Goal: Task Accomplishment & Management: Manage account settings

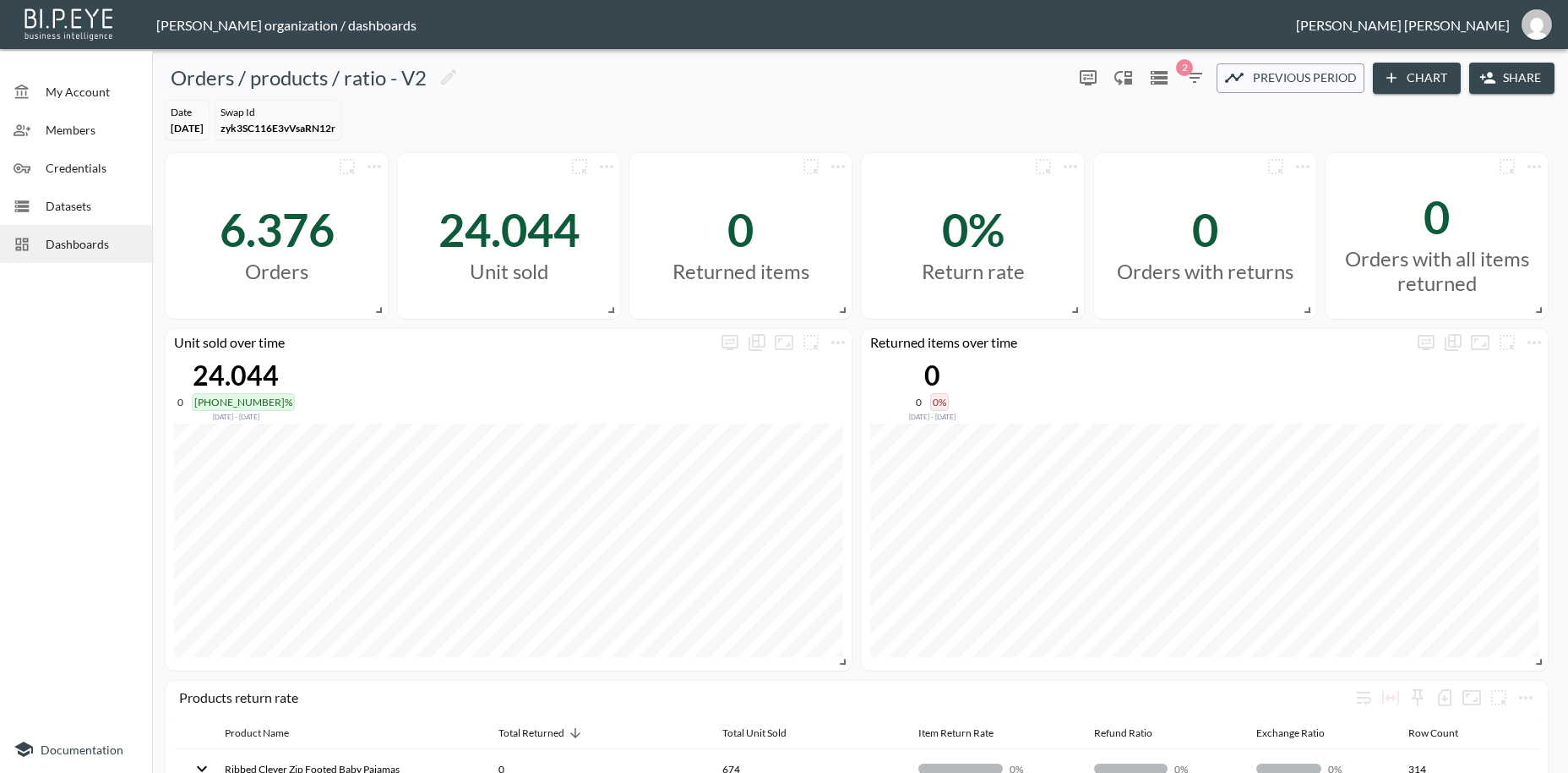
click at [77, 249] on span "Dashboards" at bounding box center [92, 244] width 93 height 18
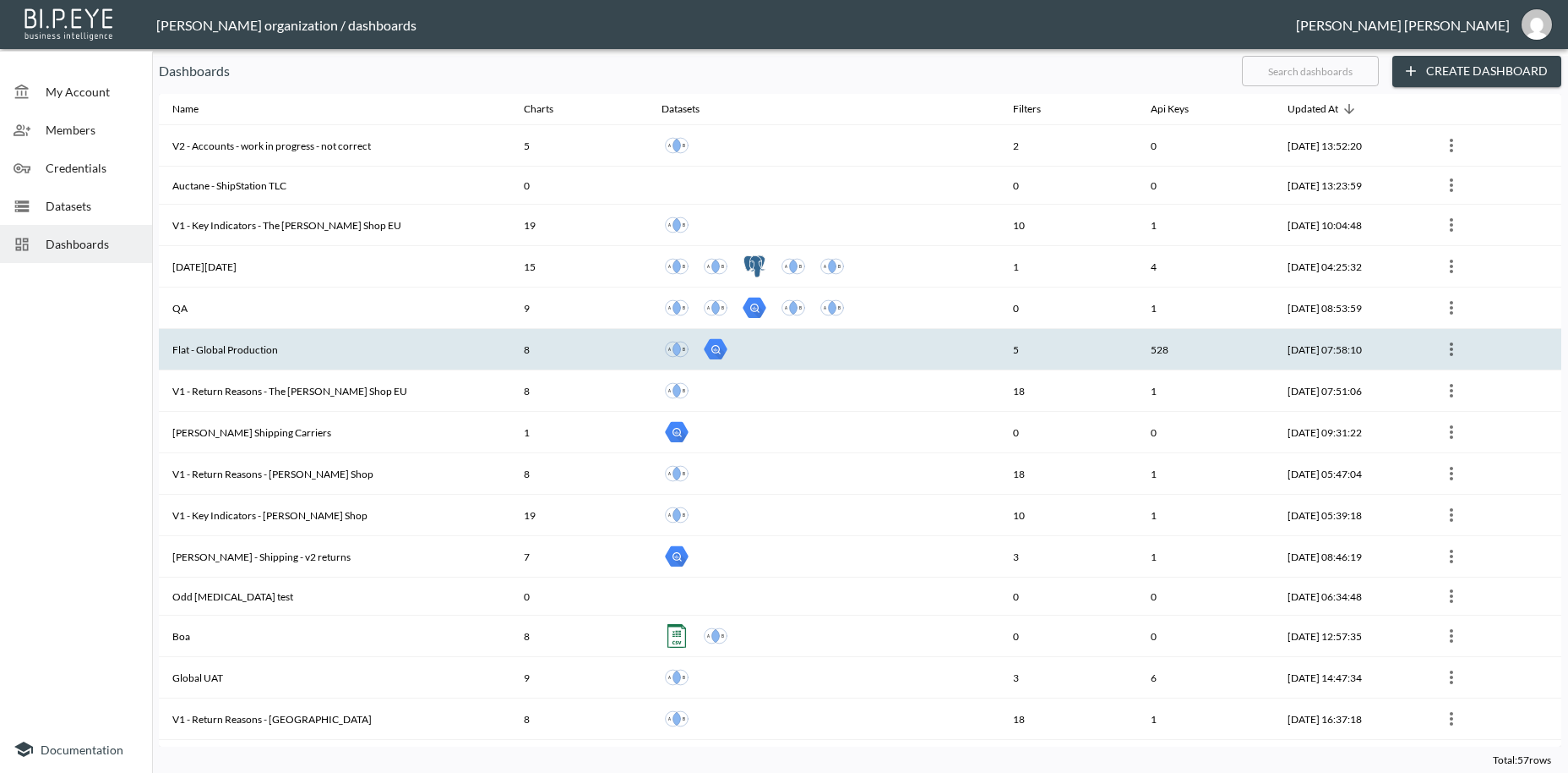
click at [232, 343] on th "Flat - Global Production" at bounding box center [334, 350] width 352 height 42
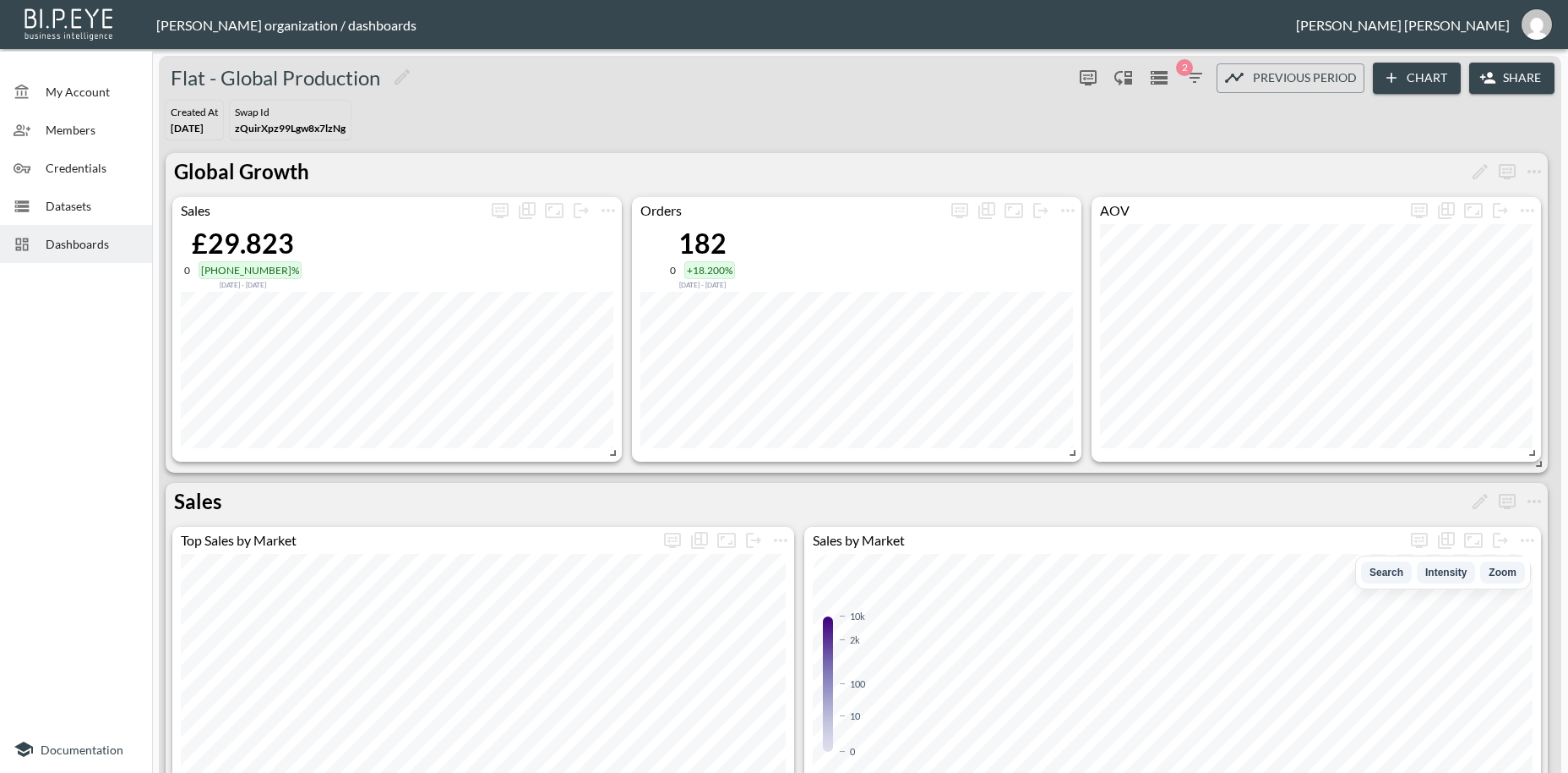
click at [1532, 79] on button "Share" at bounding box center [1512, 78] width 86 height 31
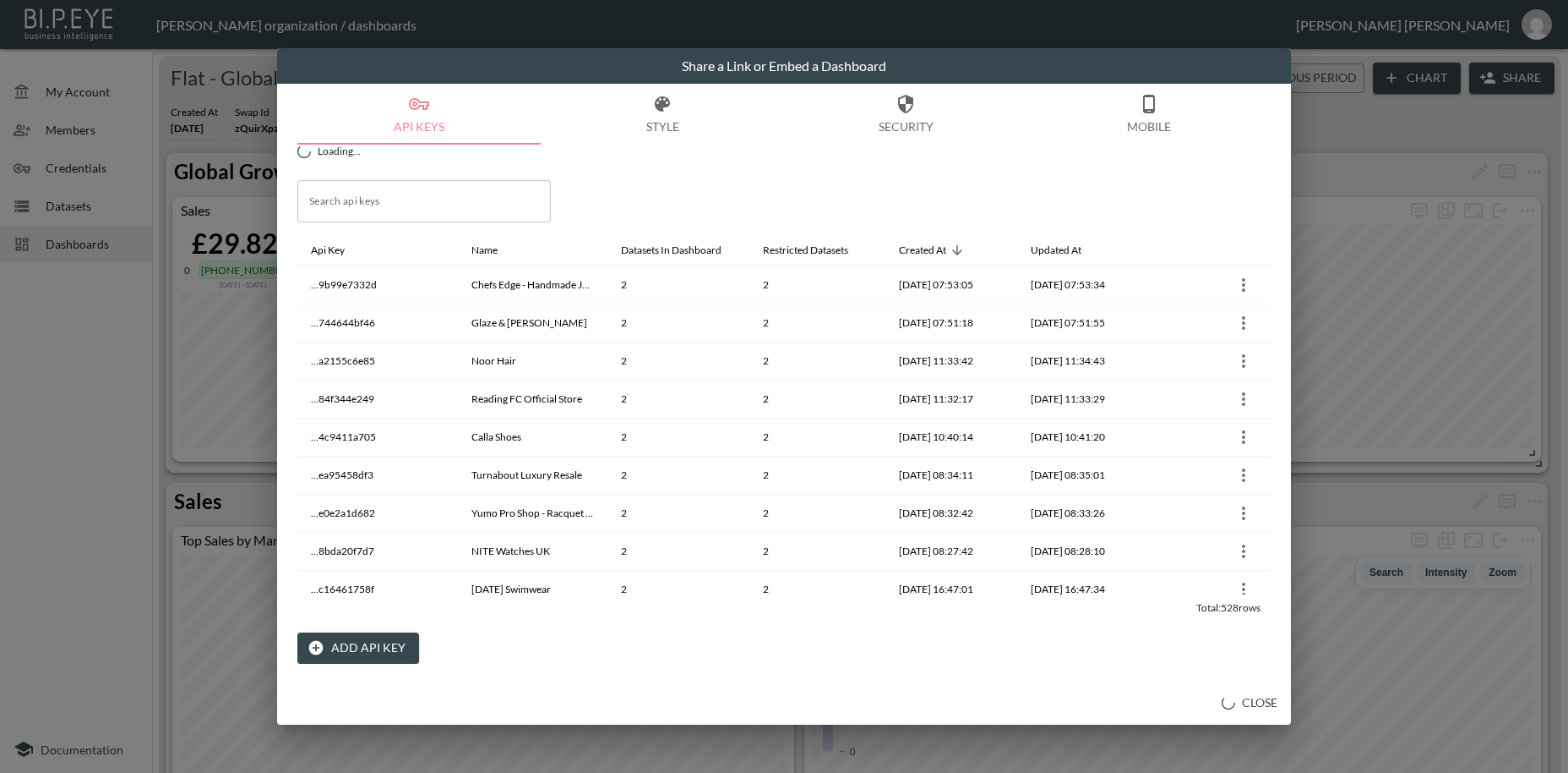
drag, startPoint x: 356, startPoint y: 652, endPoint x: 360, endPoint y: 630, distance: 22.4
click at [356, 651] on button "Add API Key" at bounding box center [358, 647] width 122 height 31
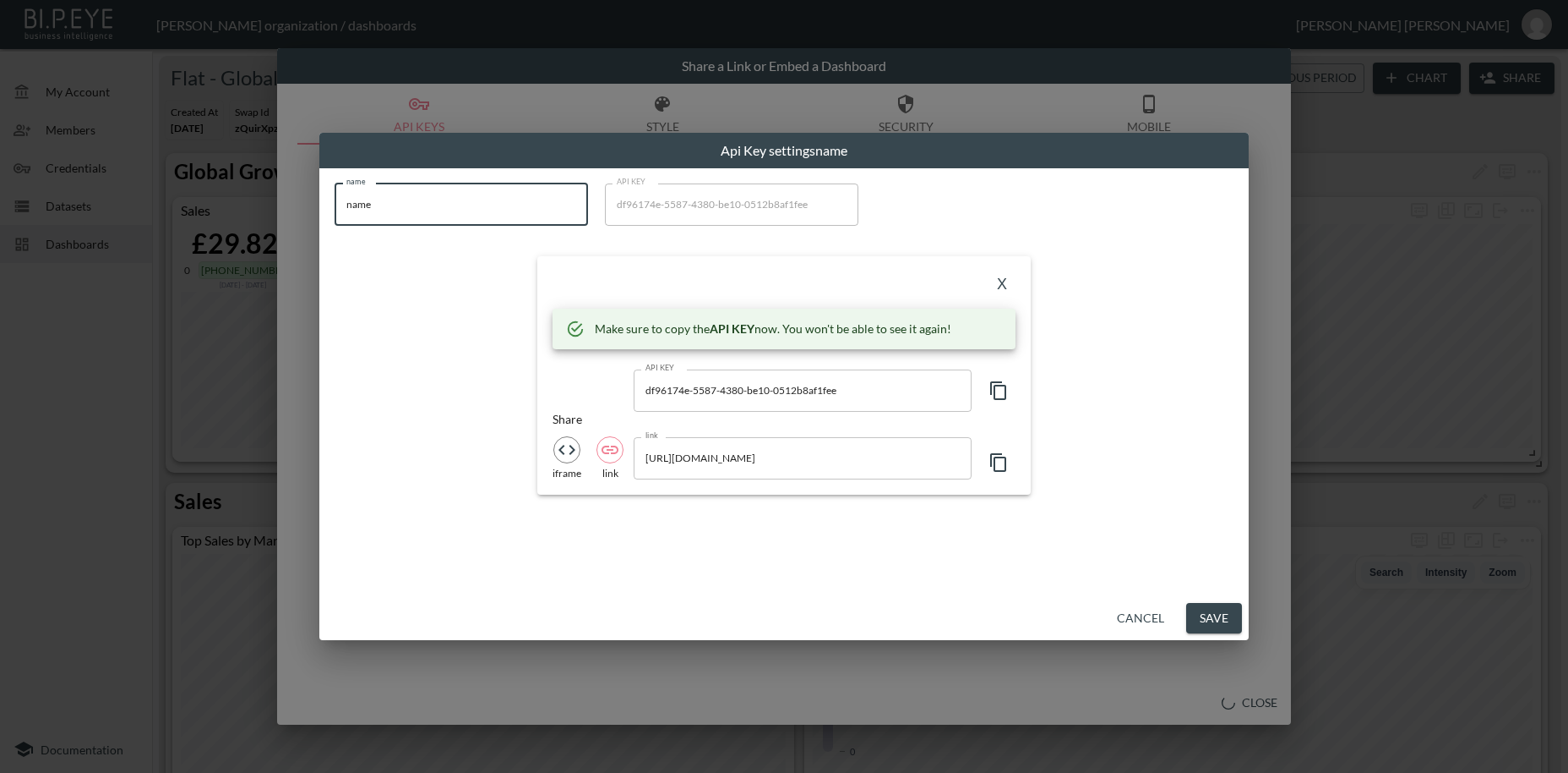
drag, startPoint x: 360, startPoint y: 206, endPoint x: 297, endPoint y: 213, distance: 63.4
click at [335, 213] on input "name" at bounding box center [462, 204] width 253 height 42
paste input "Budo Brothers"
type input "Budo Brothers"
click at [998, 391] on icon "button" at bounding box center [999, 390] width 20 height 20
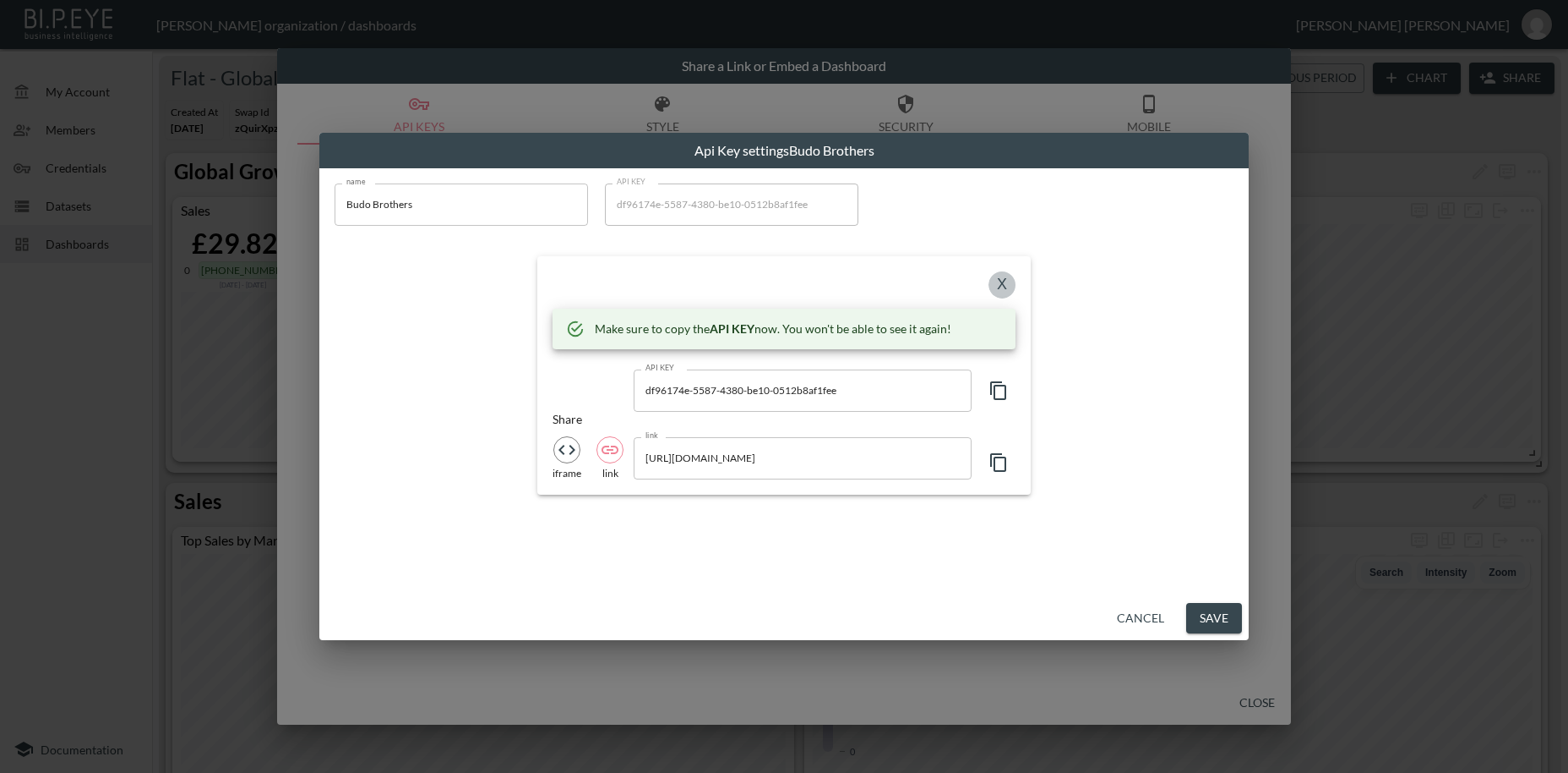
click at [1007, 282] on button "X" at bounding box center [1002, 284] width 27 height 27
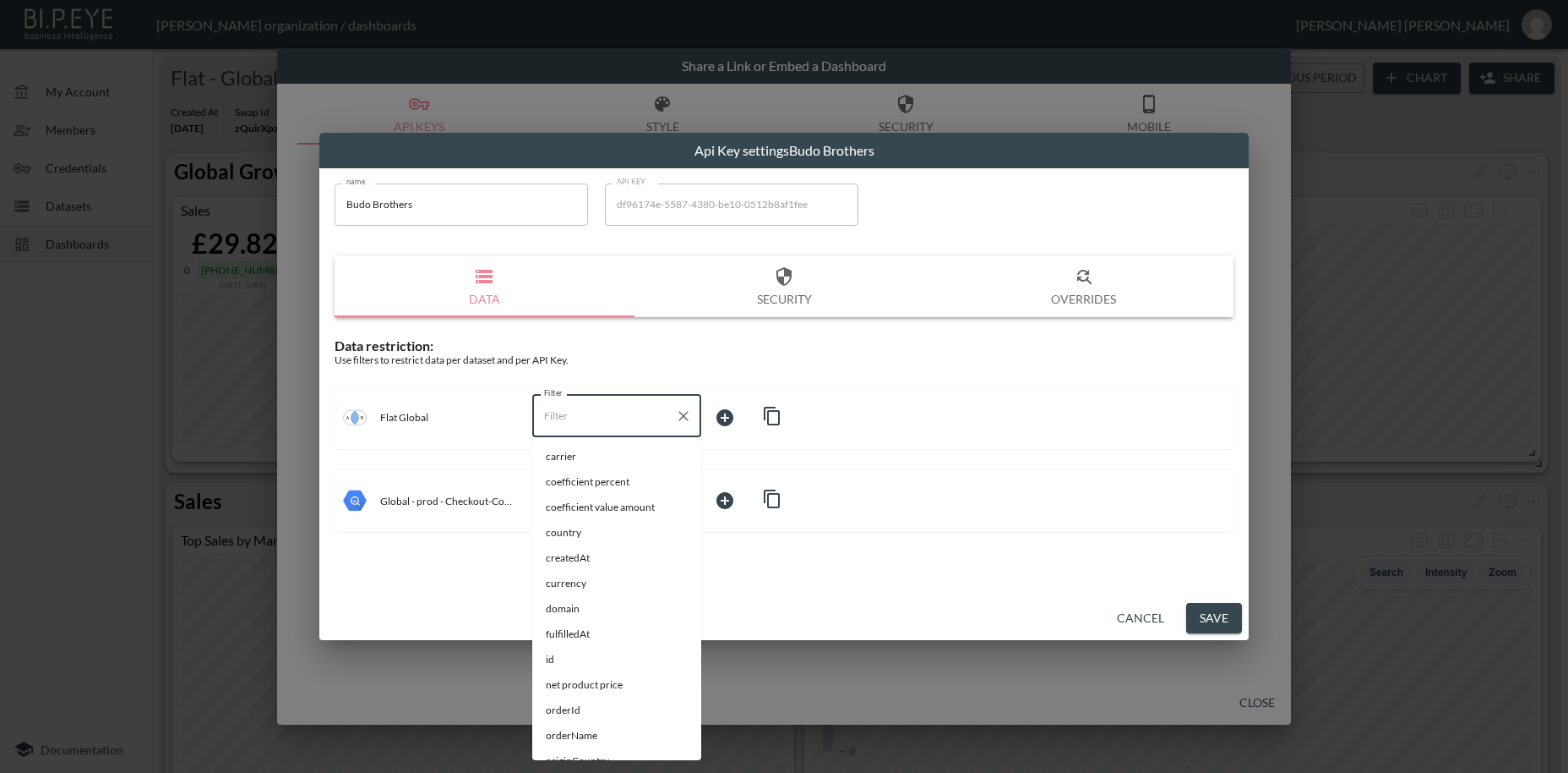
click at [563, 414] on input "Filter" at bounding box center [604, 416] width 129 height 27
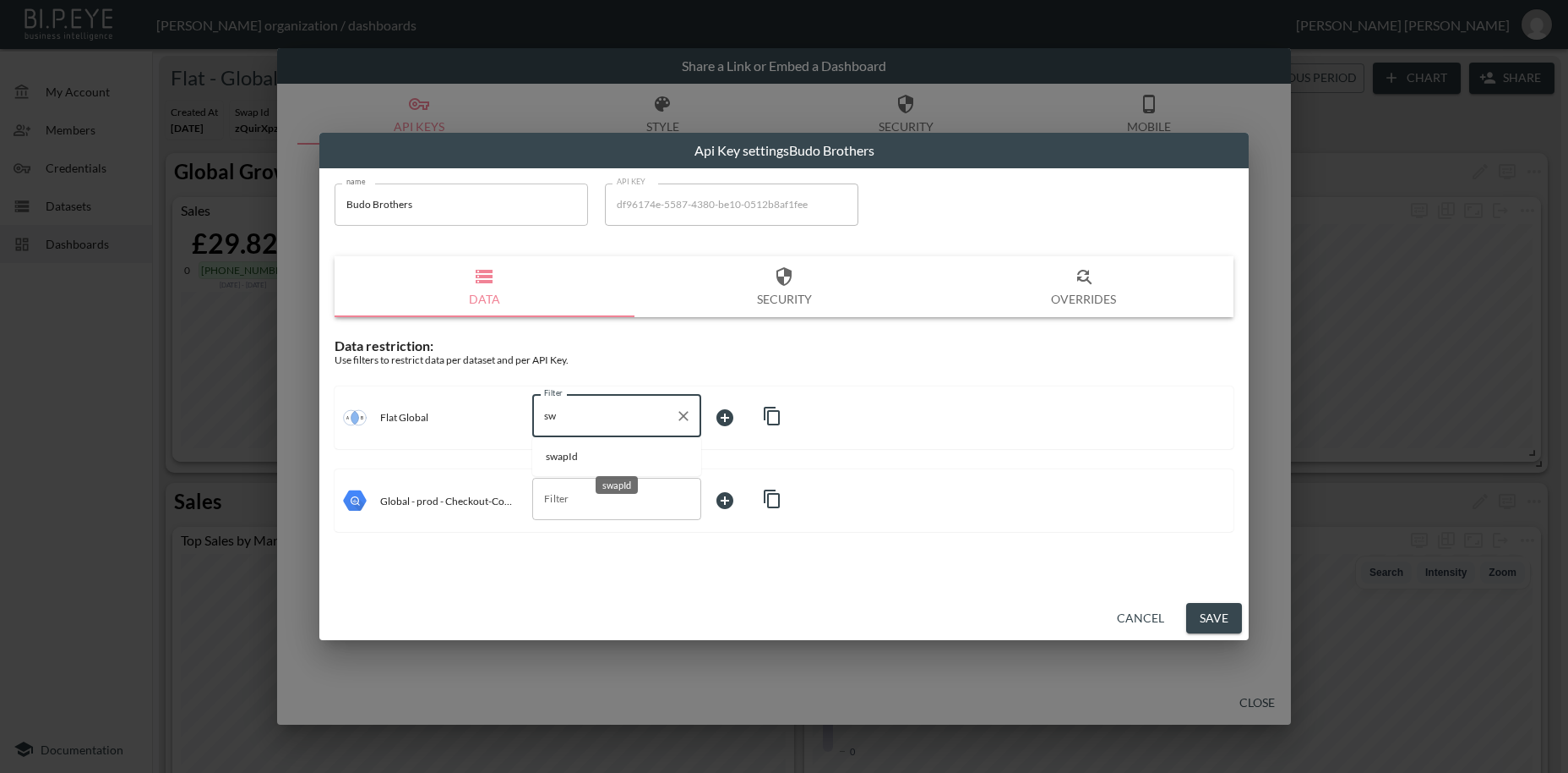
click at [562, 458] on span "swapId" at bounding box center [617, 456] width 142 height 15
type input "swapId"
click at [722, 417] on body "BI.P.EYE, Interactive Analytics Dashboards - app [PERSON_NAME] organization / d…" at bounding box center [784, 386] width 1568 height 773
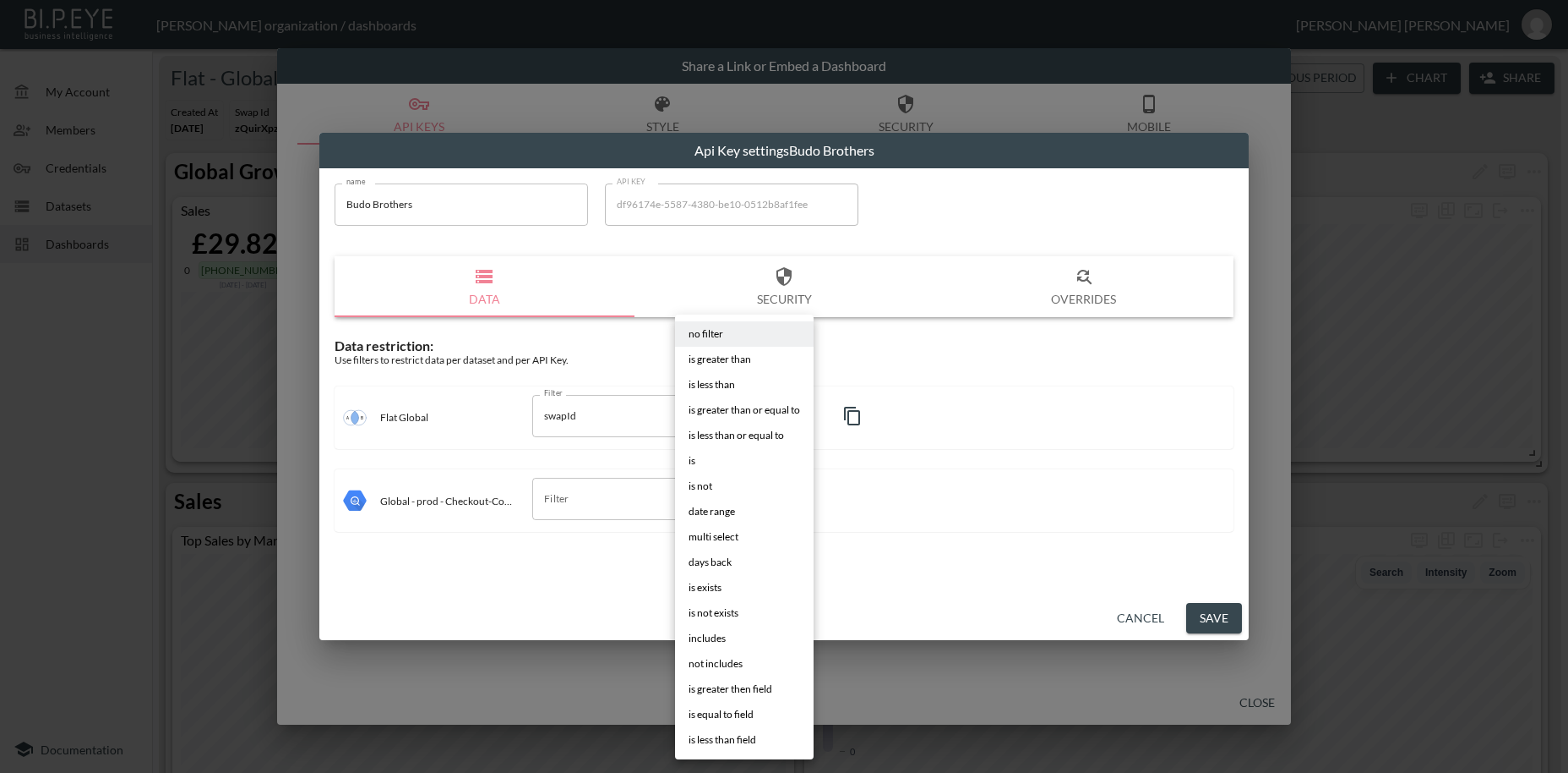
click at [706, 460] on li "is" at bounding box center [744, 460] width 139 height 25
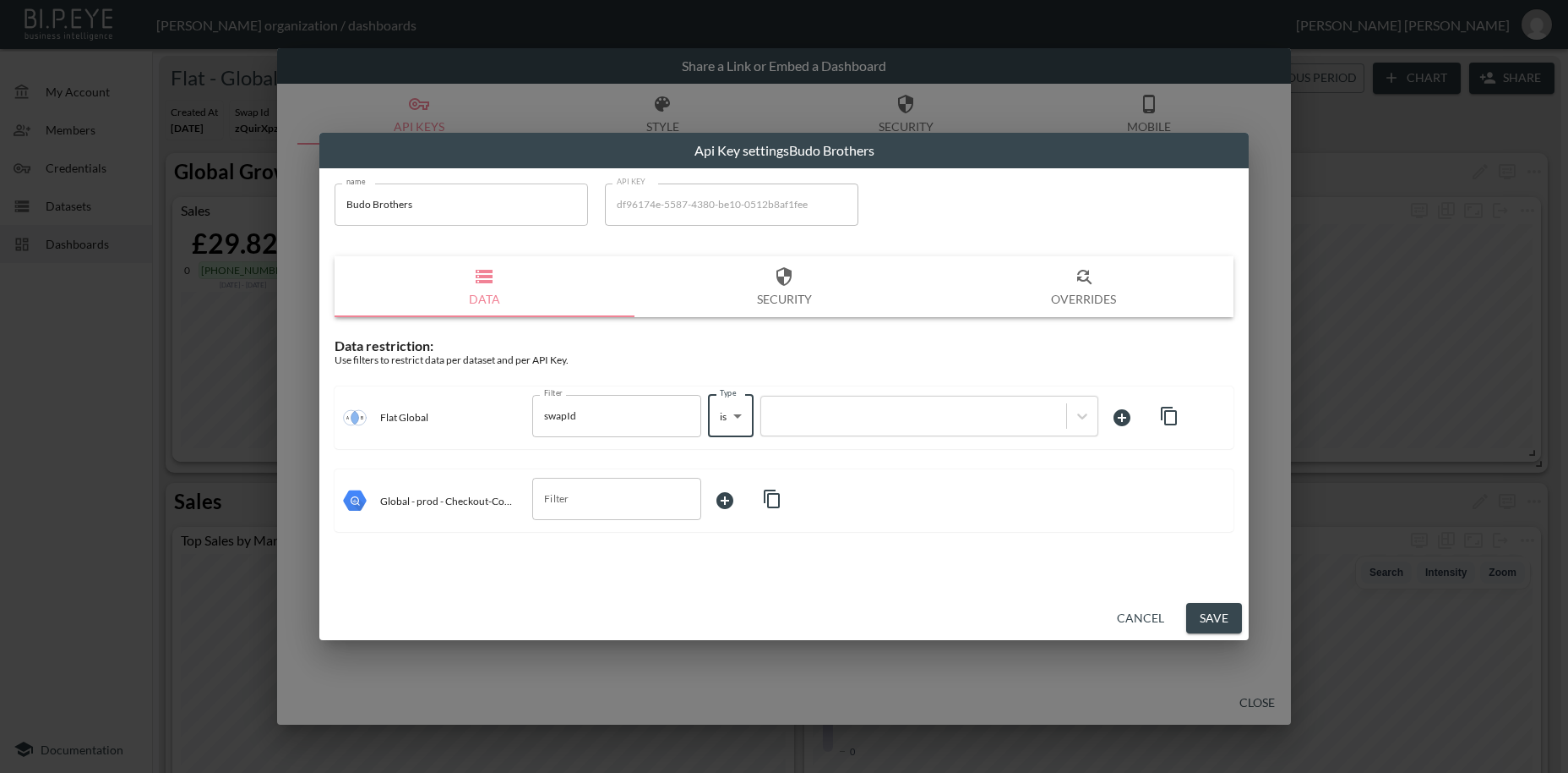
type input "is"
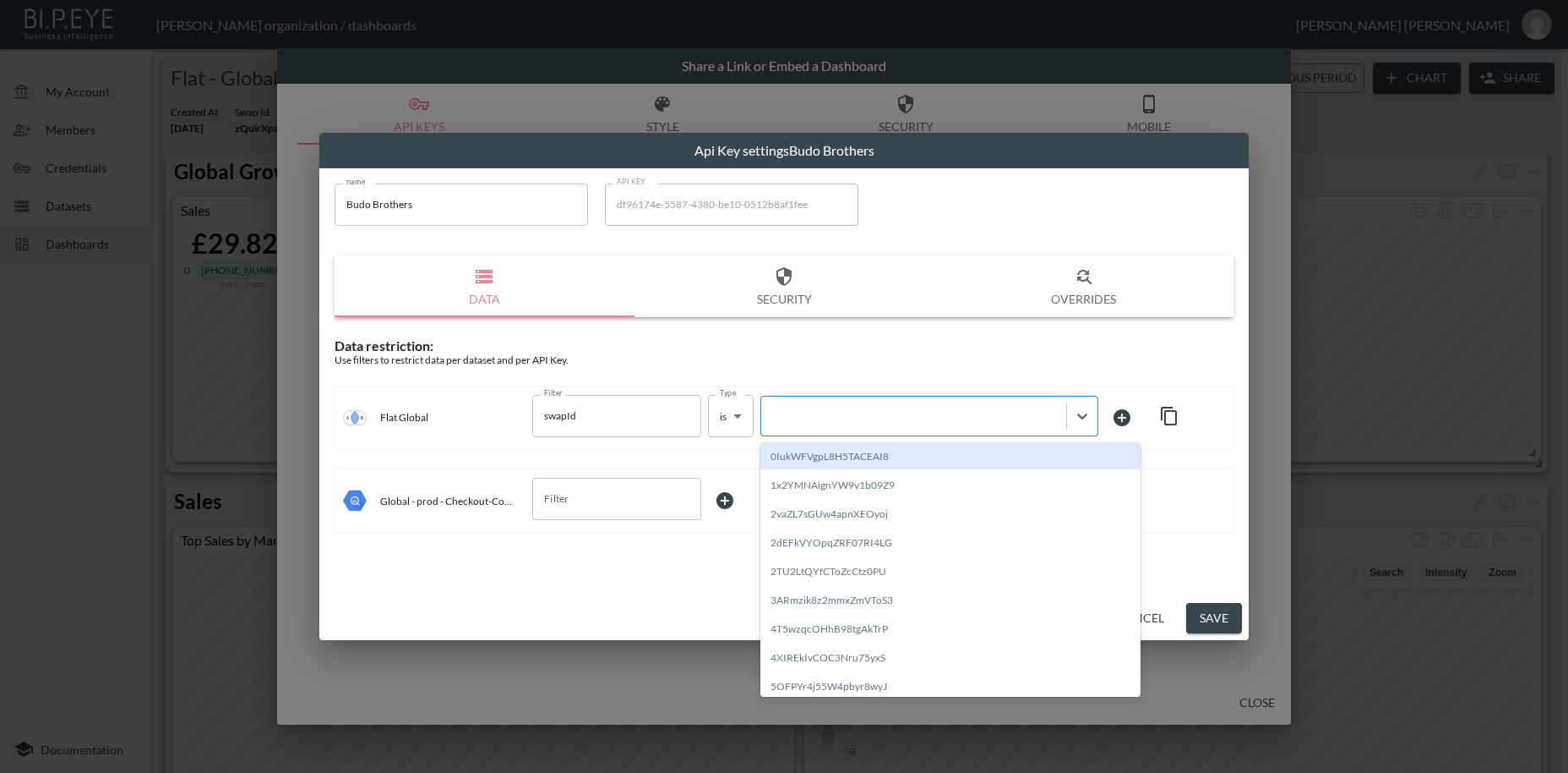
click at [888, 419] on div at bounding box center [913, 416] width 288 height 16
paste input "NRe4NsI6MEWH2ciiZAUT"
type input "NRe4NsI6MEWH2ciiZAUT"
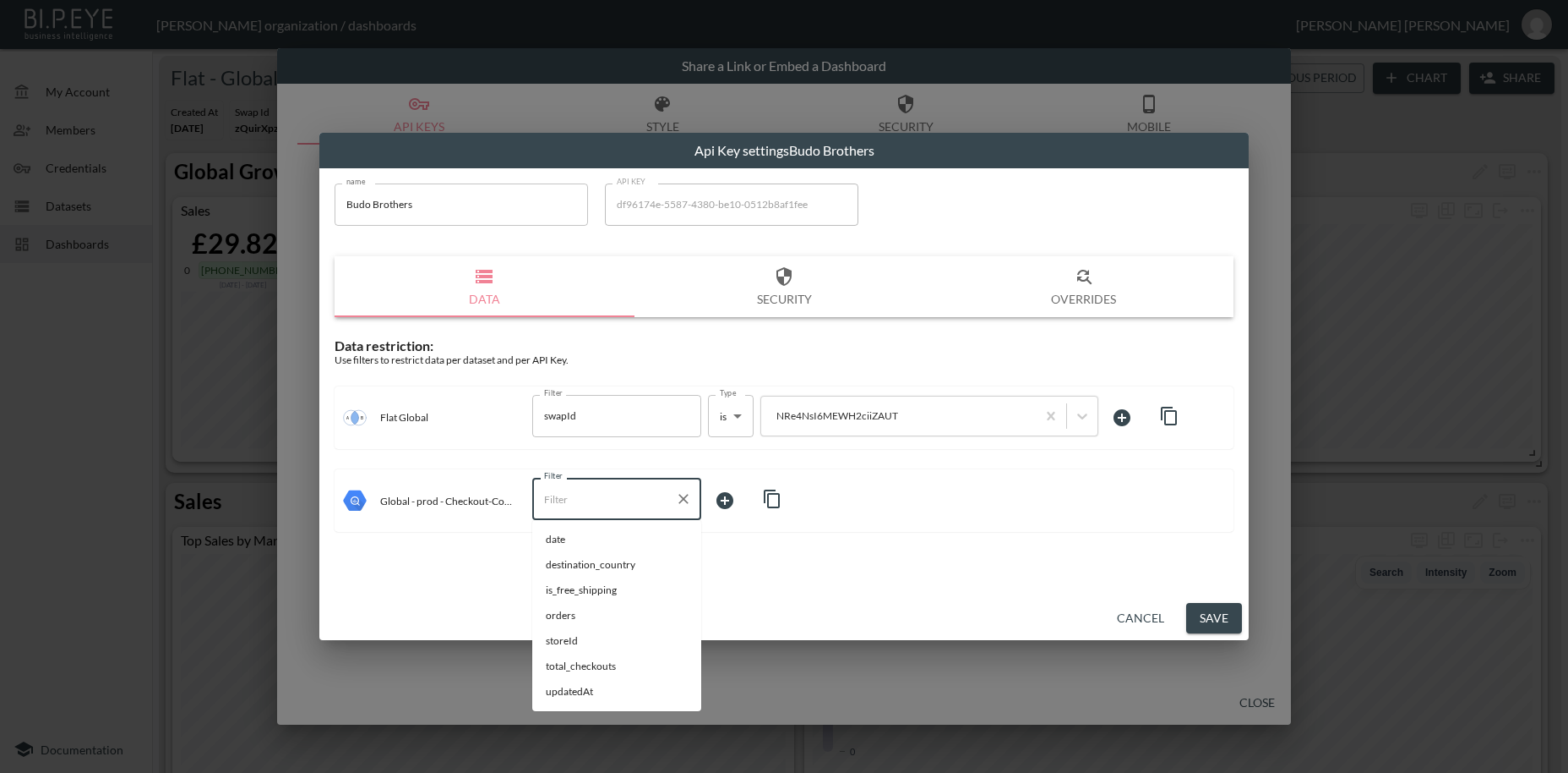
click at [600, 505] on input "Filter" at bounding box center [604, 499] width 129 height 27
click at [561, 641] on span "storeId" at bounding box center [617, 640] width 142 height 15
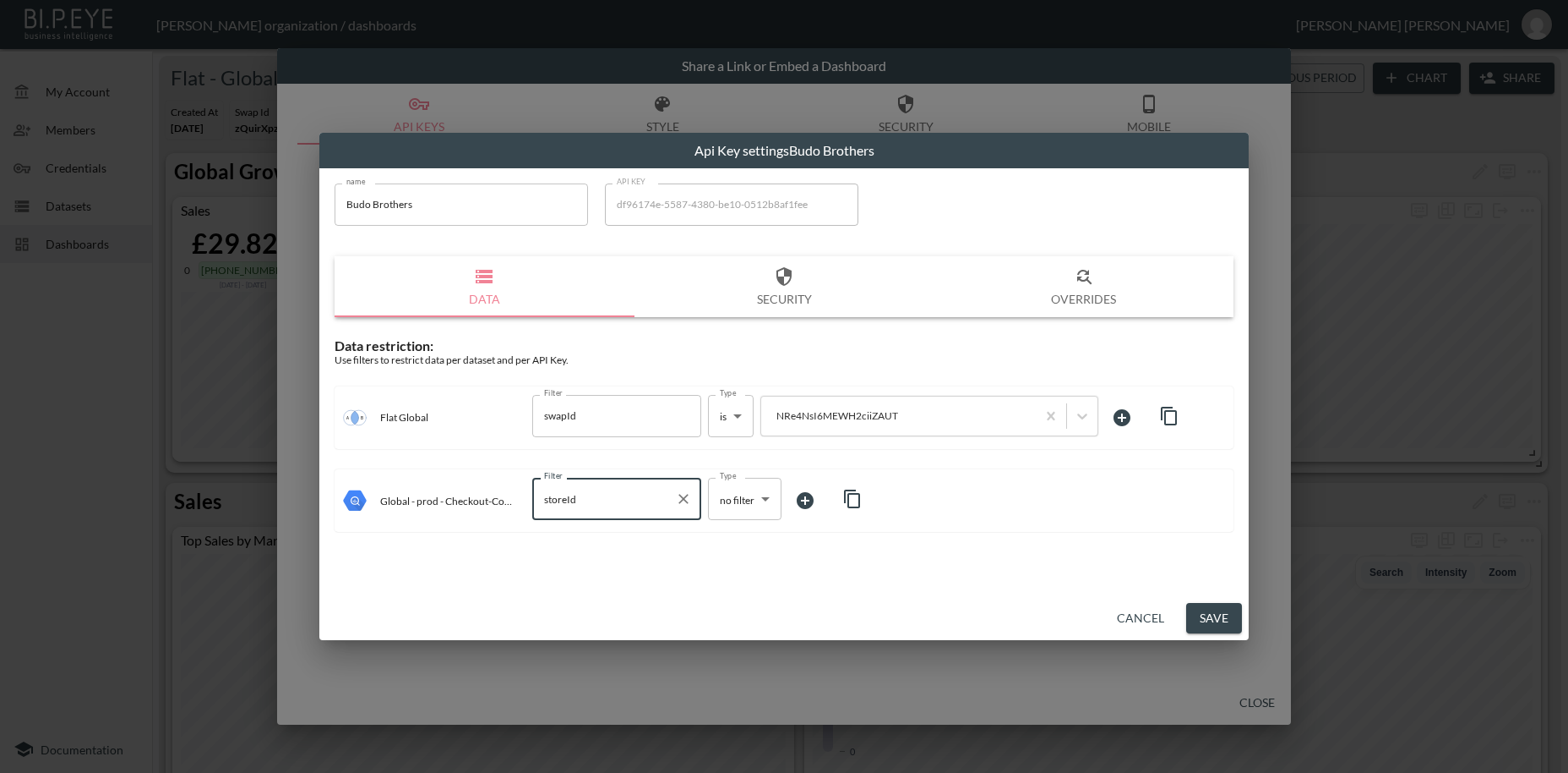
type input "storeId"
click at [725, 486] on body "BI.P.EYE, Interactive Analytics Dashboards - app [PERSON_NAME] organization / d…" at bounding box center [784, 386] width 1568 height 773
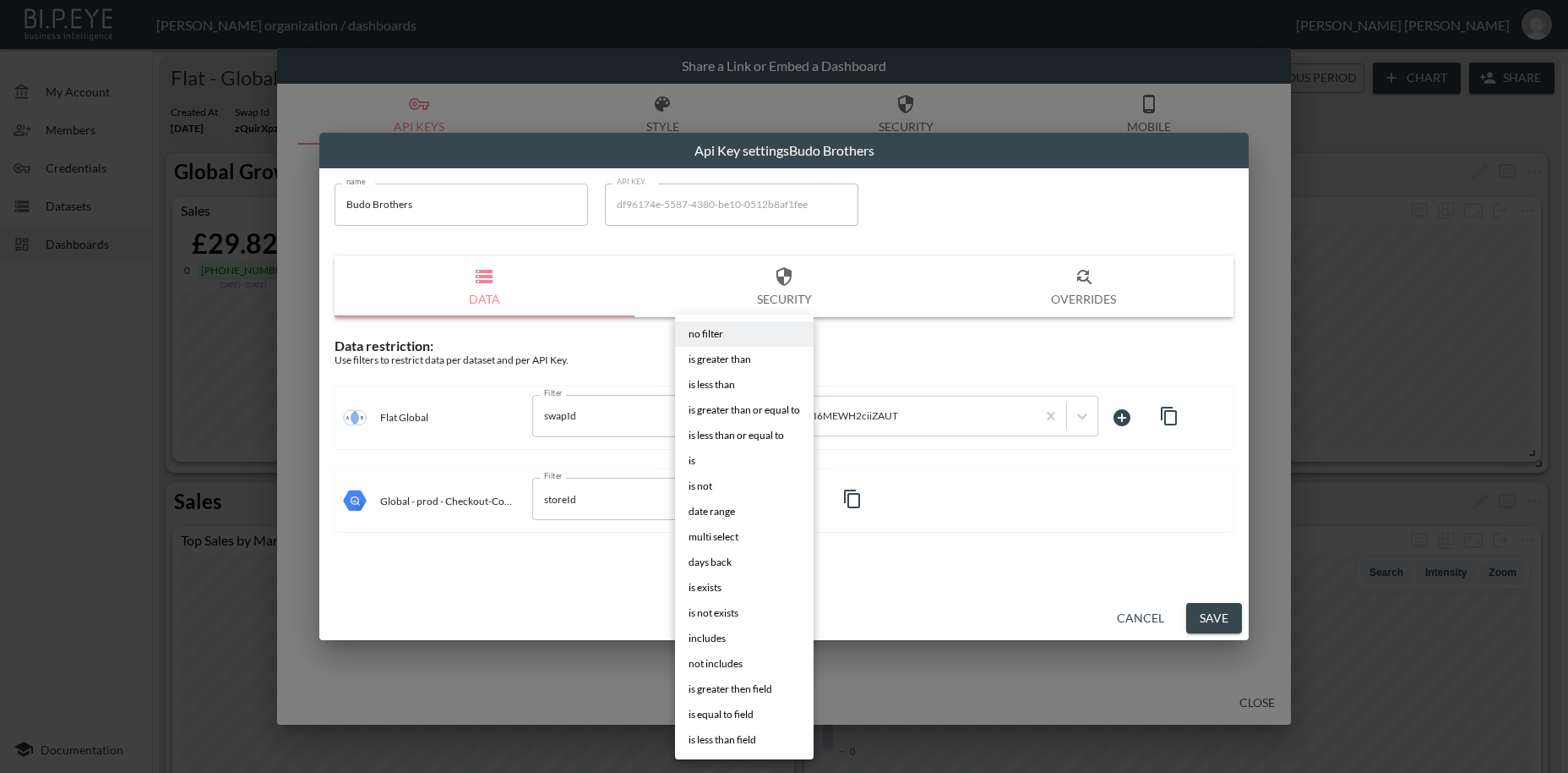
click at [698, 464] on li "is" at bounding box center [744, 460] width 139 height 25
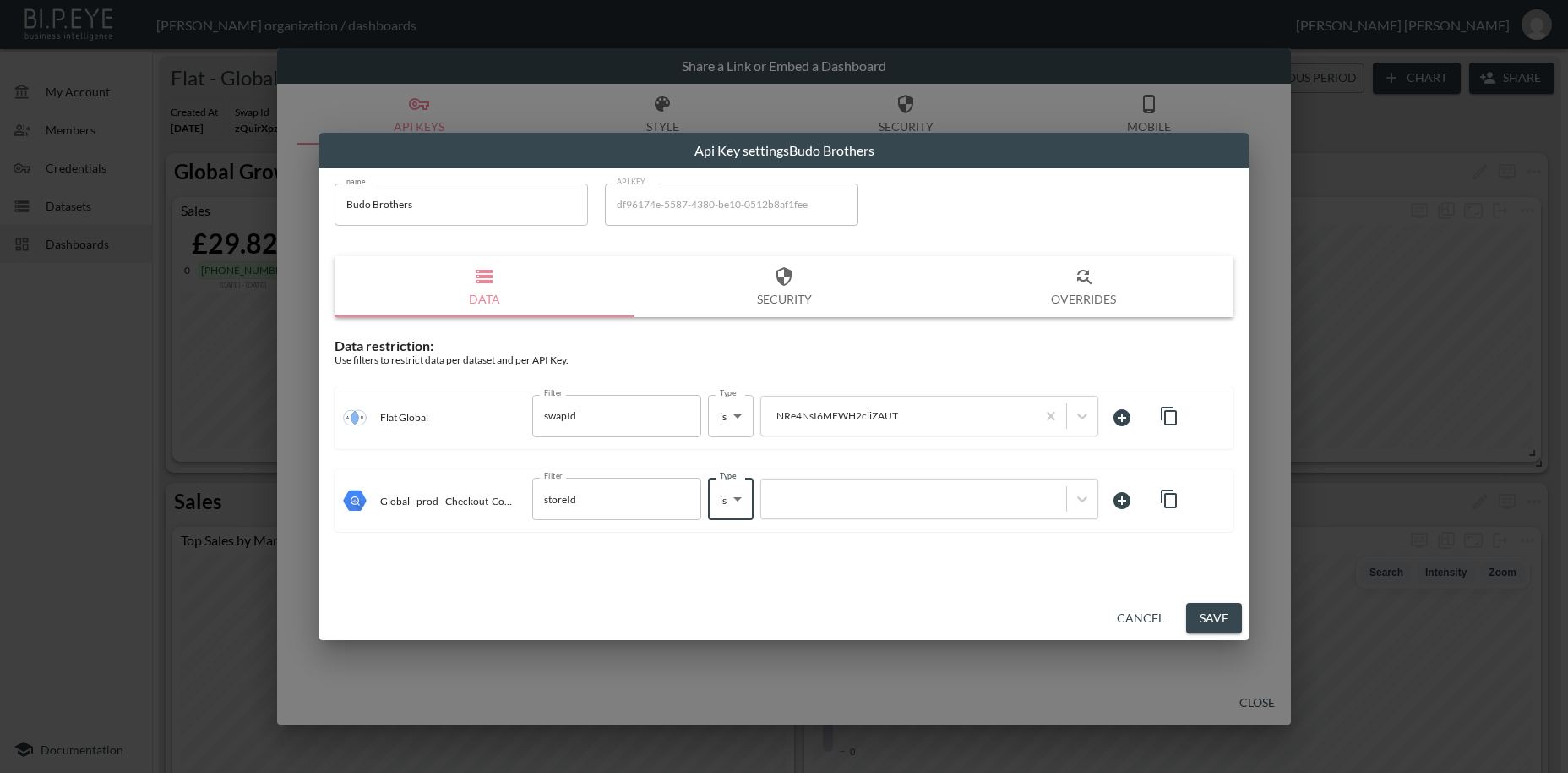
type input "is"
click at [814, 499] on div at bounding box center [913, 500] width 288 height 16
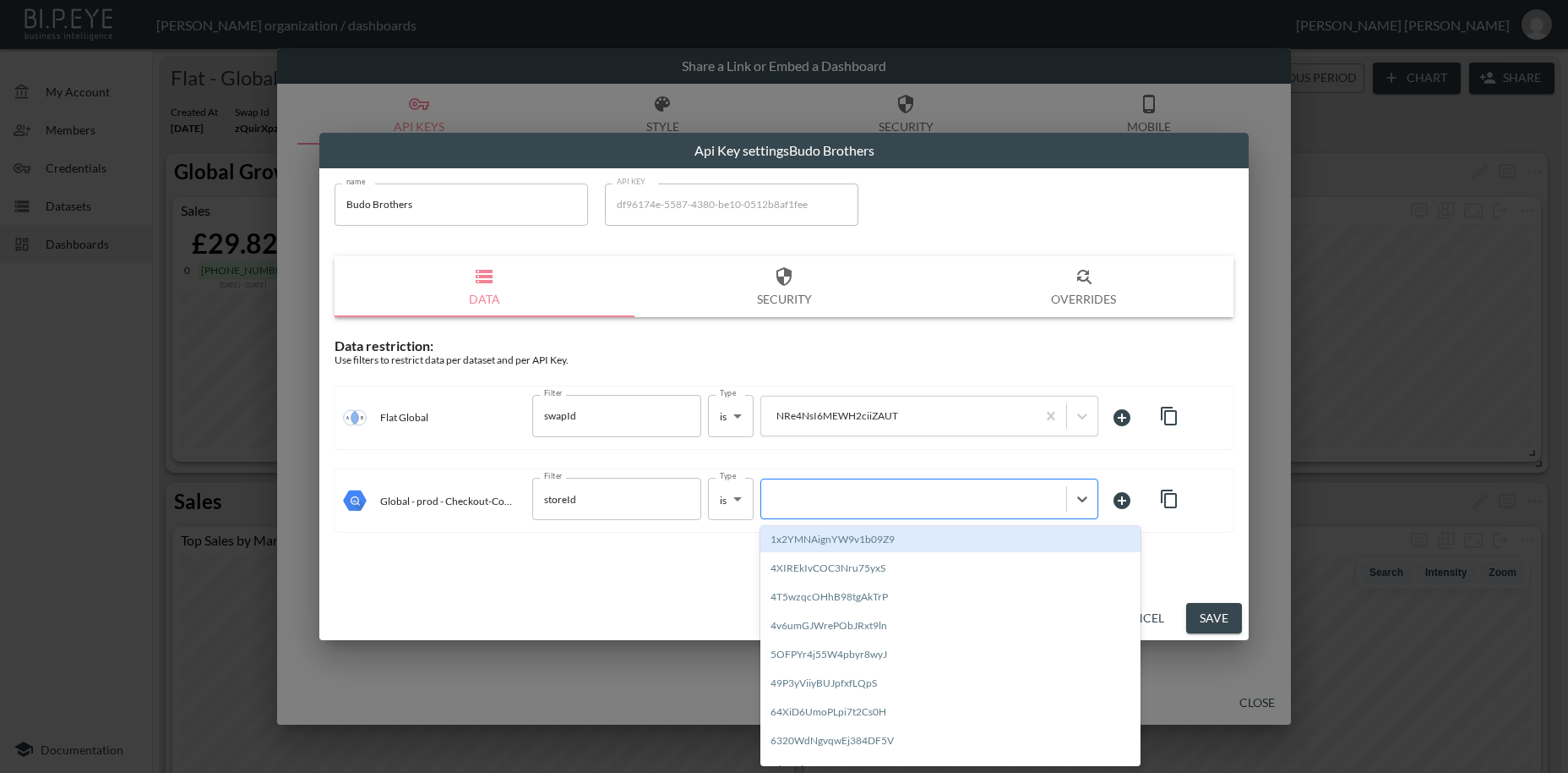
paste input "NRe4NsI6MEWH2ciiZAUT"
type input "NRe4NsI6MEWH2ciiZAUT"
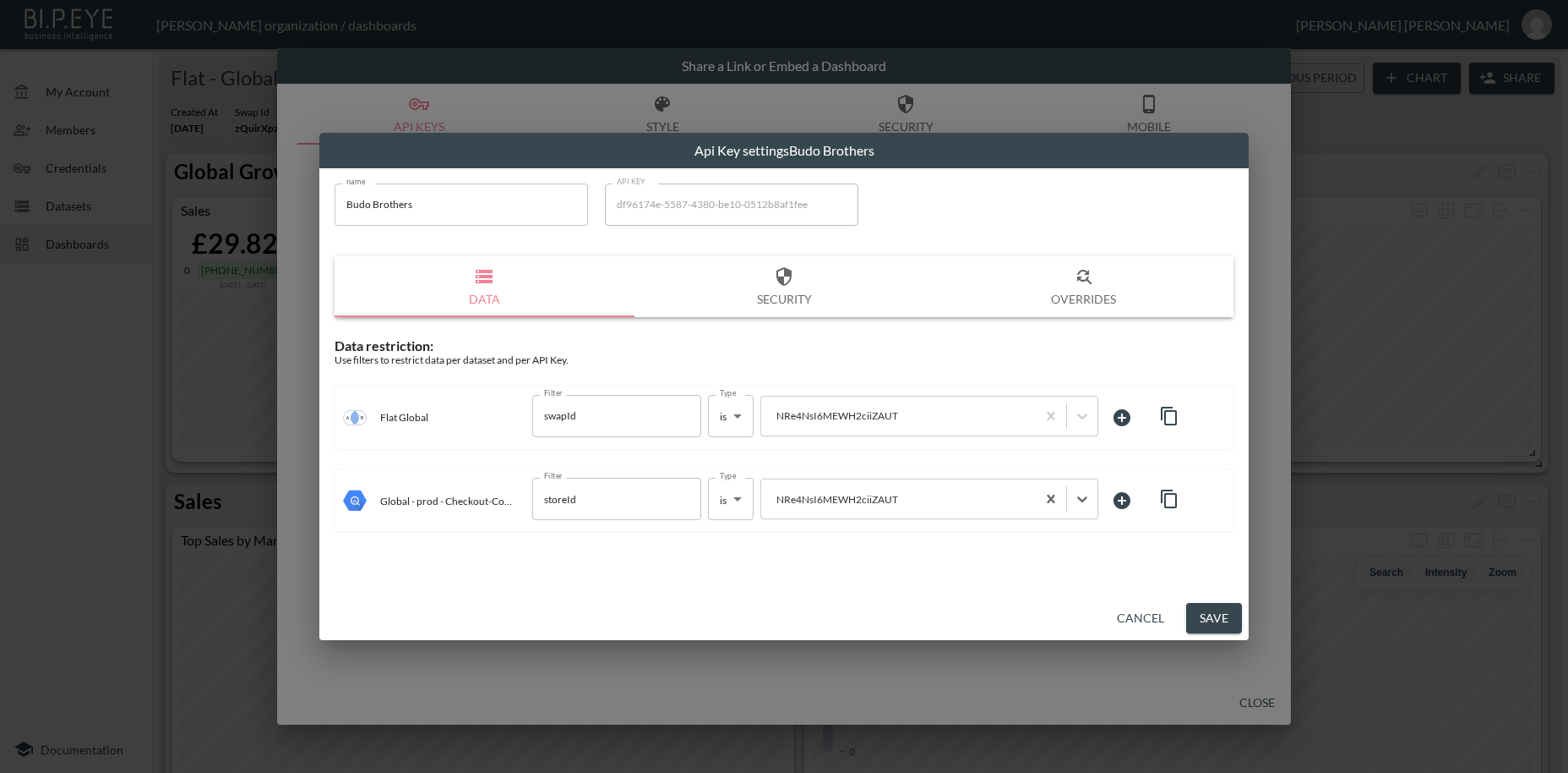
click at [1217, 624] on button "Save" at bounding box center [1214, 617] width 56 height 31
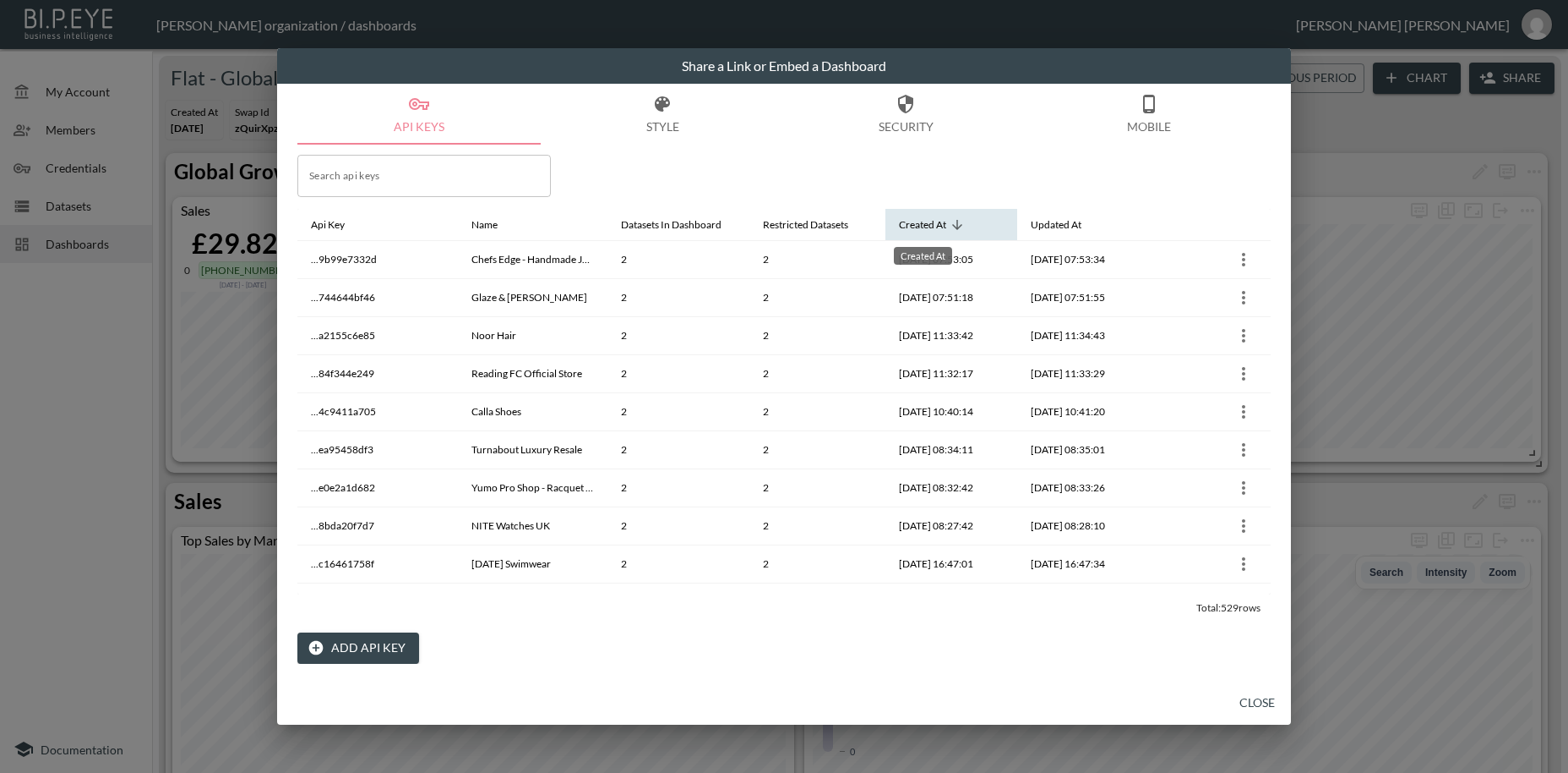
click at [920, 230] on div "Created At" at bounding box center [922, 224] width 47 height 20
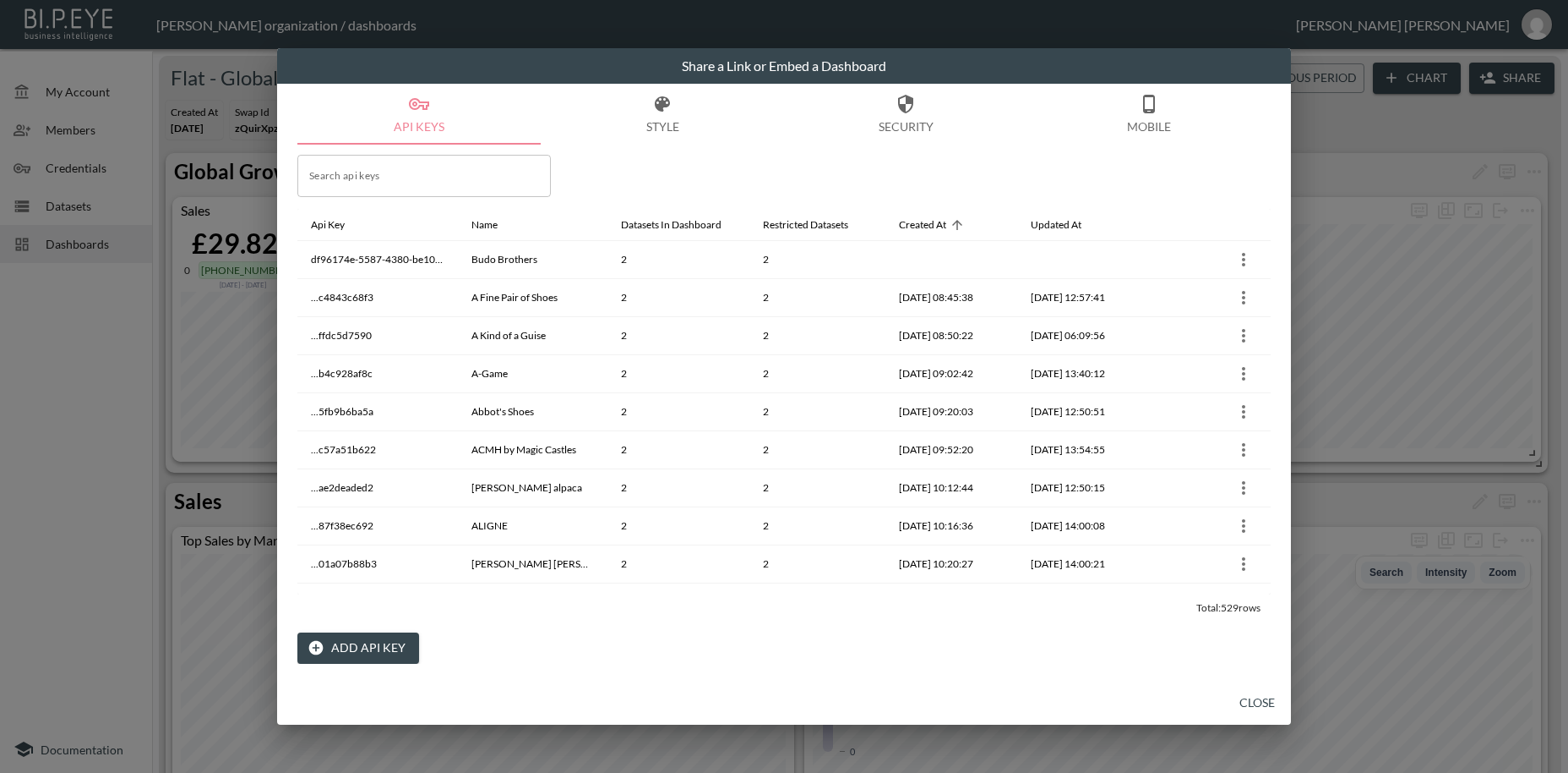
click at [386, 656] on button "Add API Key" at bounding box center [358, 647] width 122 height 31
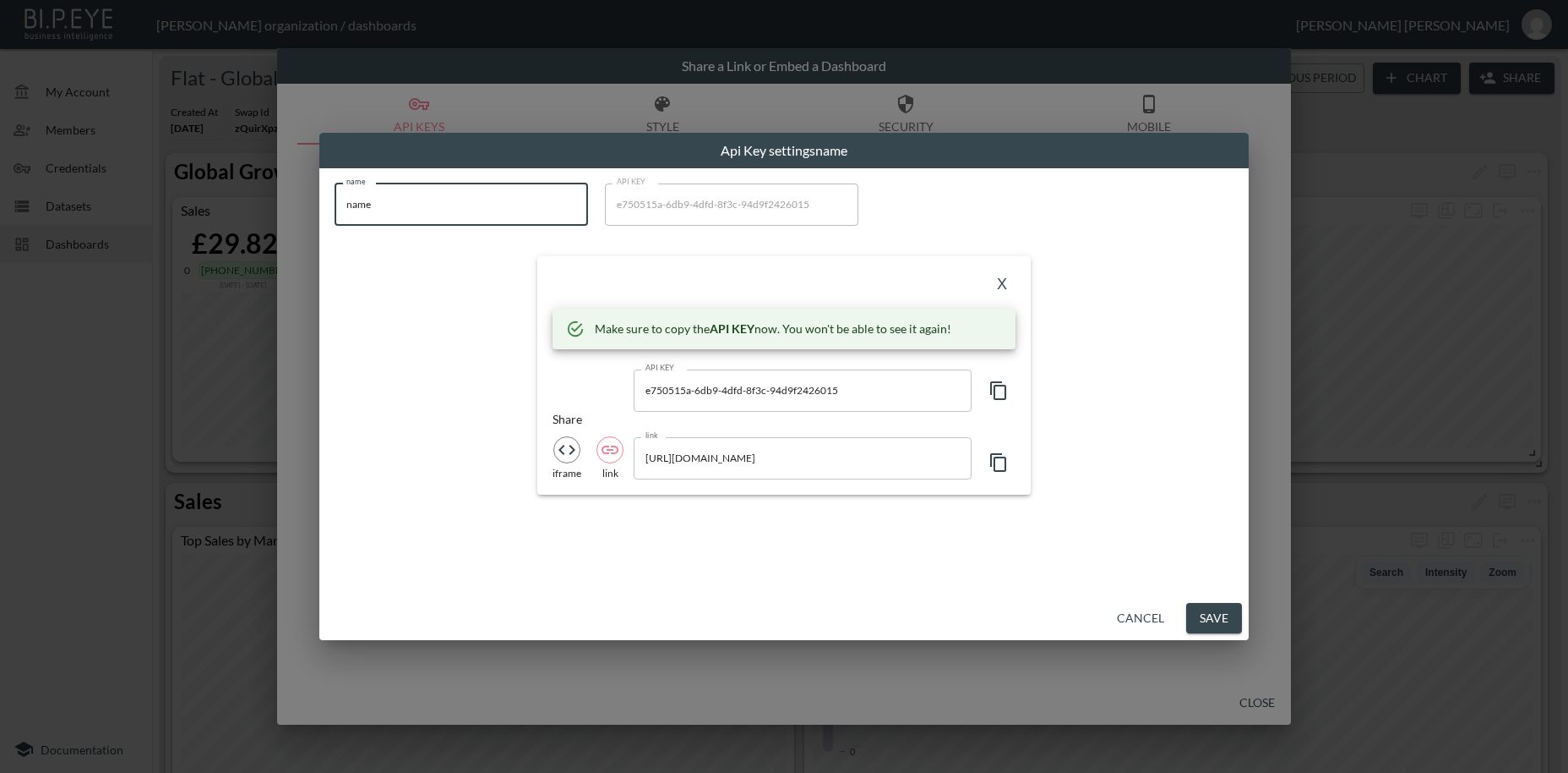
drag, startPoint x: 396, startPoint y: 199, endPoint x: 420, endPoint y: 223, distance: 33.9
click at [335, 184] on input "name" at bounding box center [462, 204] width 253 height 42
paste input "[PERSON_NAME]"
type input "[PERSON_NAME]"
click at [1004, 392] on icon "button" at bounding box center [999, 390] width 20 height 20
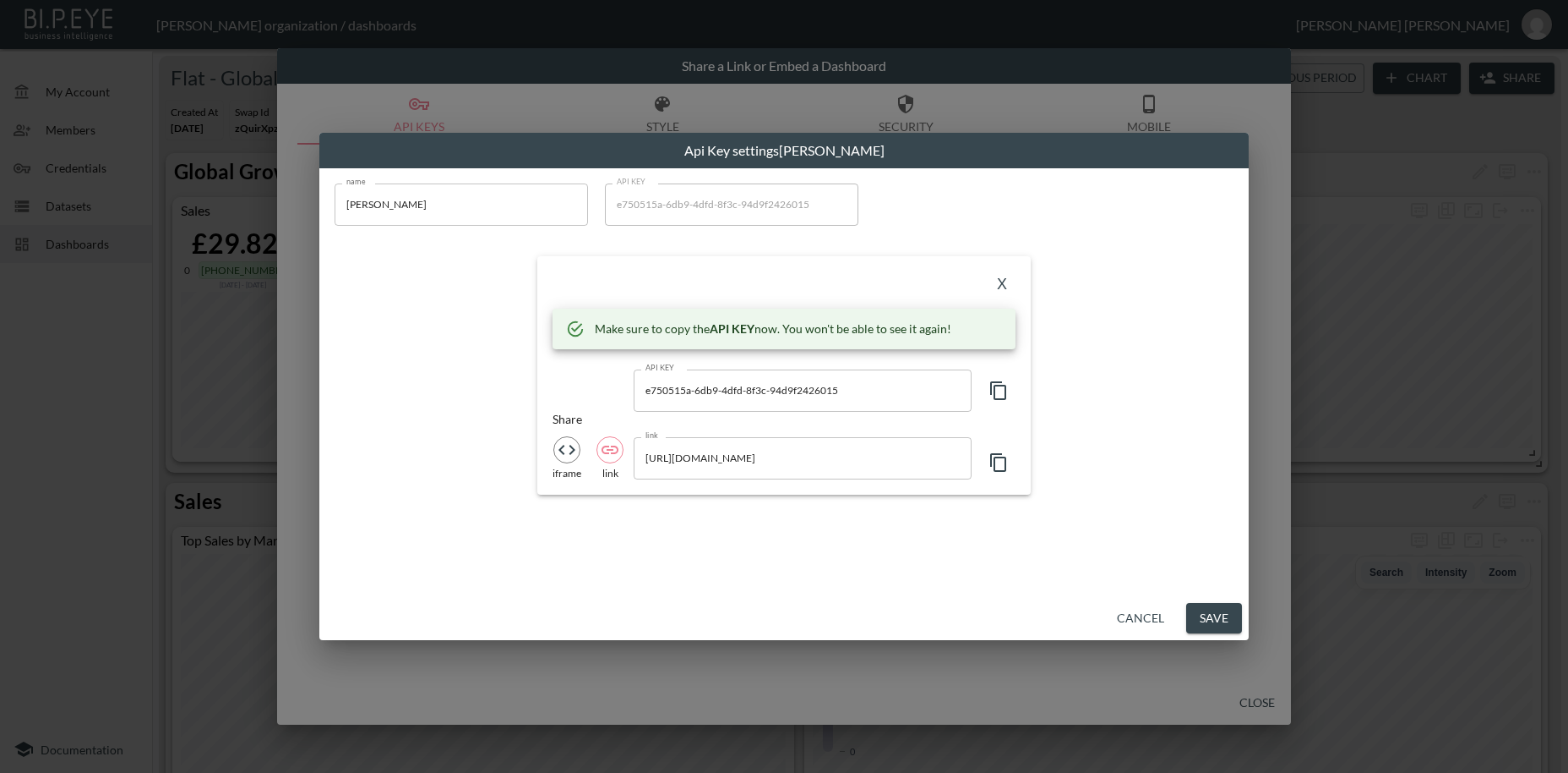
click at [1004, 392] on icon "button" at bounding box center [999, 390] width 20 height 20
click at [1004, 287] on button "X" at bounding box center [1002, 284] width 27 height 27
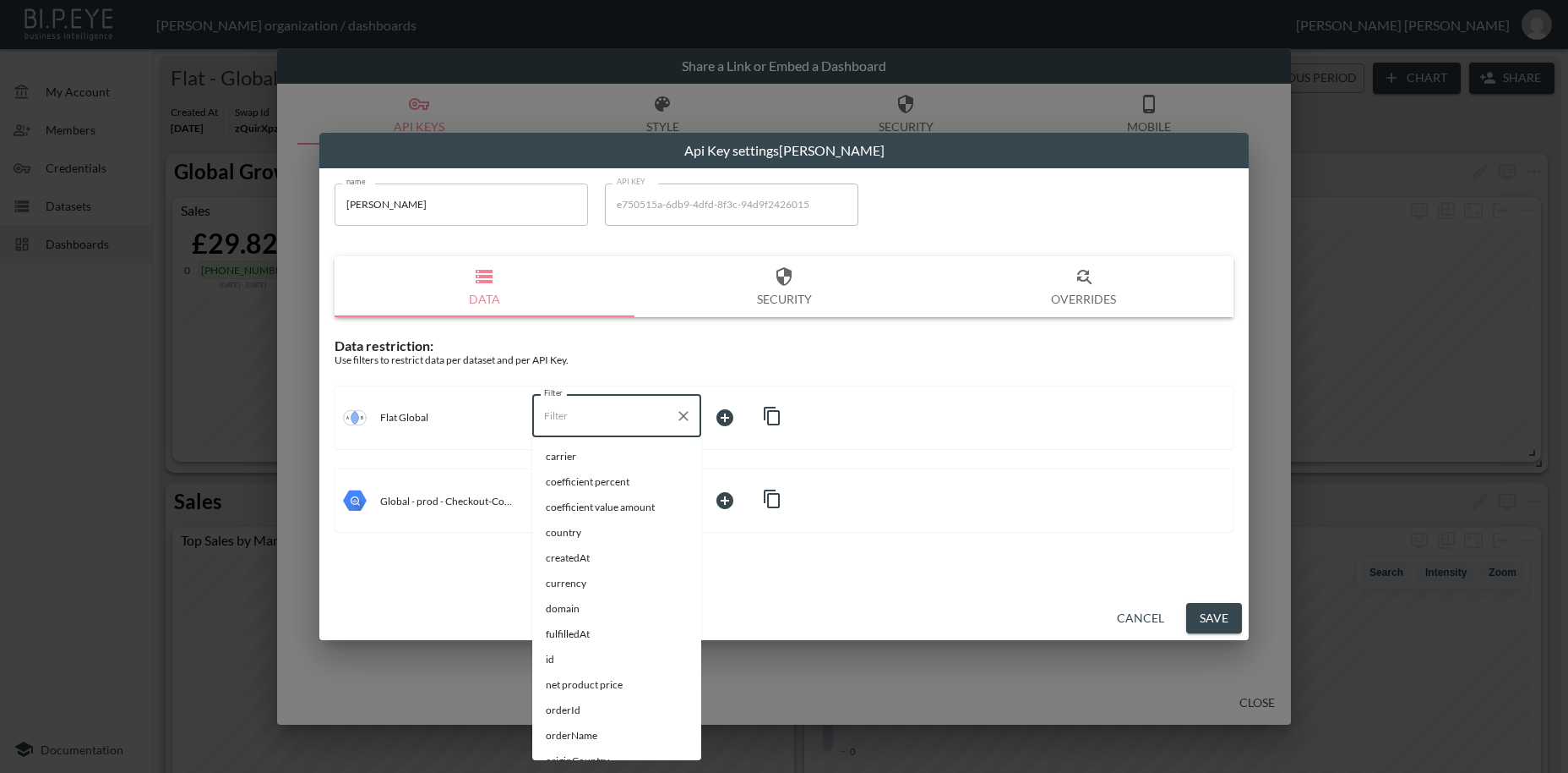
click at [559, 413] on input "Filter" at bounding box center [604, 416] width 129 height 27
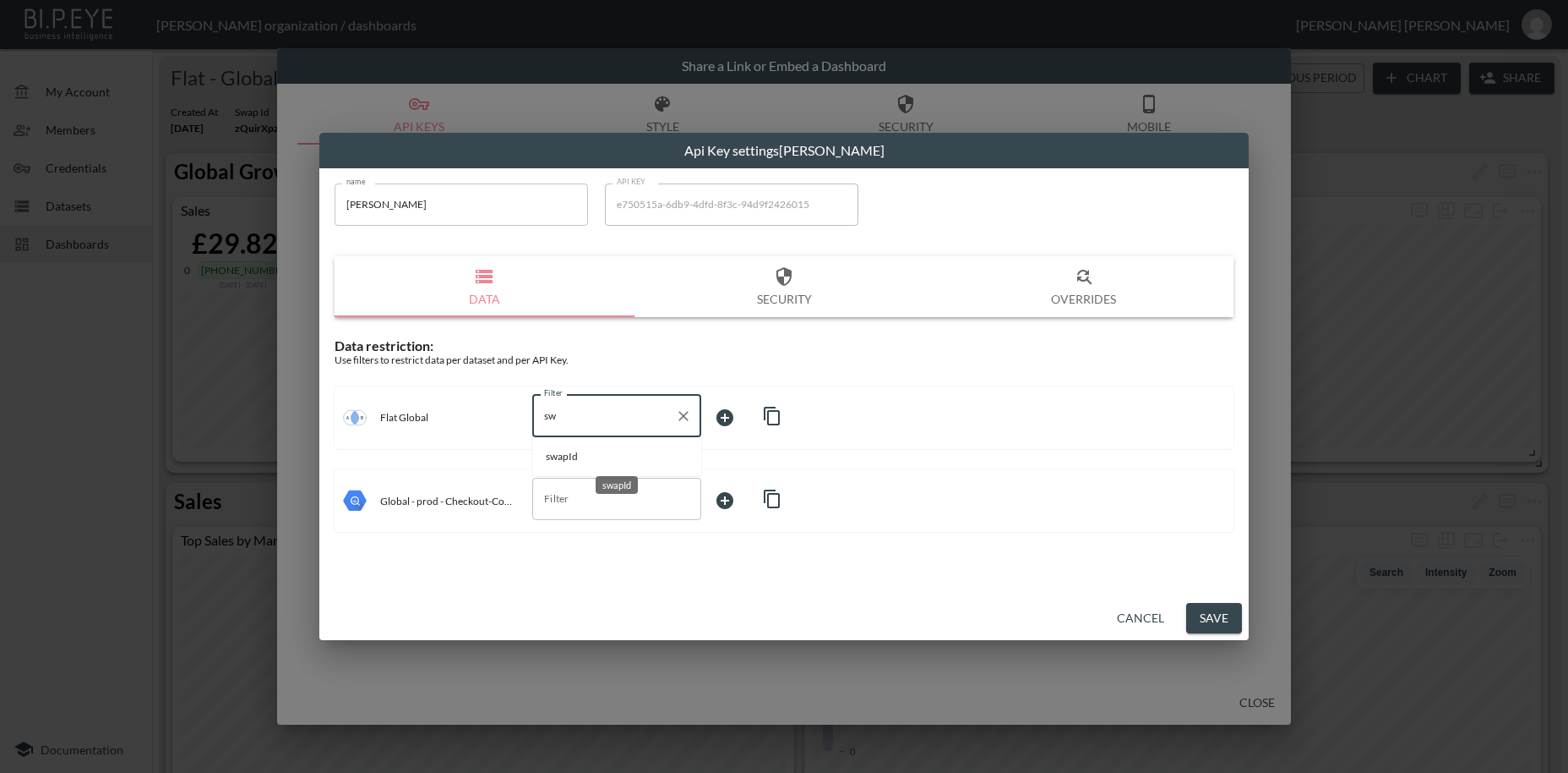
click at [563, 456] on span "swapId" at bounding box center [617, 456] width 142 height 15
type input "swapId"
click at [723, 418] on body "BI.P.EYE, Interactive Analytics Dashboards - app [PERSON_NAME] organization / d…" at bounding box center [784, 386] width 1568 height 773
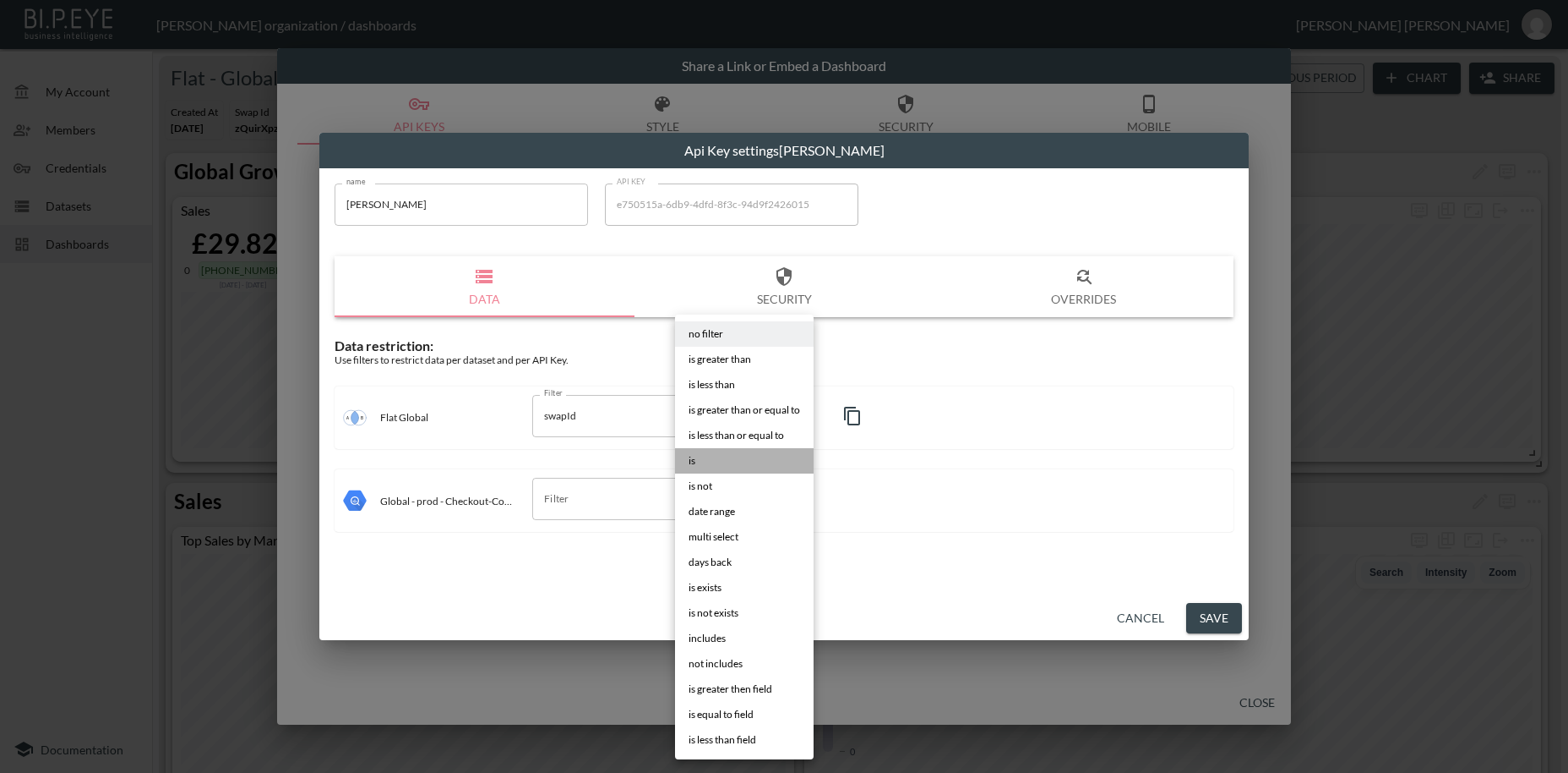
click at [706, 465] on li "is" at bounding box center [744, 460] width 139 height 25
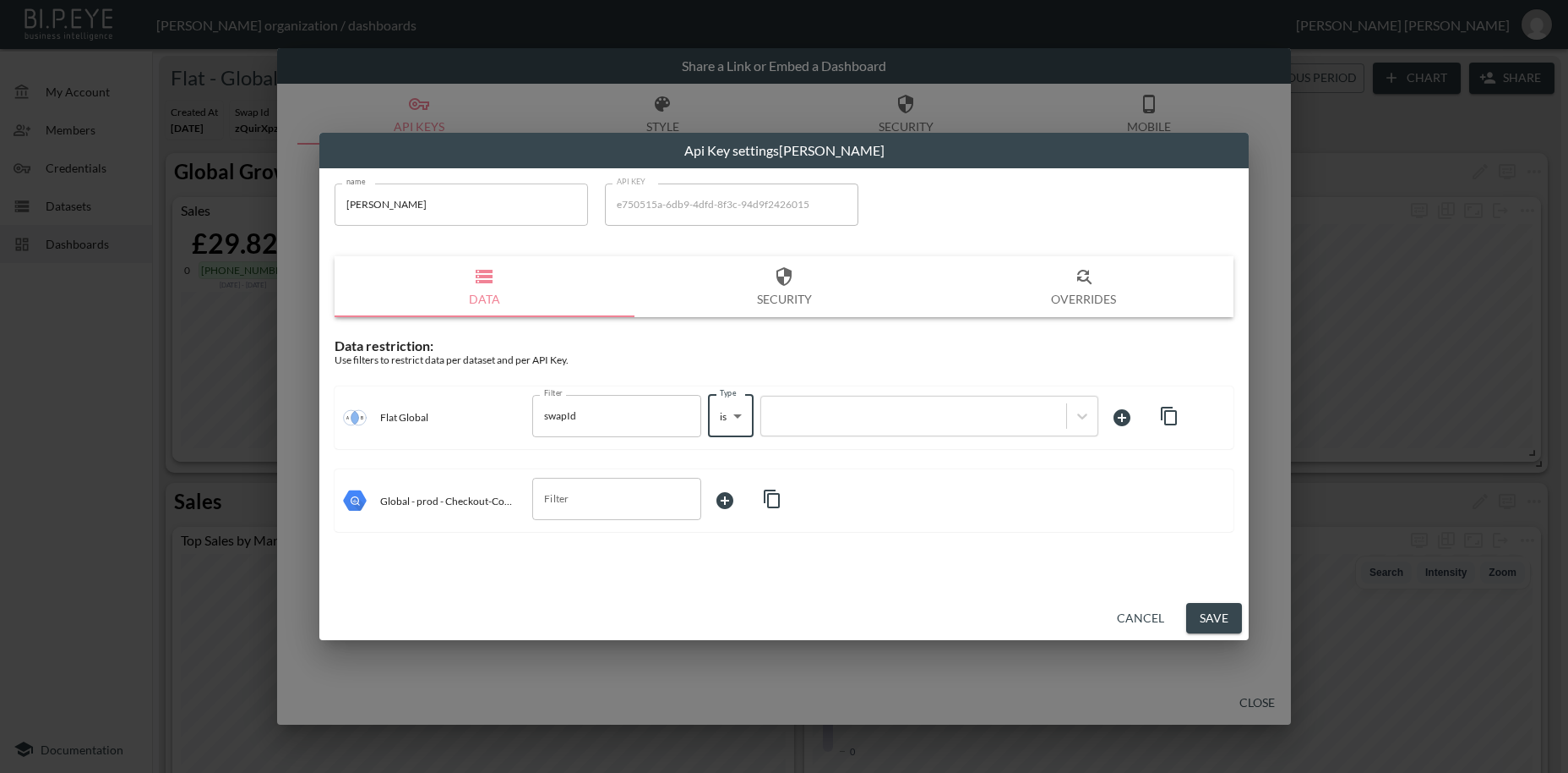
type input "is"
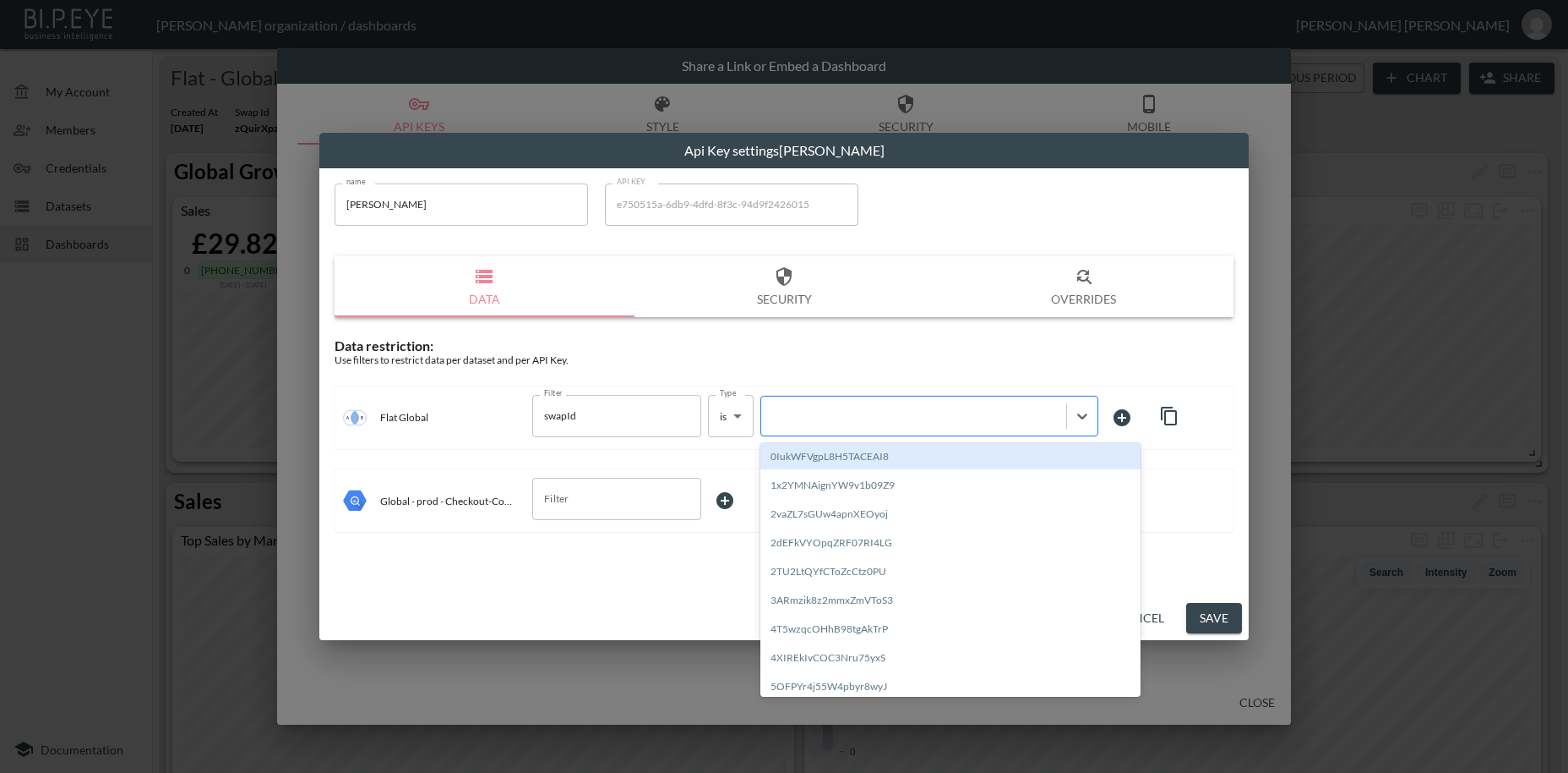
click at [824, 419] on div at bounding box center [913, 416] width 288 height 16
paste input "kUQGXyxiYtyHIMldSxYf"
type input "kUQGXyxiYtyHIMldSxYf"
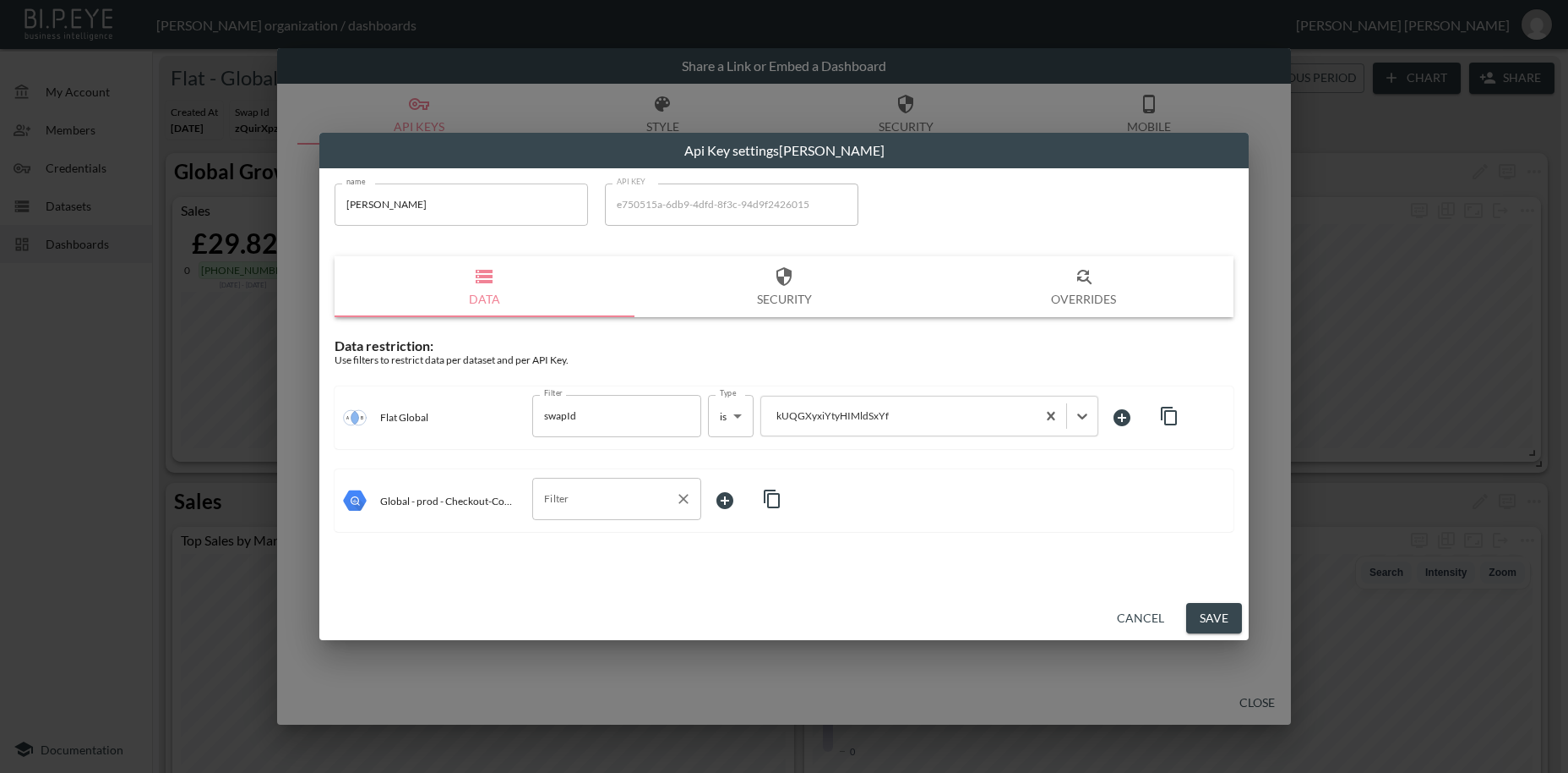
click at [614, 497] on input "Filter" at bounding box center [604, 499] width 129 height 27
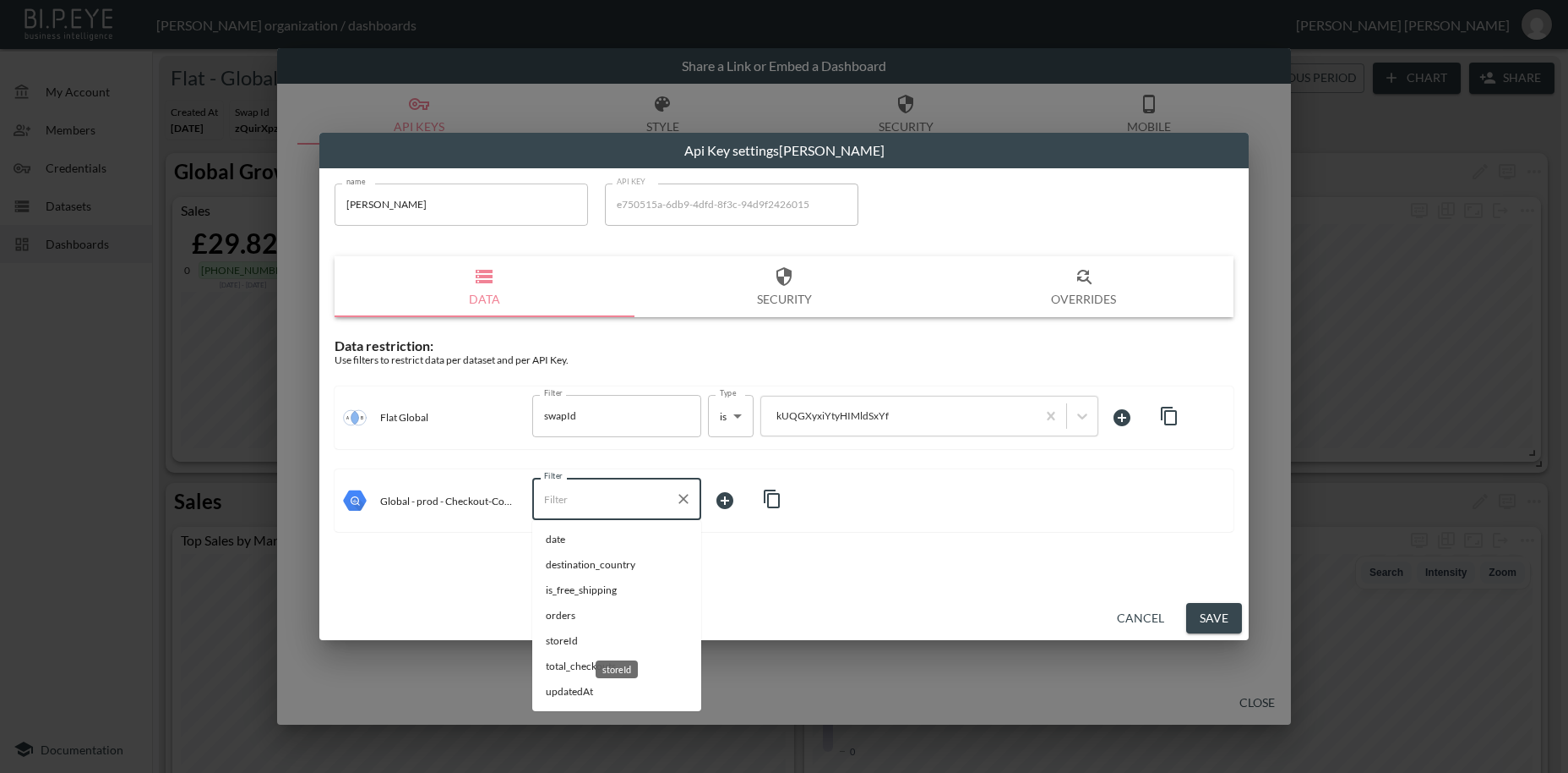
click at [574, 638] on span "storeId" at bounding box center [617, 640] width 142 height 15
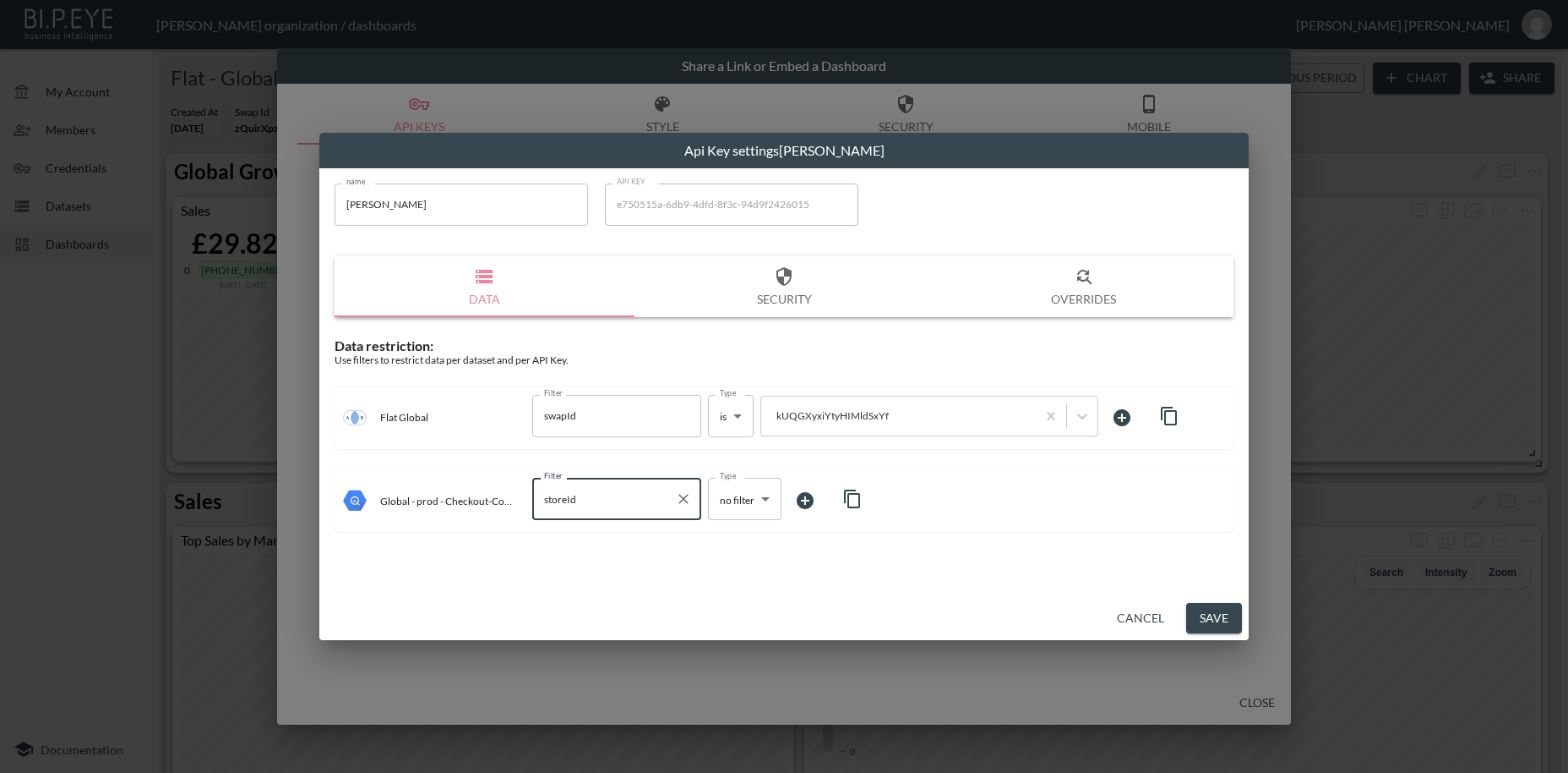
type input "storeId"
click at [730, 503] on body "BI.P.EYE, Interactive Analytics Dashboards - app [PERSON_NAME] organization / d…" at bounding box center [784, 386] width 1568 height 773
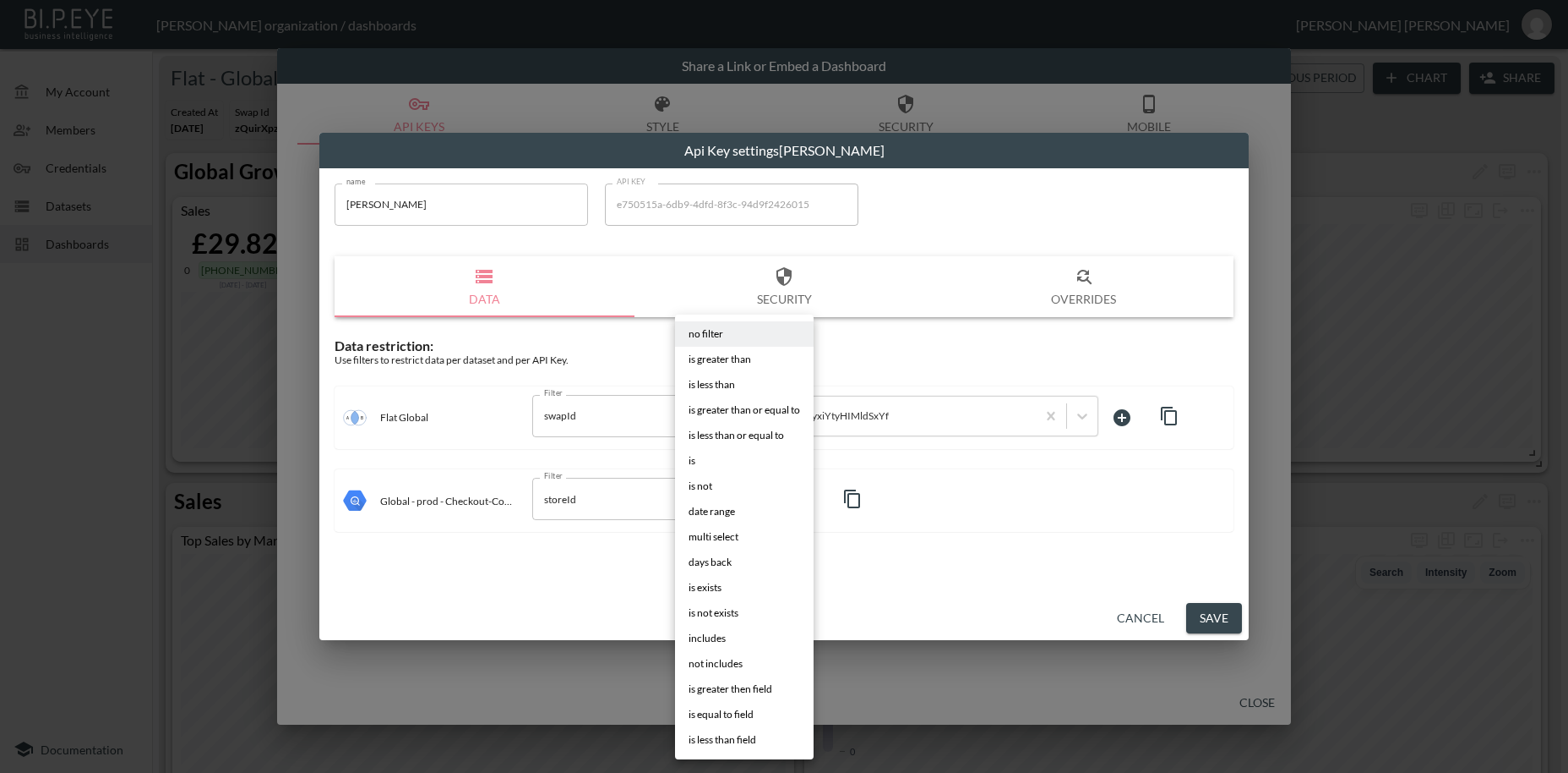
drag, startPoint x: 703, startPoint y: 464, endPoint x: 781, endPoint y: 469, distance: 78.2
click at [703, 463] on li "is" at bounding box center [744, 460] width 139 height 25
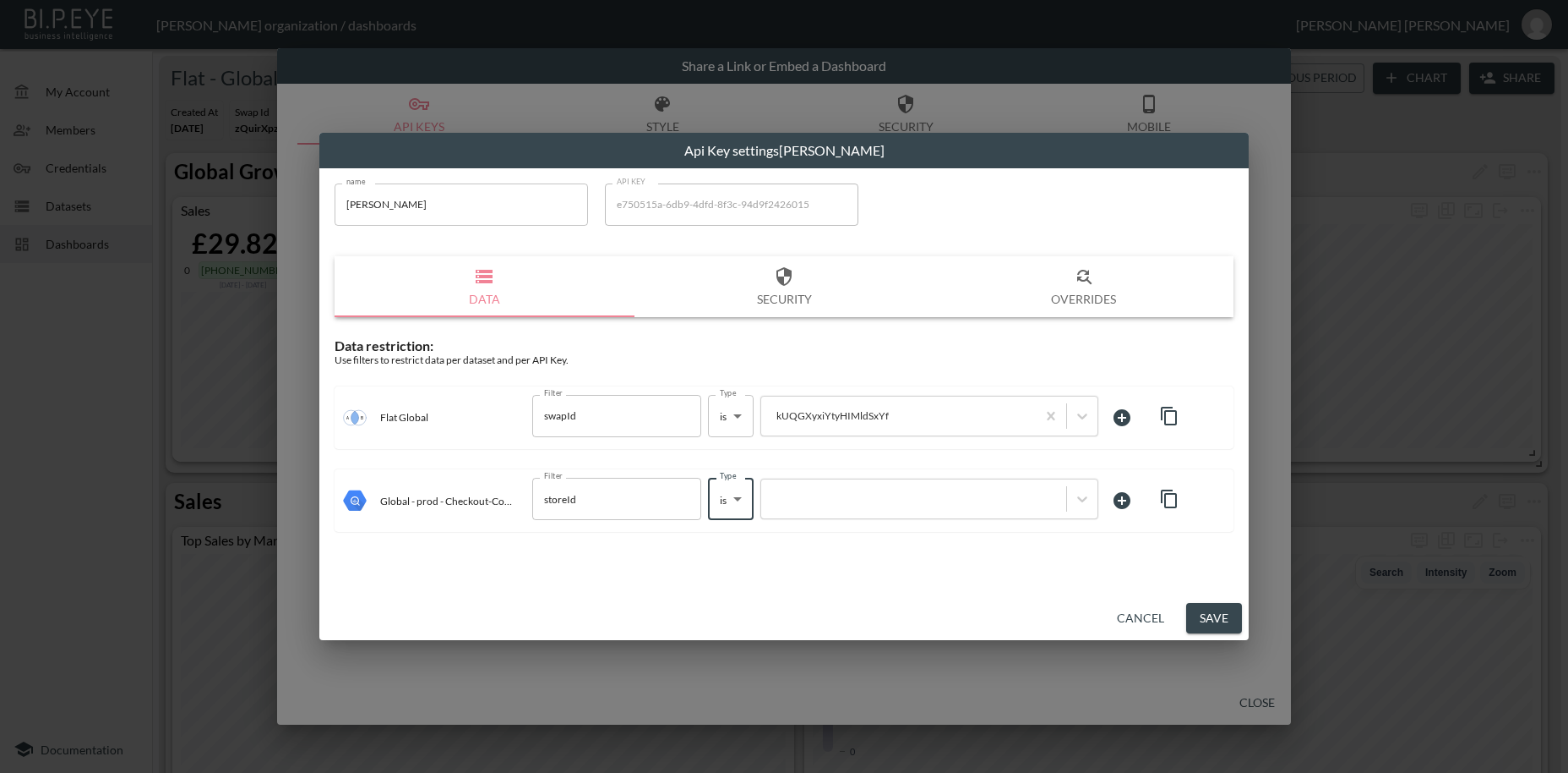
type input "is"
click at [814, 500] on div at bounding box center [913, 500] width 288 height 16
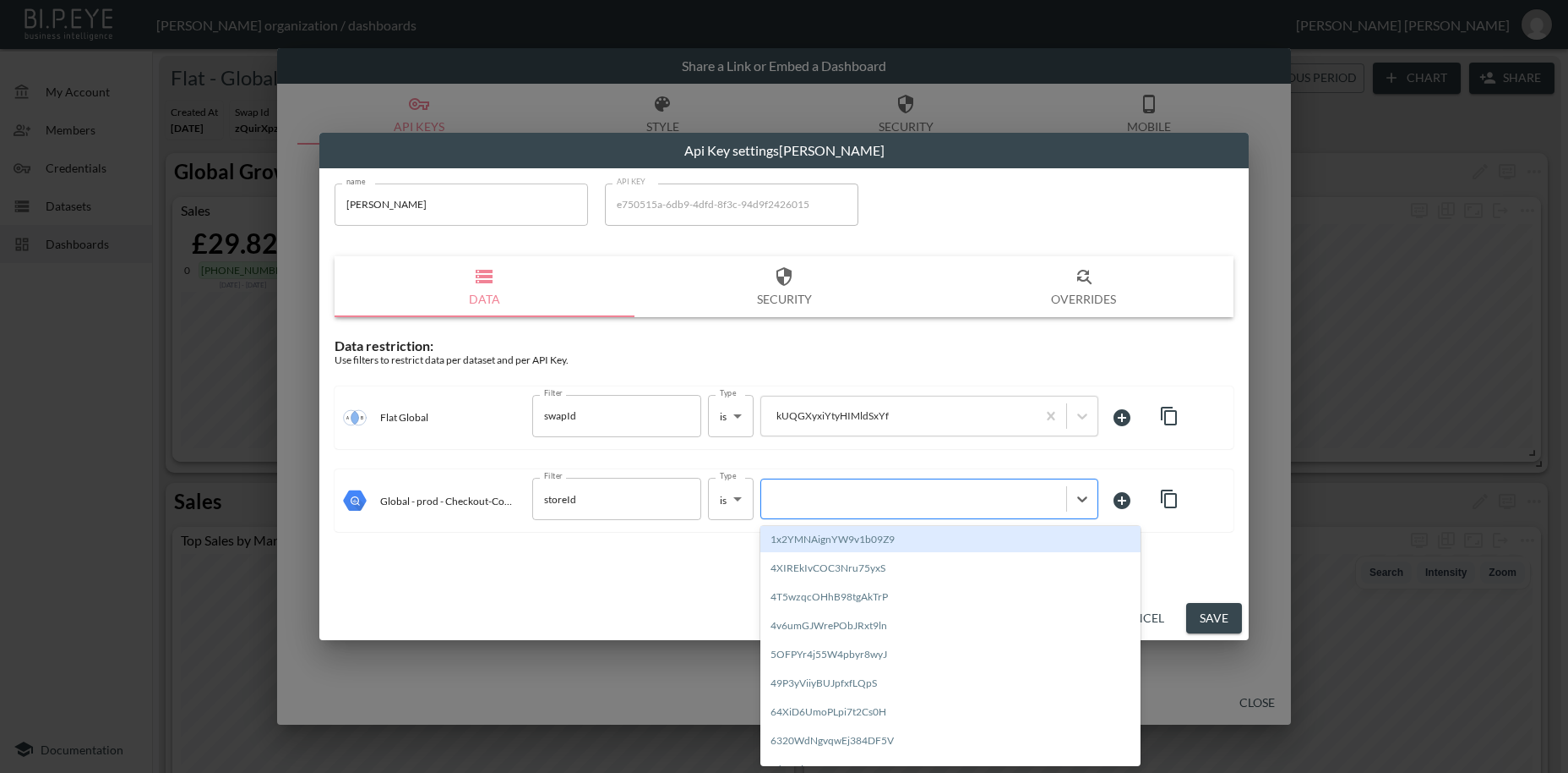
paste input "kUQGXyxiYtyHIMldSxYf"
type input "kUQGXyxiYtyHIMldSxYf"
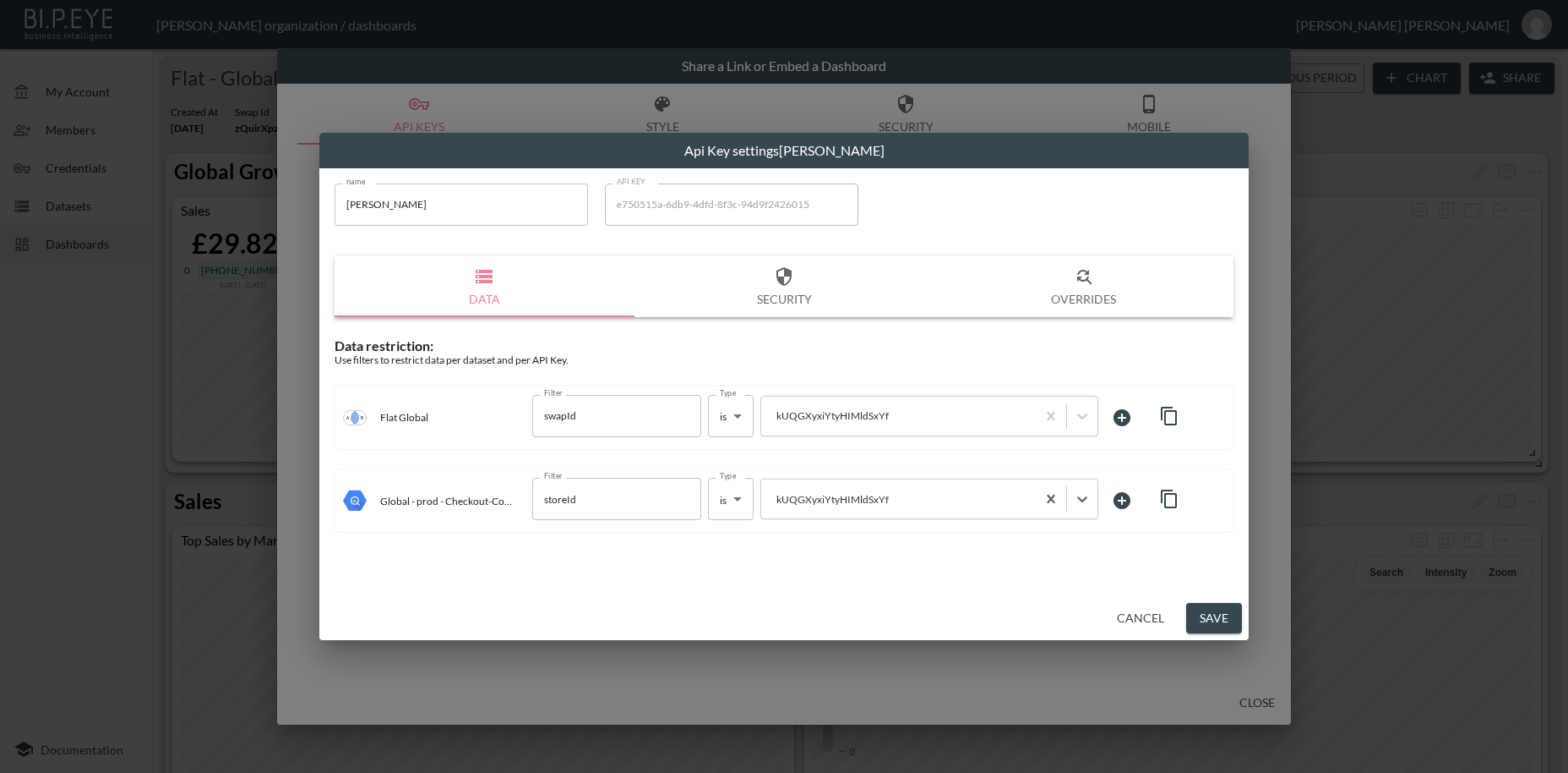
click at [1226, 621] on button "Save" at bounding box center [1214, 617] width 56 height 31
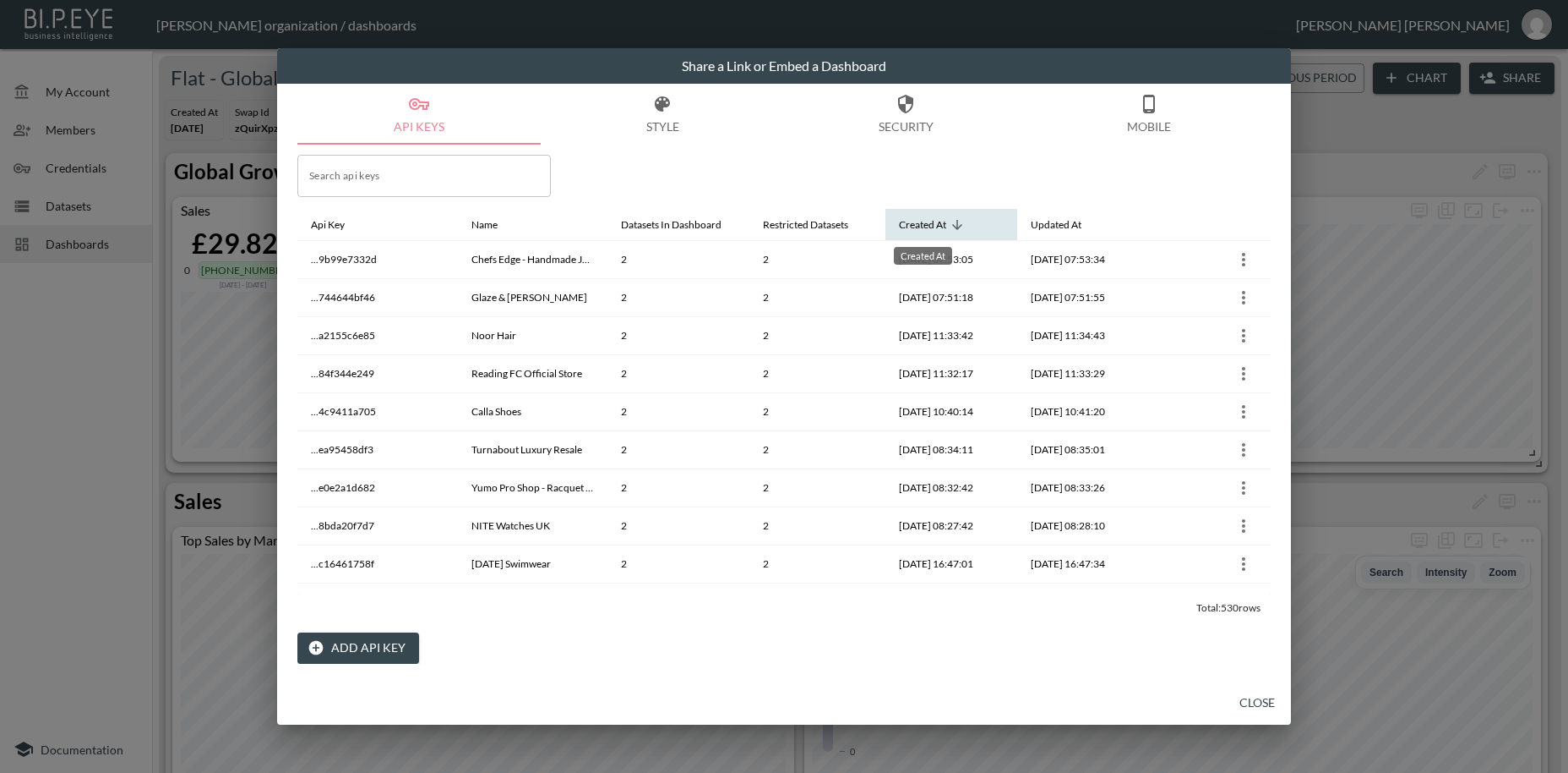
click at [916, 225] on div "Created At" at bounding box center [922, 224] width 47 height 20
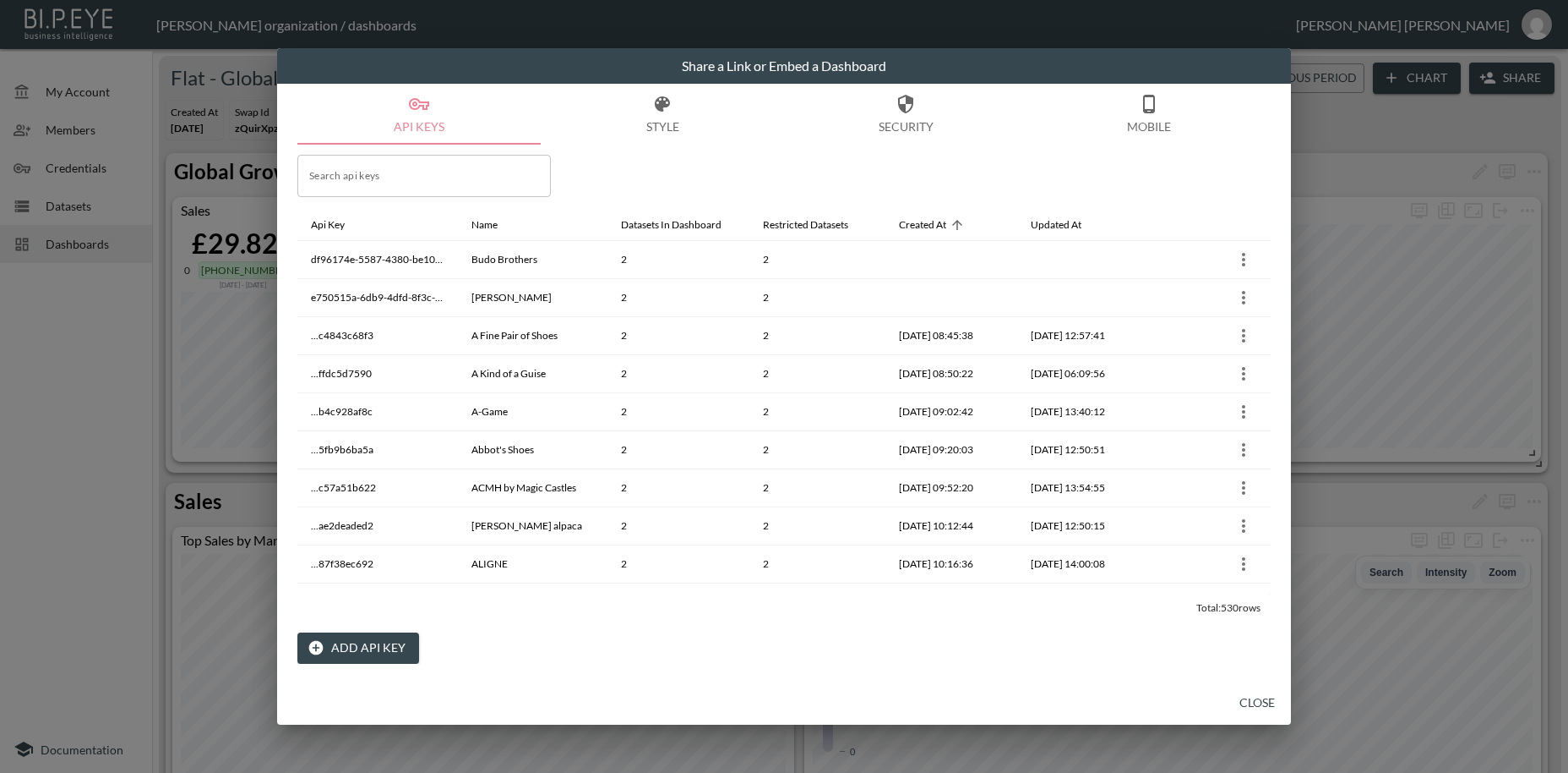
click at [338, 636] on button "Add API Key" at bounding box center [358, 647] width 122 height 31
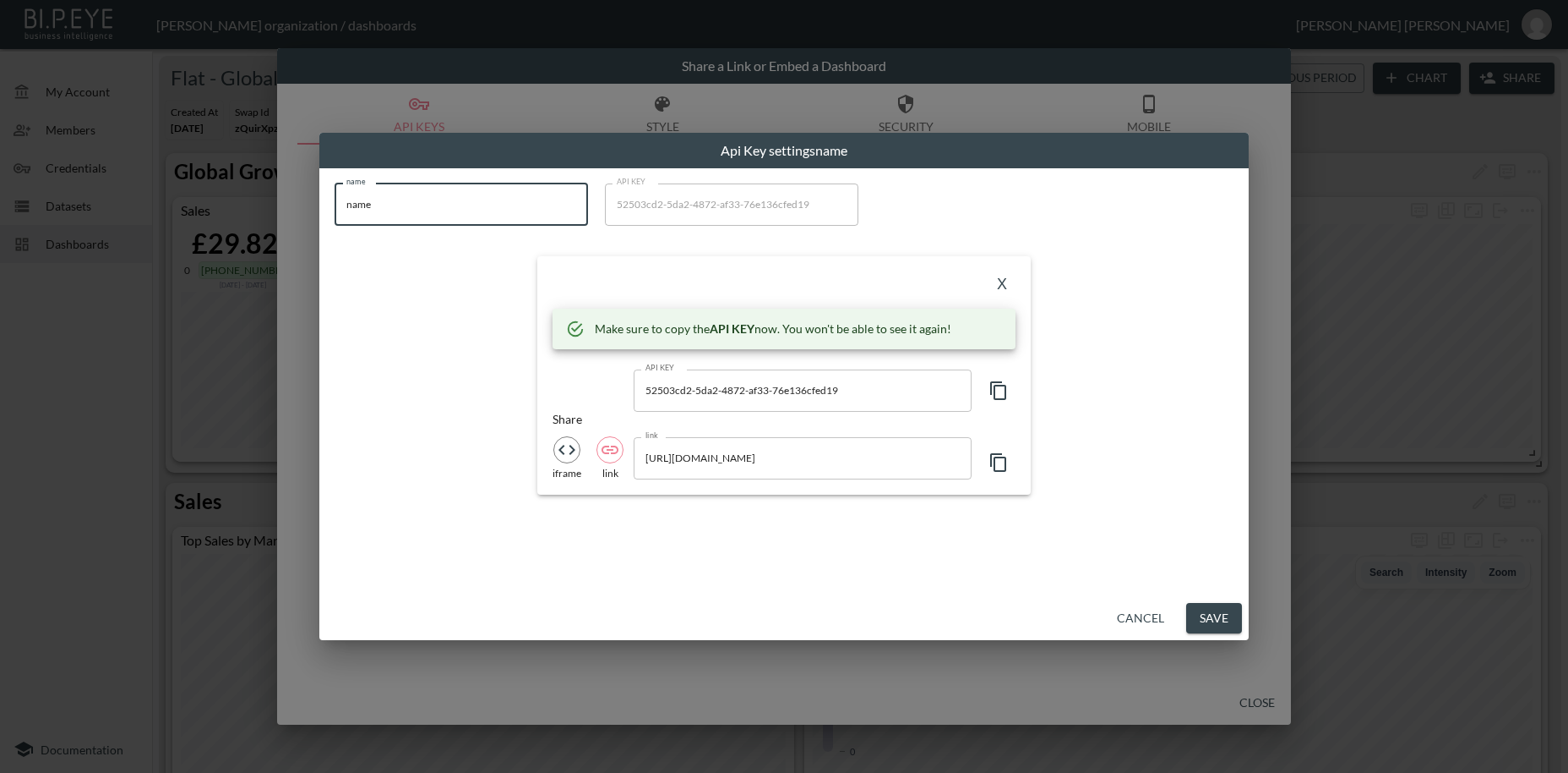
drag, startPoint x: 392, startPoint y: 197, endPoint x: 308, endPoint y: 194, distance: 84.1
click at [335, 194] on input "name" at bounding box center [462, 204] width 253 height 42
paste input "[PERSON_NAME] & Grey"
type input "[PERSON_NAME] & Grey"
click at [995, 397] on icon "button" at bounding box center [999, 390] width 16 height 19
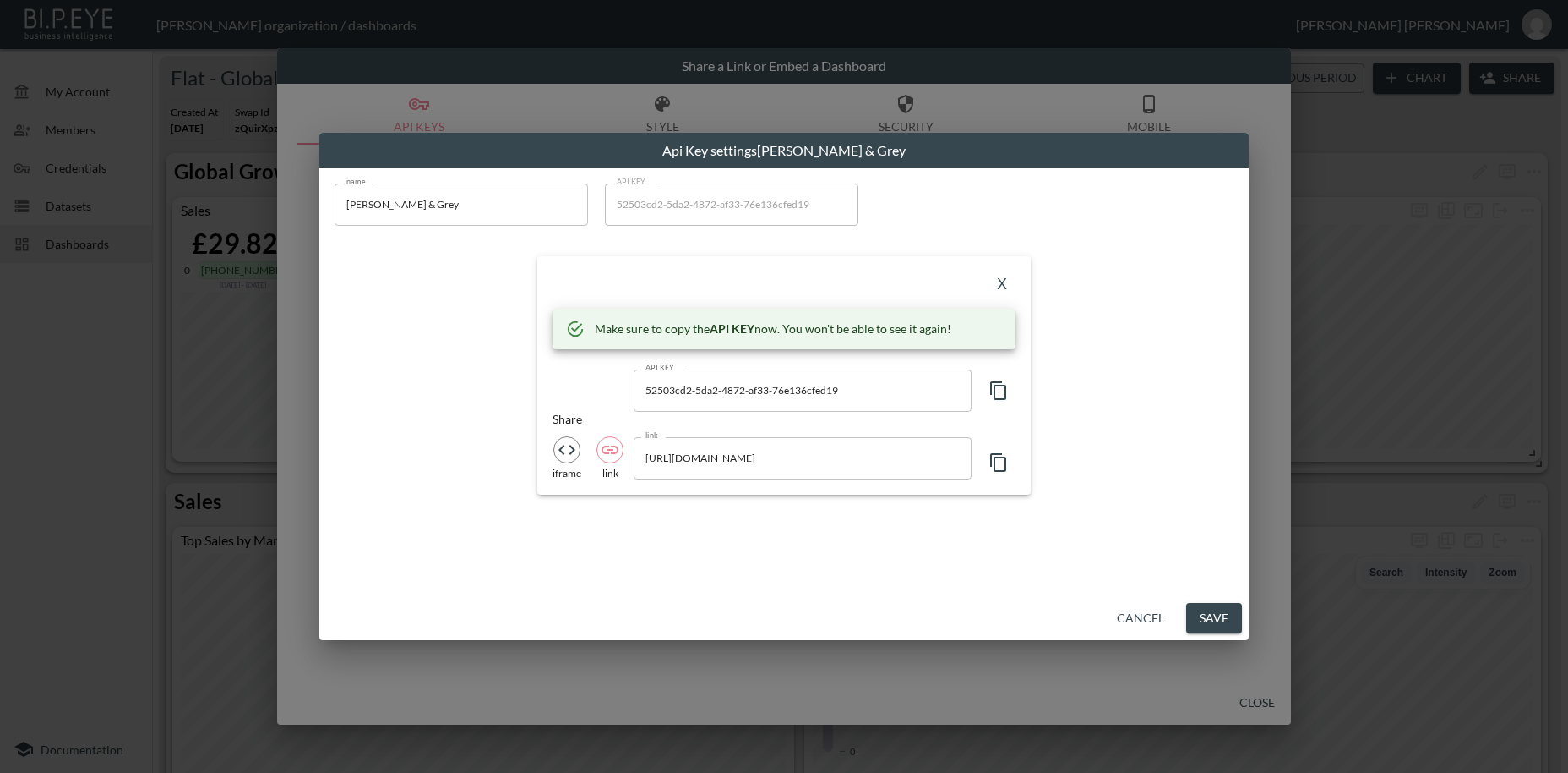
click at [995, 397] on icon "button" at bounding box center [999, 390] width 16 height 19
click at [999, 286] on button "X" at bounding box center [1002, 284] width 27 height 27
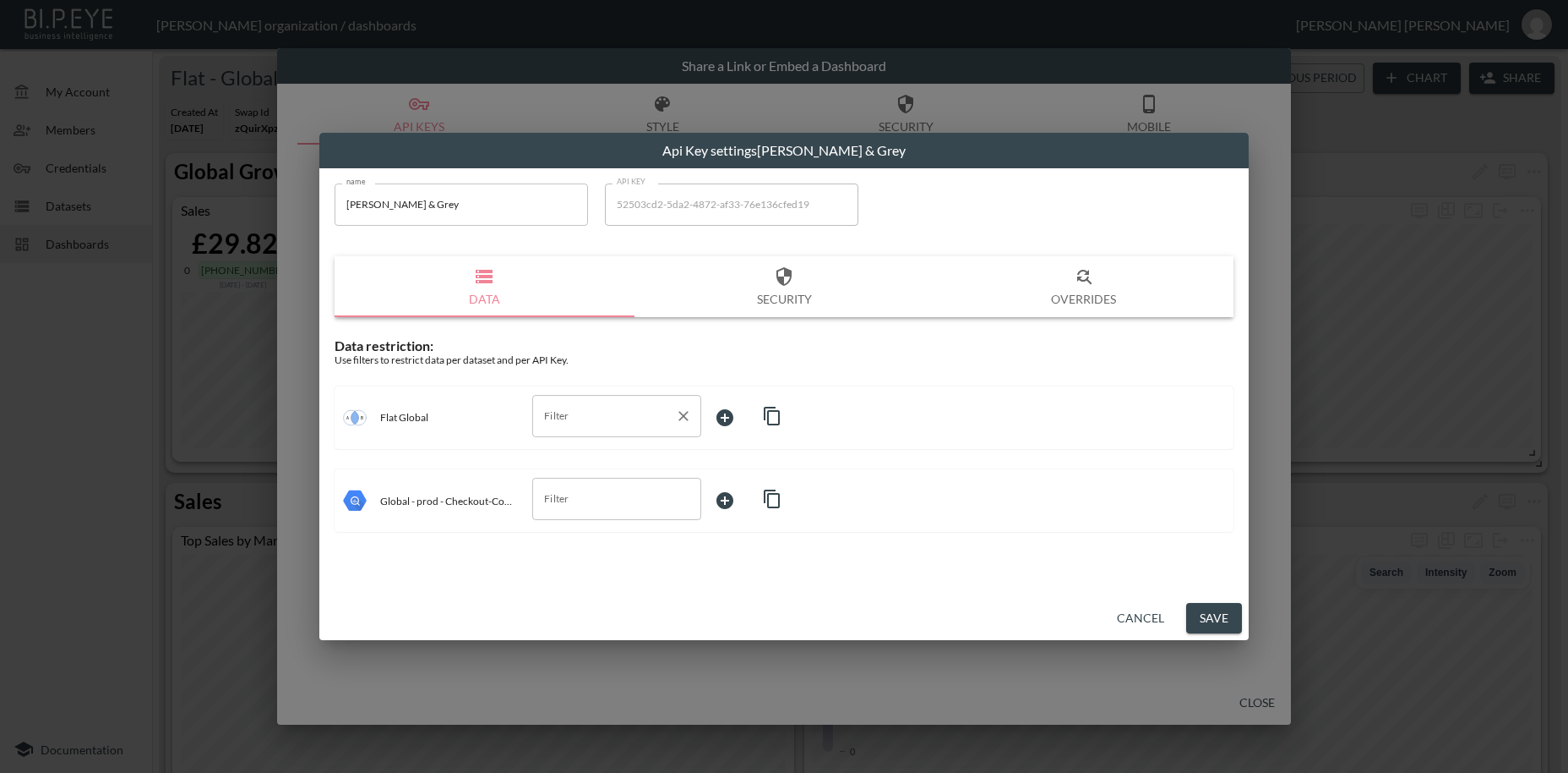
click at [558, 414] on input "Filter" at bounding box center [604, 416] width 129 height 27
click at [562, 450] on span "swapId" at bounding box center [617, 456] width 142 height 15
type input "swapId"
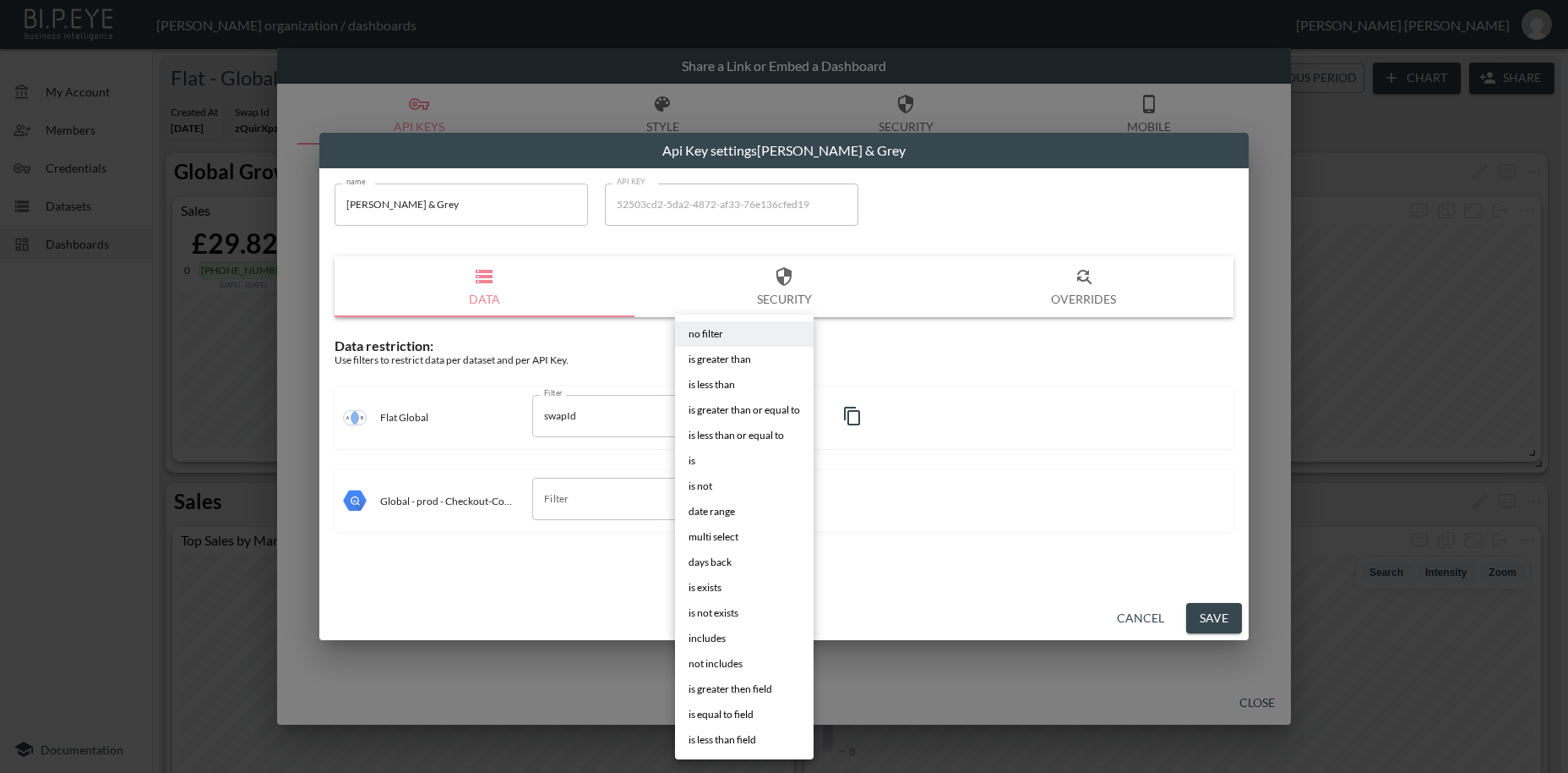
click at [741, 408] on body "BI.P.EYE, Interactive Analytics Dashboards - app [PERSON_NAME] organization / d…" at bounding box center [784, 386] width 1568 height 773
click at [707, 461] on li "is" at bounding box center [744, 460] width 139 height 25
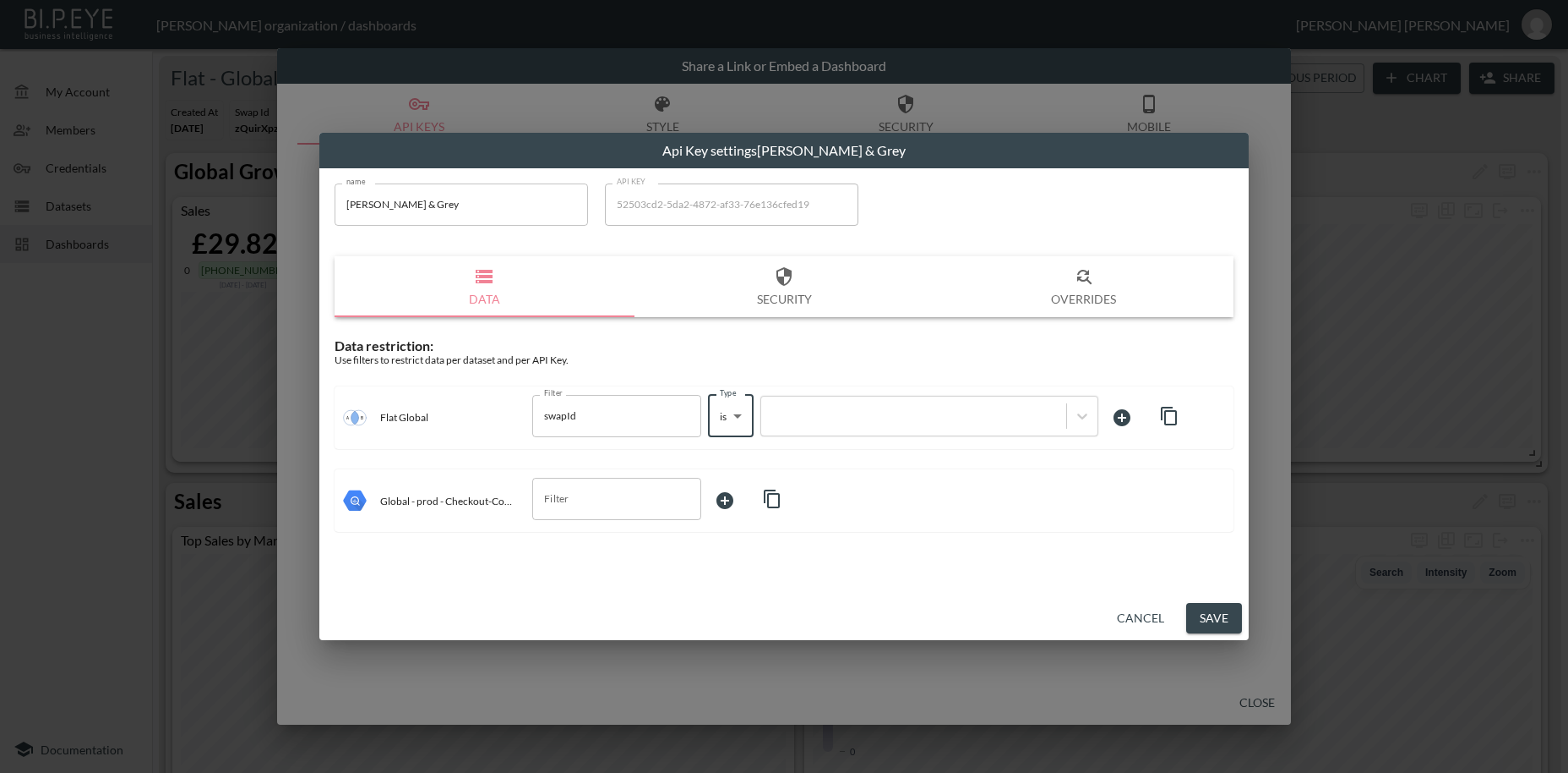
type input "is"
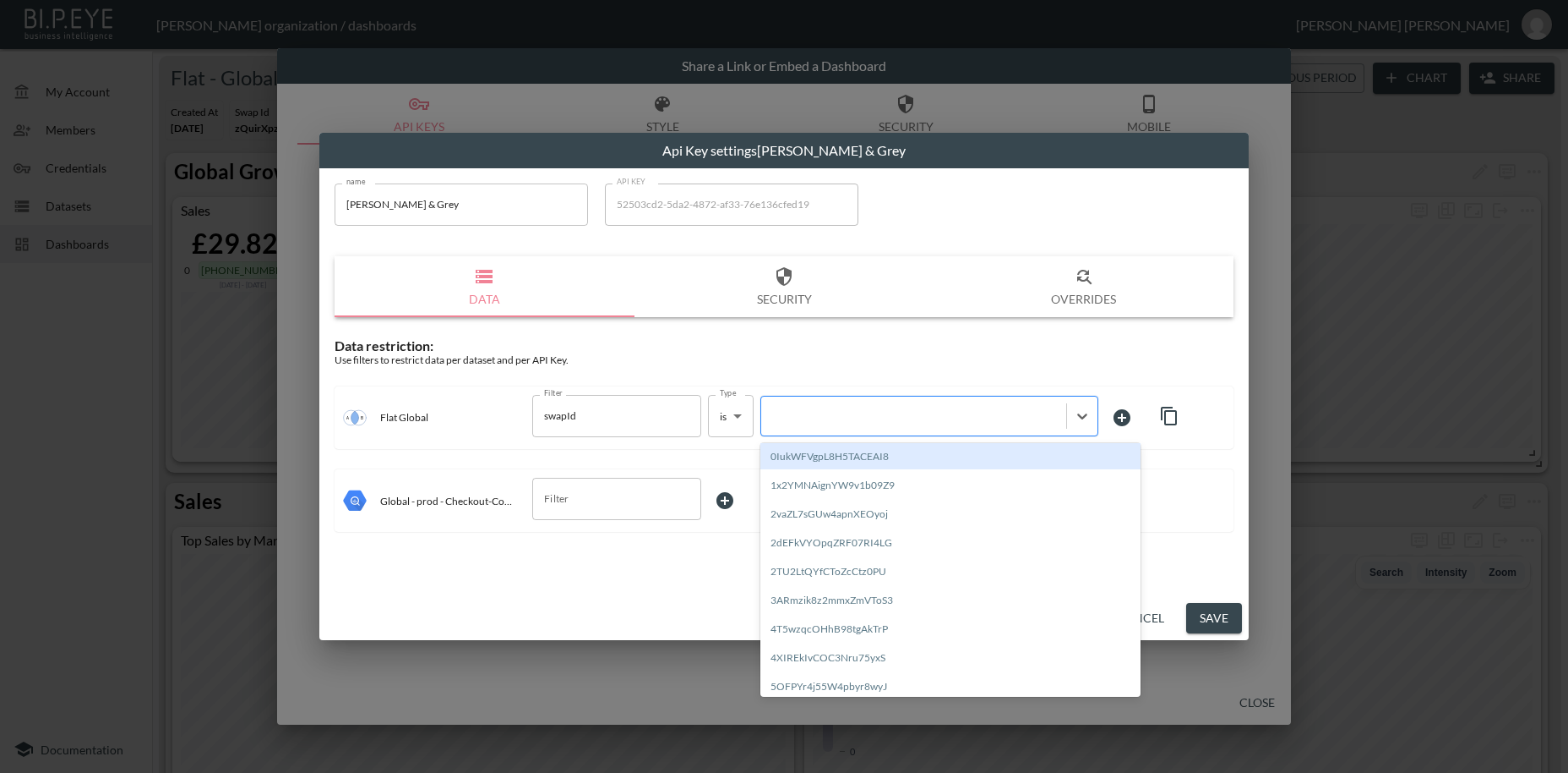
click at [824, 410] on div at bounding box center [913, 416] width 288 height 16
paste input "UQU7OGeCcU3KDJjW8bH7"
type input "UQU7OGeCcU3KDJjW8bH7"
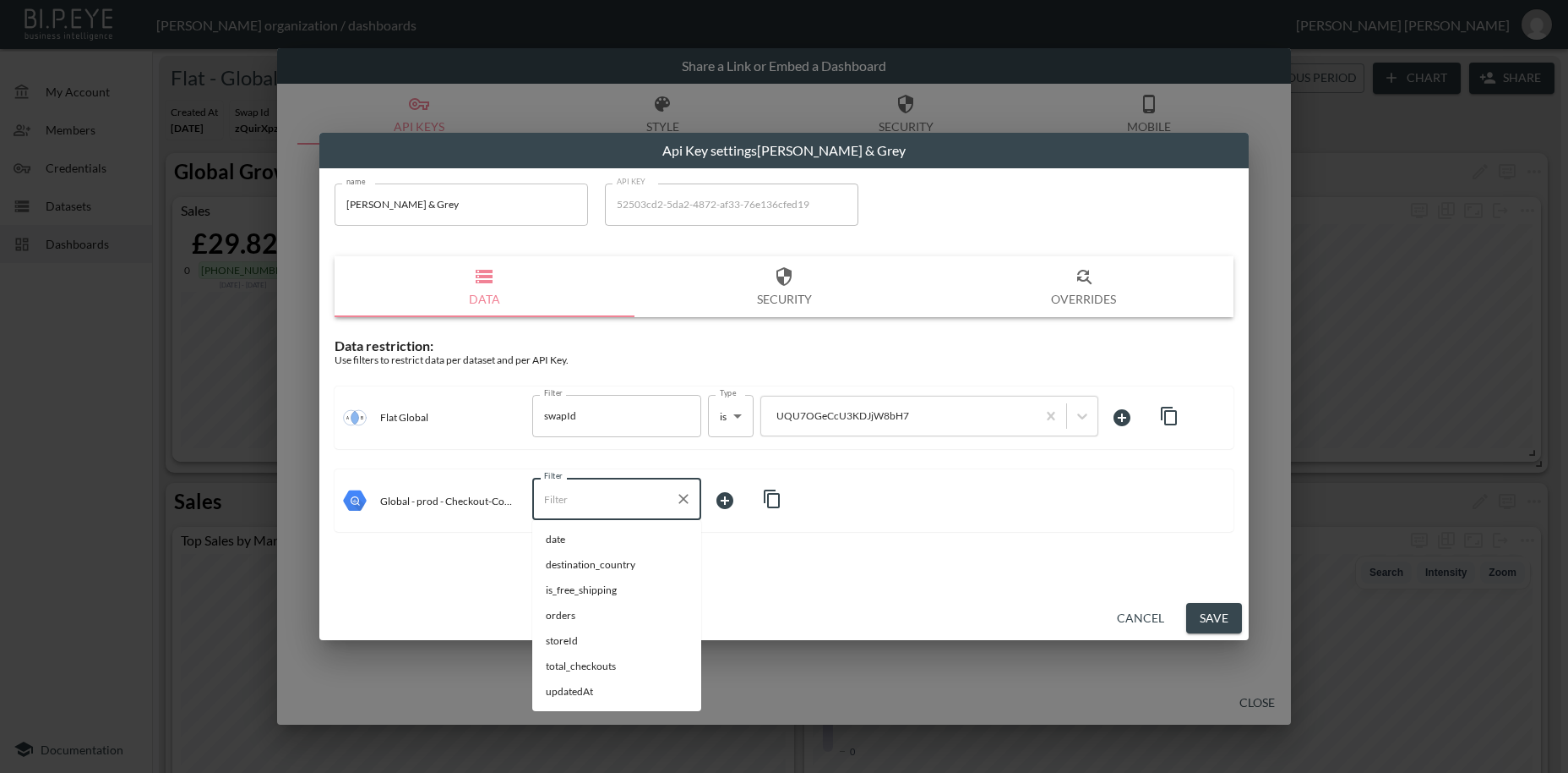
click at [613, 497] on input "Filter" at bounding box center [604, 499] width 129 height 27
click at [585, 638] on span "storeId" at bounding box center [617, 640] width 142 height 15
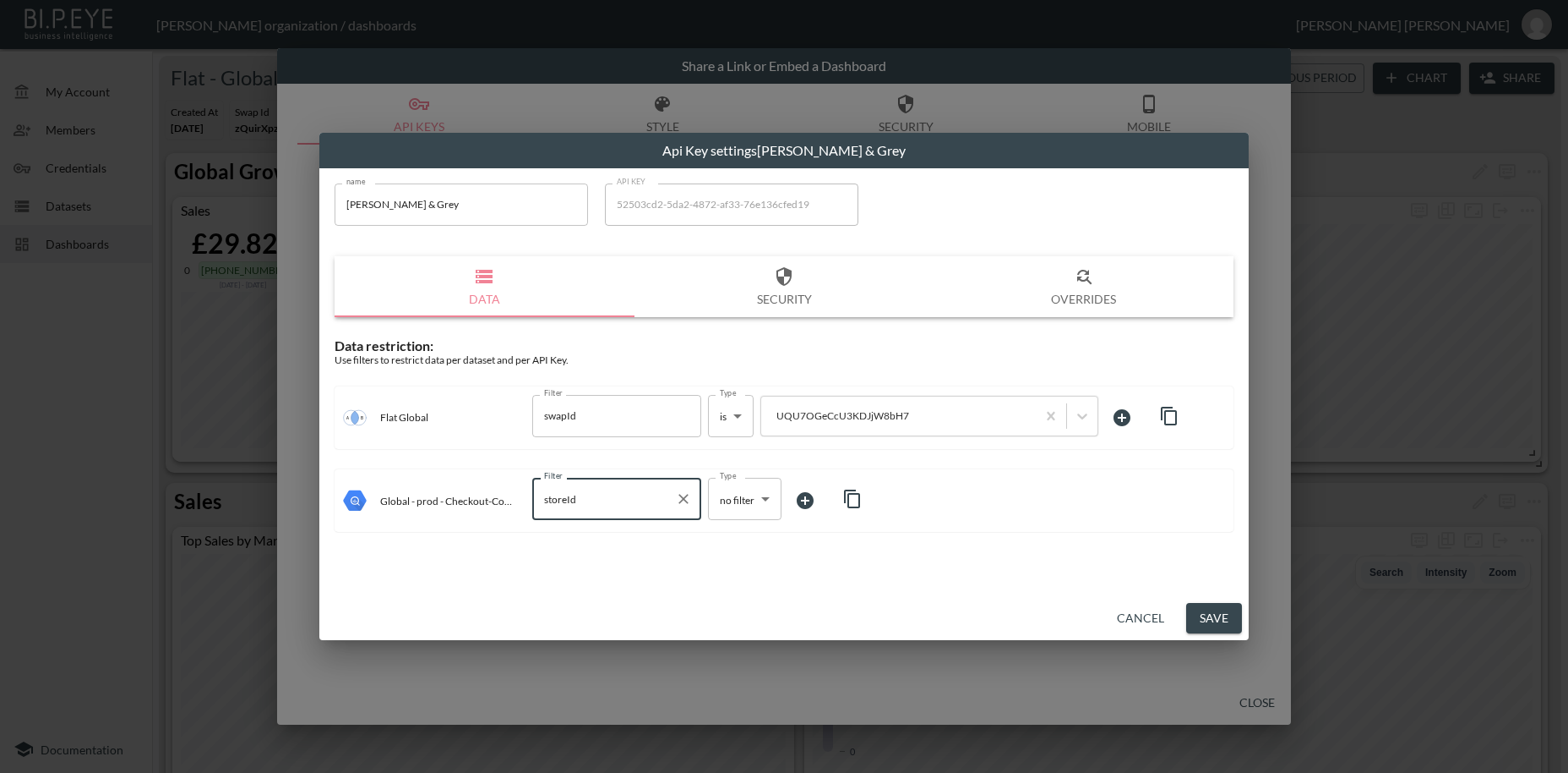
type input "storeId"
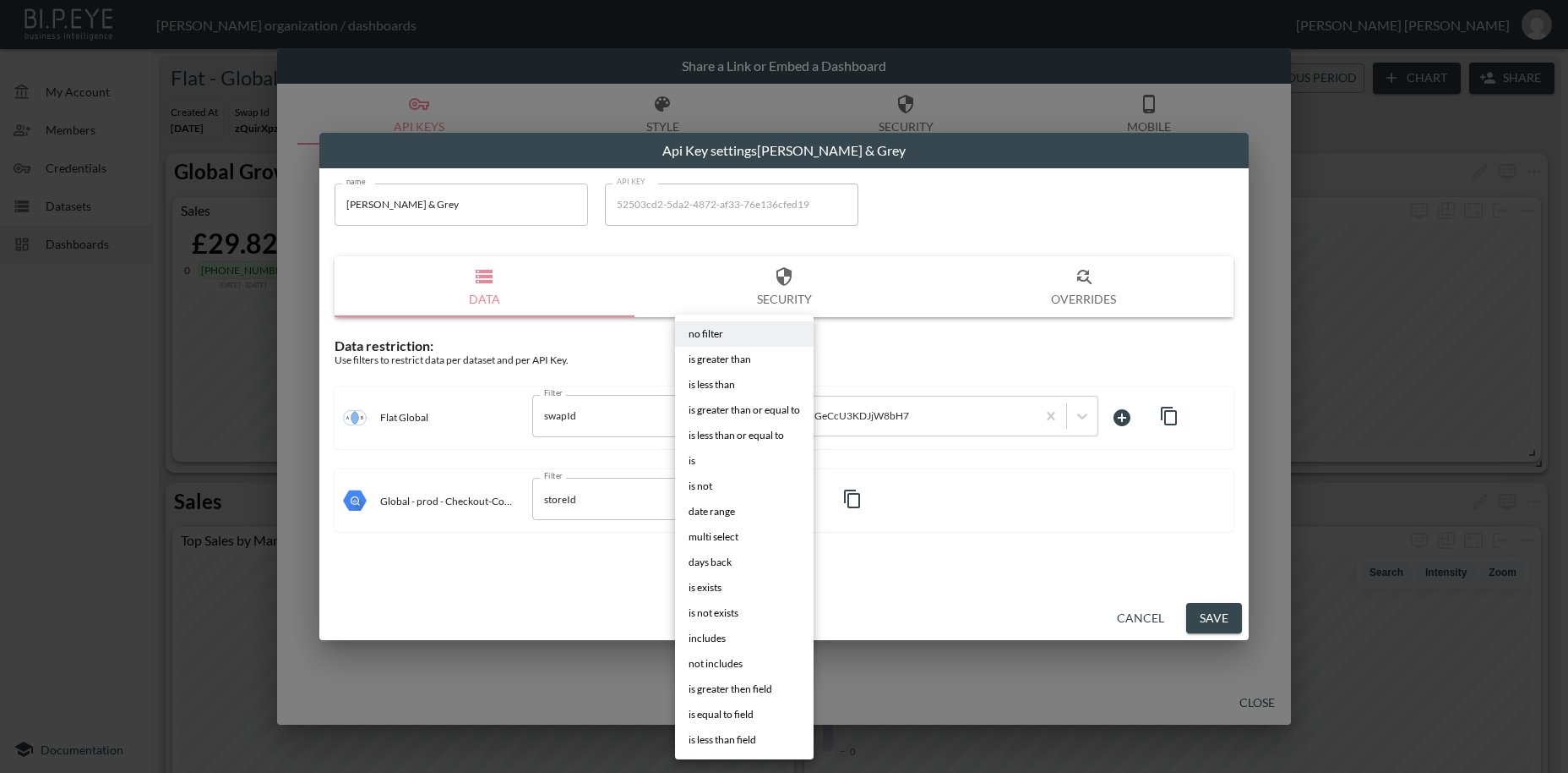
click at [746, 507] on body "BI.P.EYE, Interactive Analytics Dashboards - app [PERSON_NAME] organization / d…" at bounding box center [784, 386] width 1568 height 773
click at [708, 464] on li "is" at bounding box center [744, 460] width 139 height 25
type input "is"
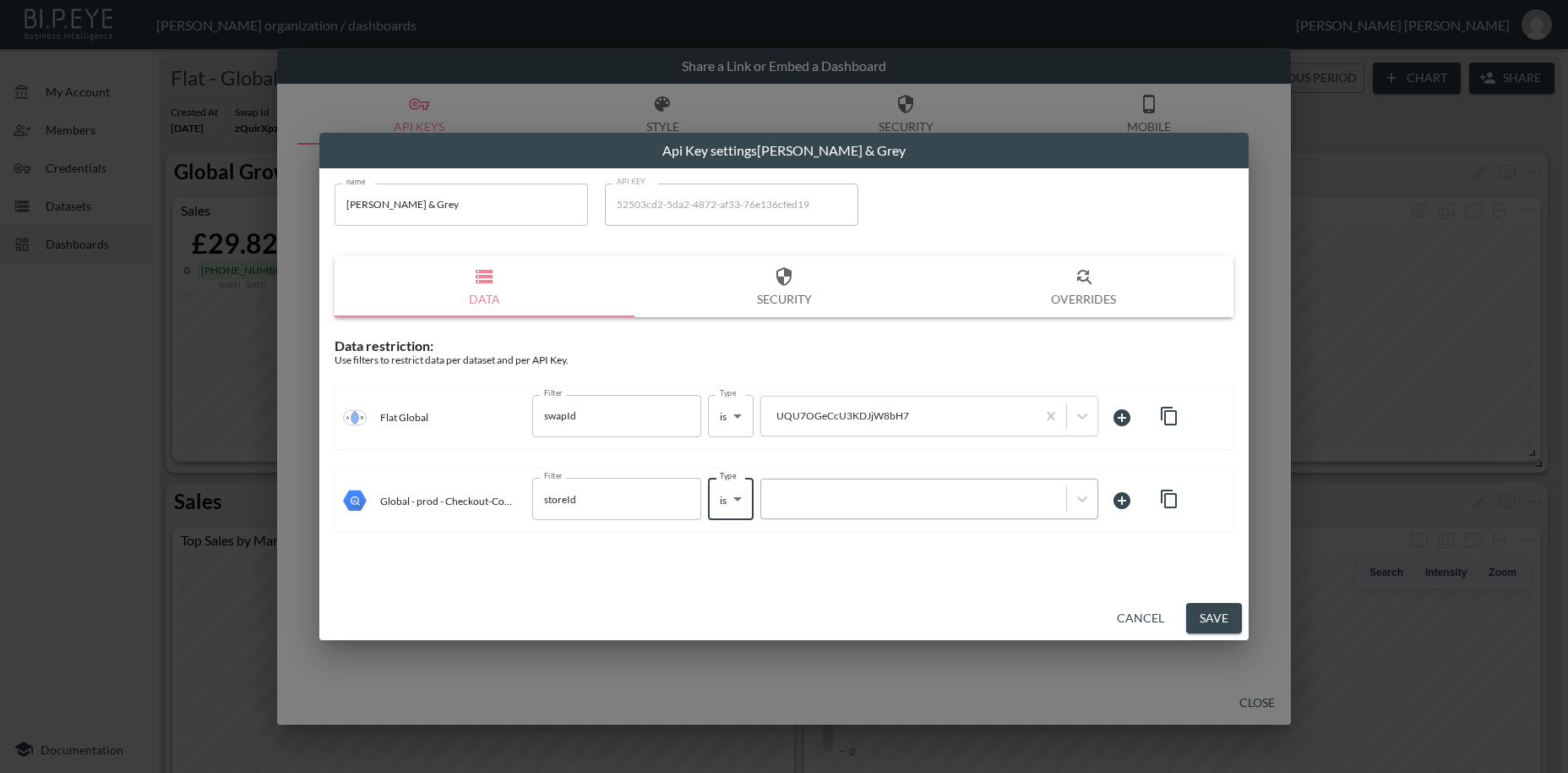
click at [791, 498] on div at bounding box center [913, 500] width 288 height 16
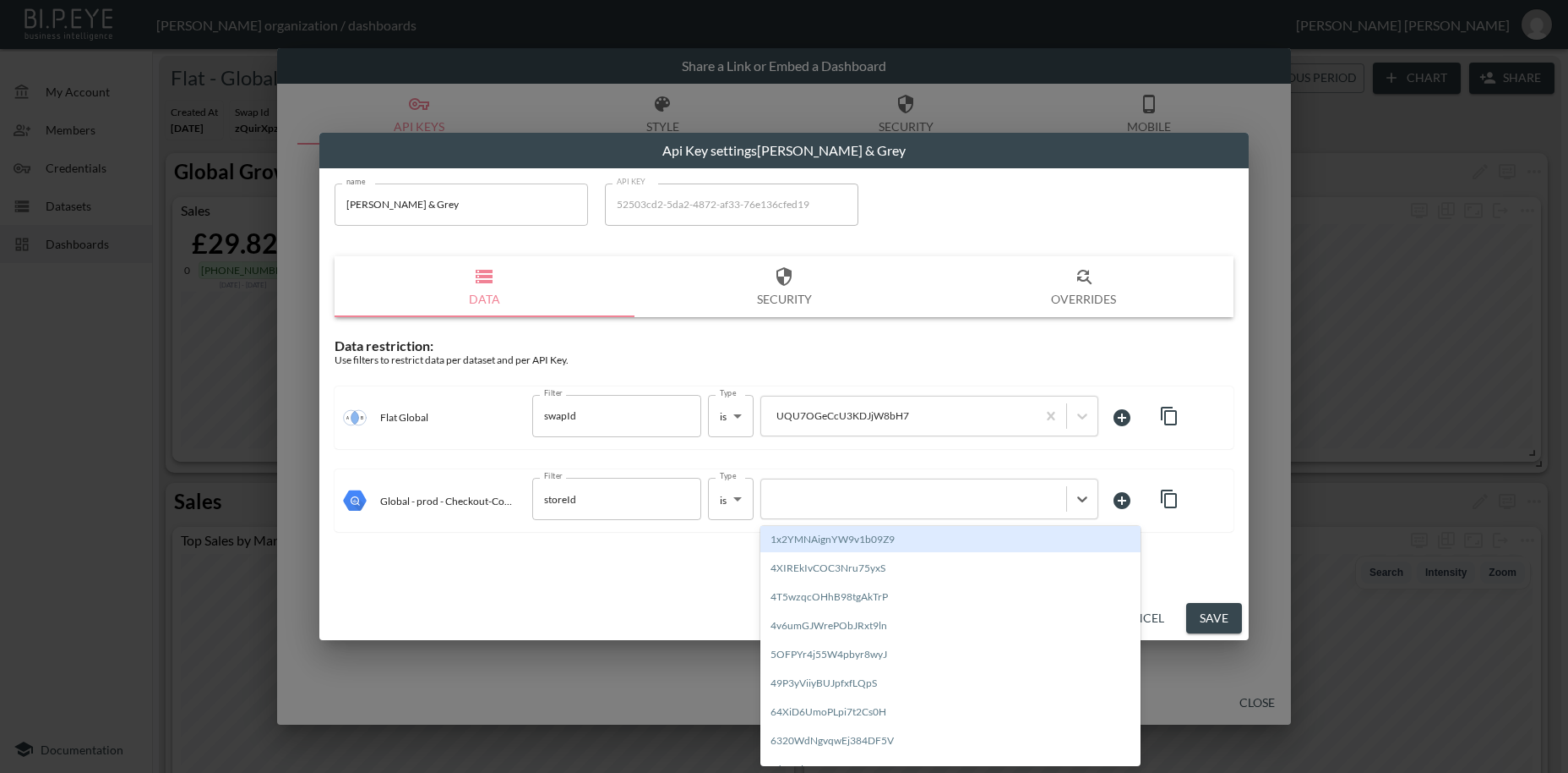
paste input "UQU7OGeCcU3KDJjW8bH7"
type input "UQU7OGeCcU3KDJjW8bH7"
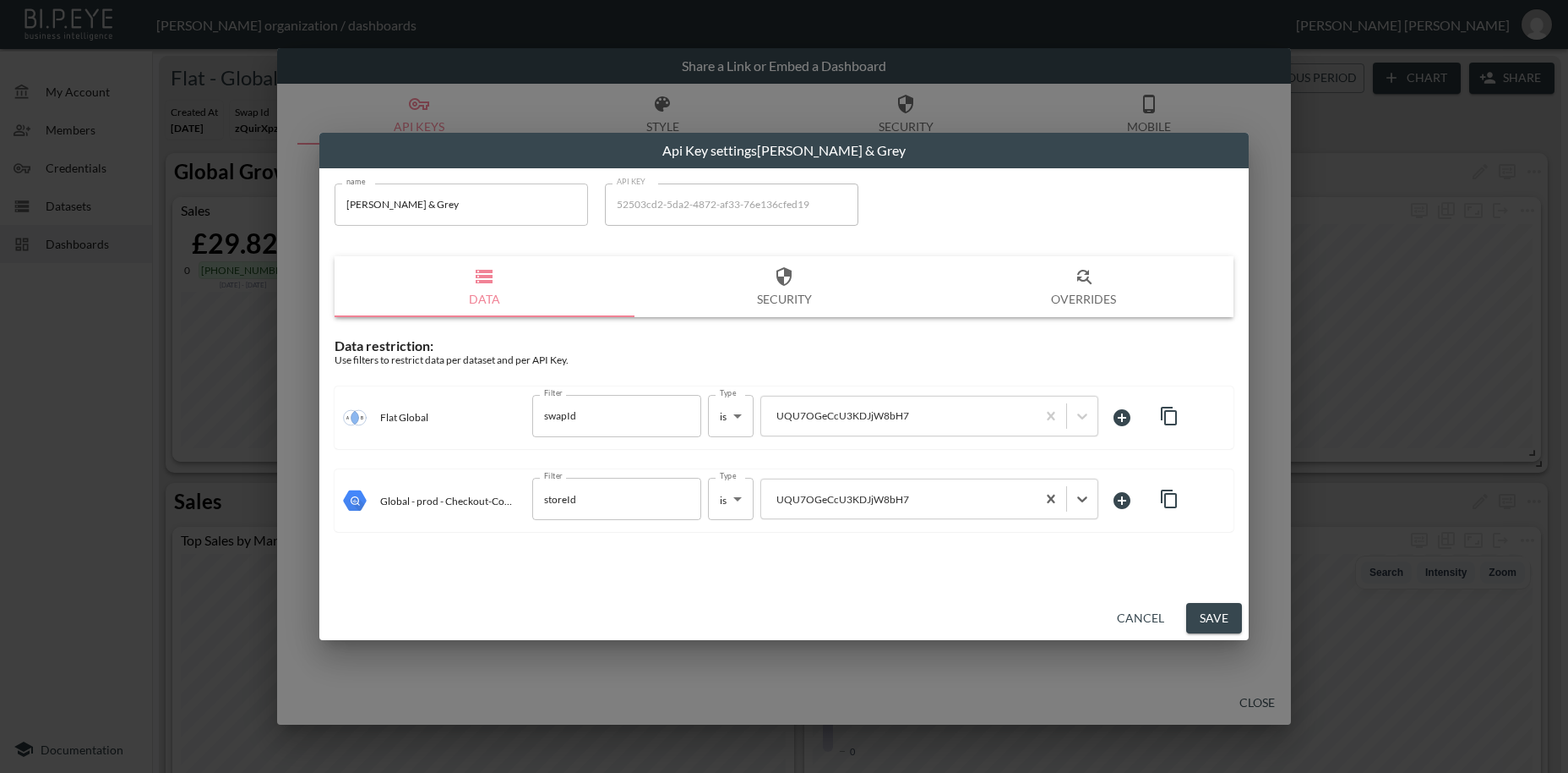
click at [1234, 607] on button "Save" at bounding box center [1214, 617] width 56 height 31
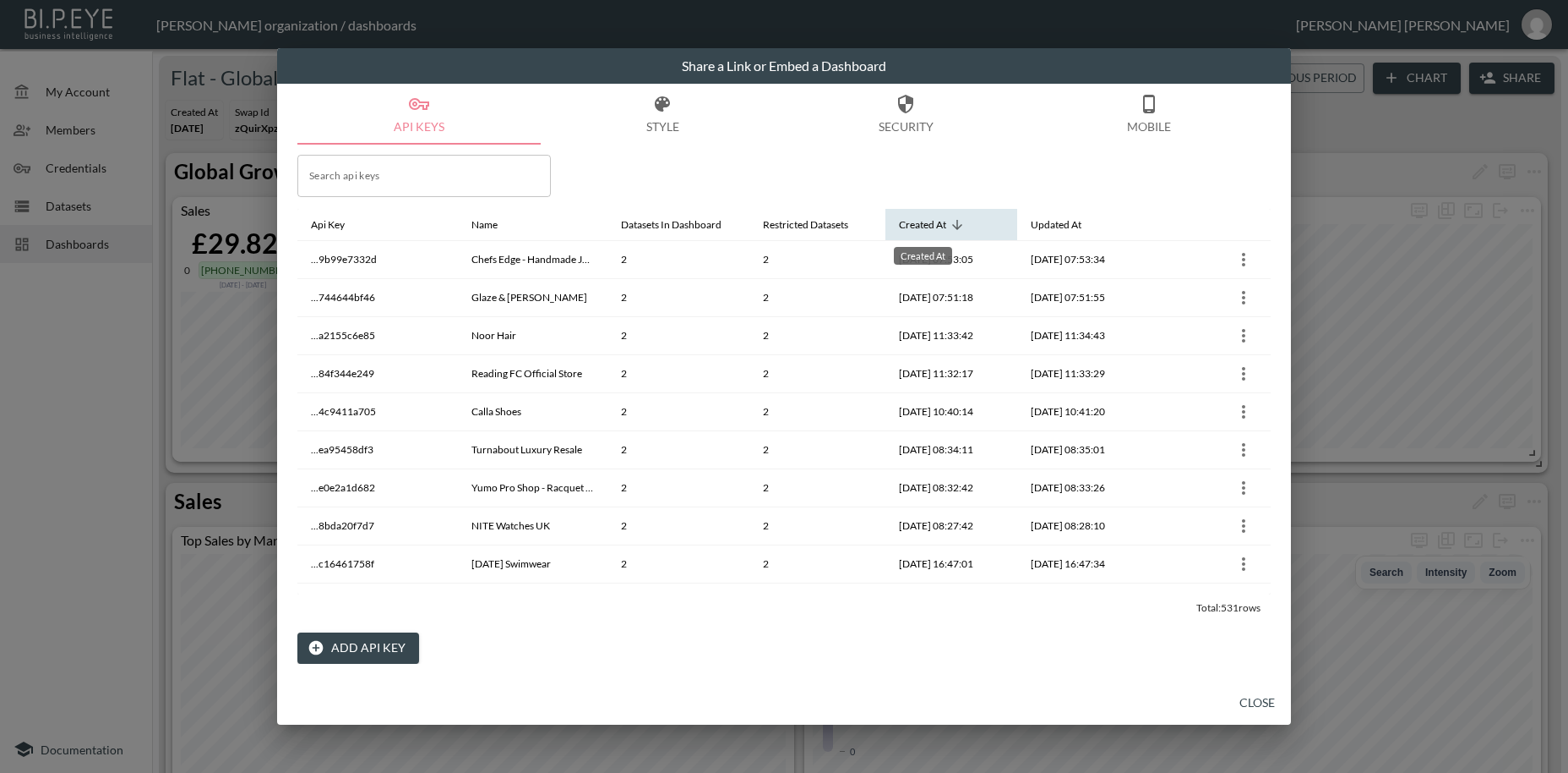
click at [936, 224] on div "Created At" at bounding box center [922, 224] width 47 height 20
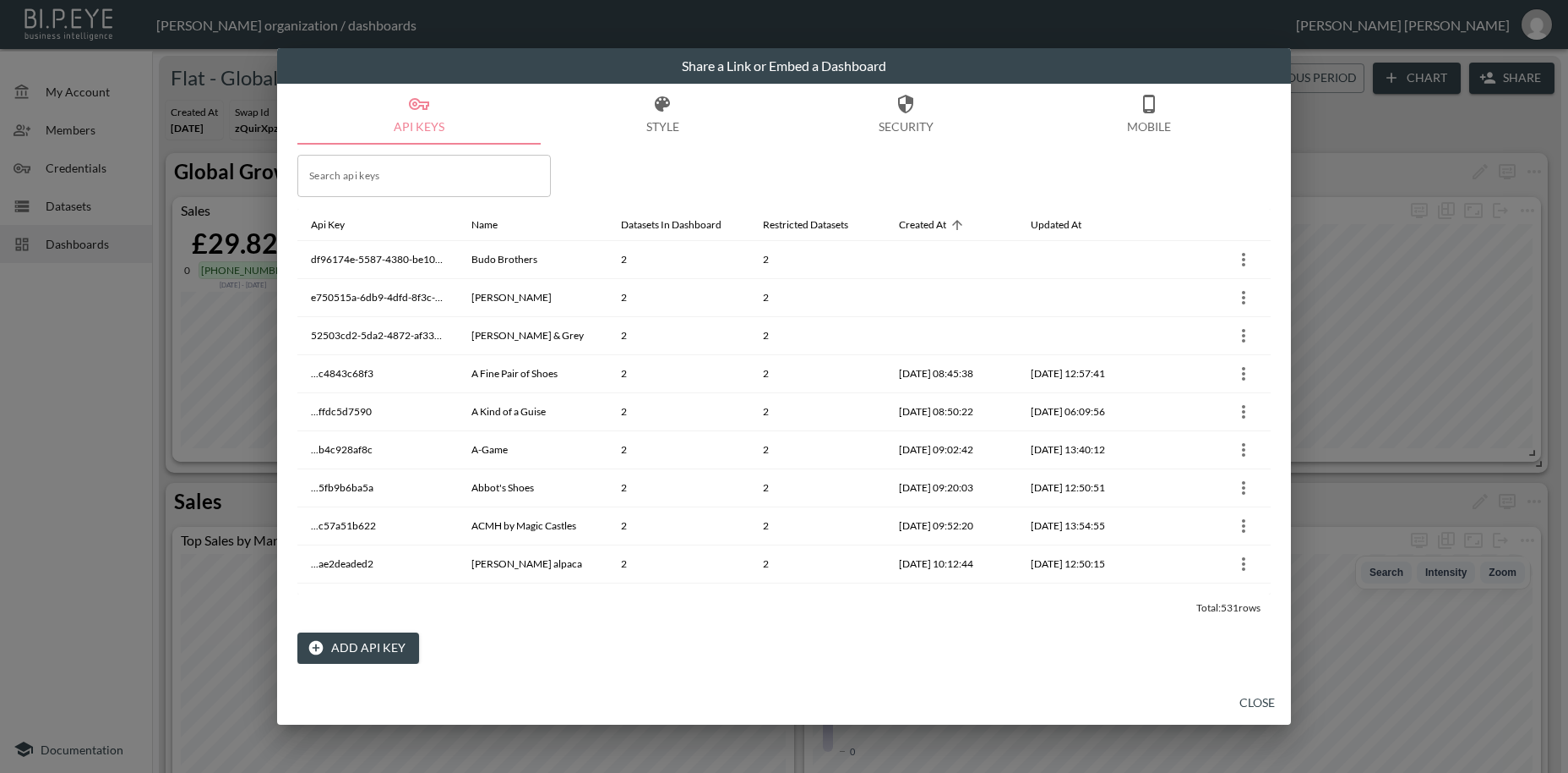
click at [365, 644] on button "Add API Key" at bounding box center [358, 647] width 122 height 31
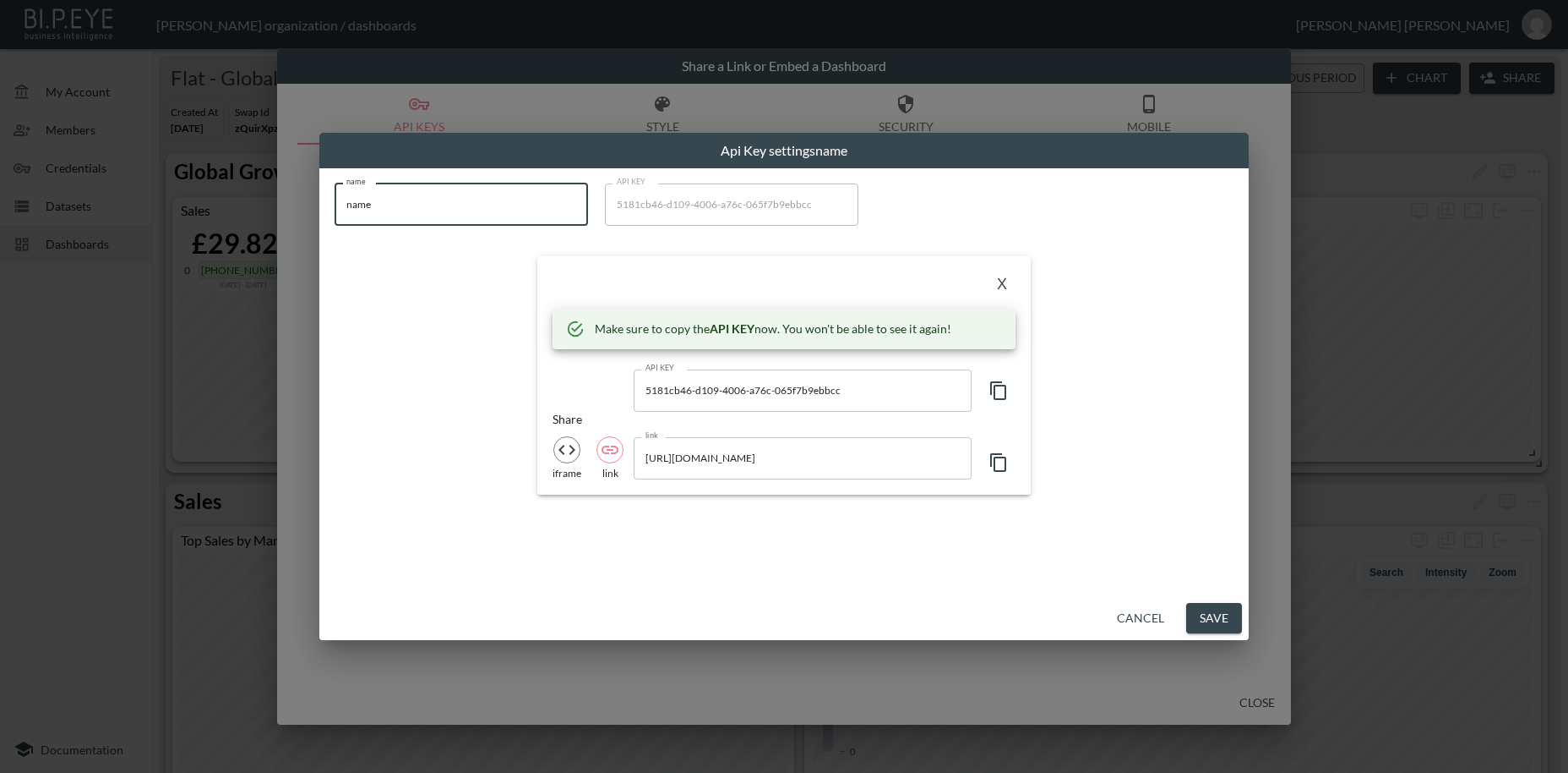
drag, startPoint x: 361, startPoint y: 197, endPoint x: 265, endPoint y: 189, distance: 96.3
click at [335, 187] on input "name" at bounding box center [462, 204] width 253 height 42
paste input "The [PERSON_NAME] Brand (ITP)"
type input "The [PERSON_NAME] Brand (ITP)"
click at [1000, 395] on icon "button" at bounding box center [999, 390] width 20 height 20
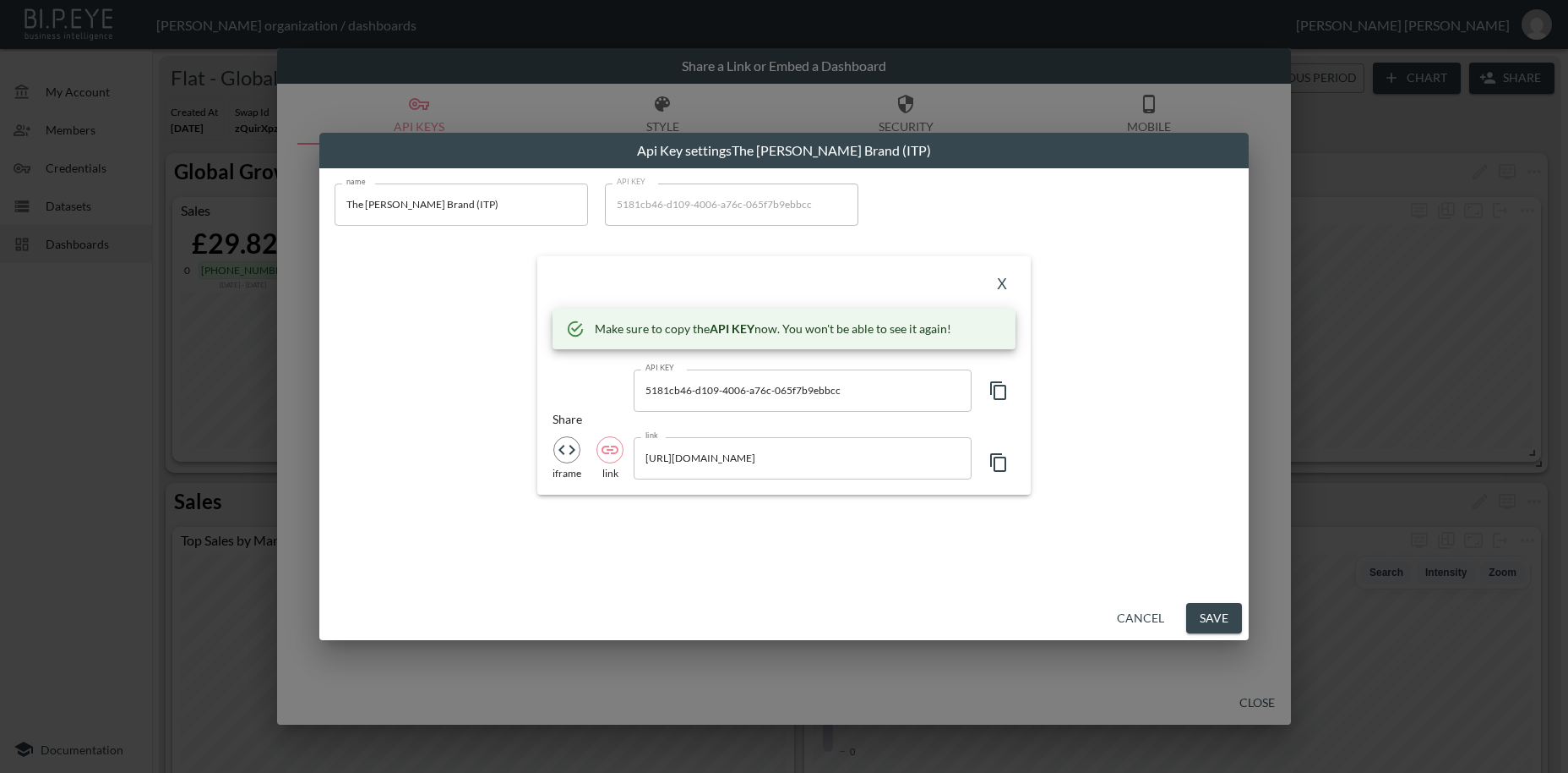
click at [1000, 395] on icon "button" at bounding box center [999, 390] width 20 height 20
click at [1003, 284] on button "X" at bounding box center [1002, 284] width 27 height 27
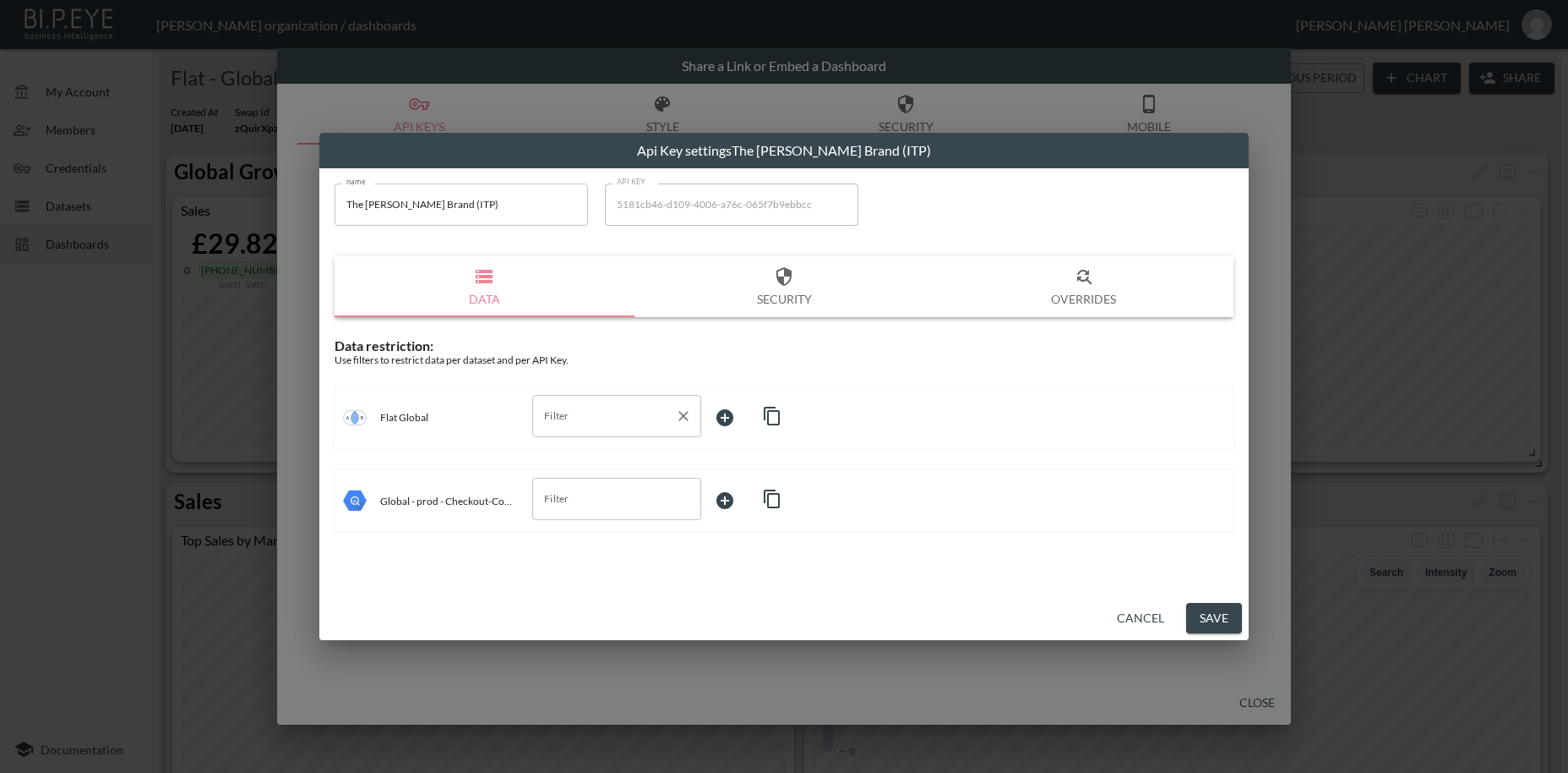
click at [565, 415] on input "Filter" at bounding box center [604, 416] width 129 height 27
click at [562, 459] on span "swapId" at bounding box center [617, 456] width 142 height 15
type input "swapId"
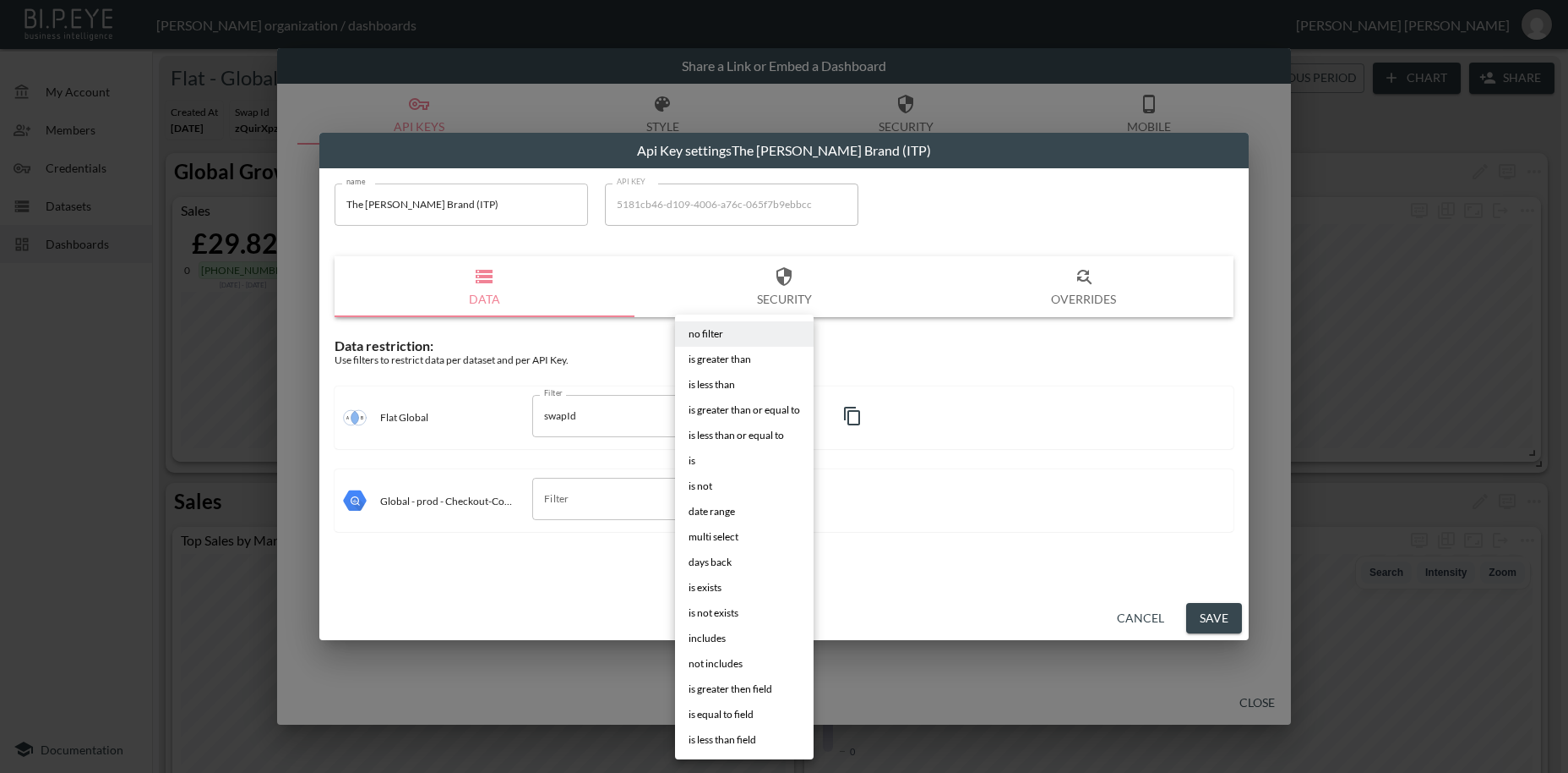
click at [736, 414] on body "BI.P.EYE, Interactive Analytics Dashboards - app [PERSON_NAME] organization / d…" at bounding box center [784, 386] width 1568 height 773
click at [700, 467] on li "is" at bounding box center [744, 460] width 139 height 25
type input "is"
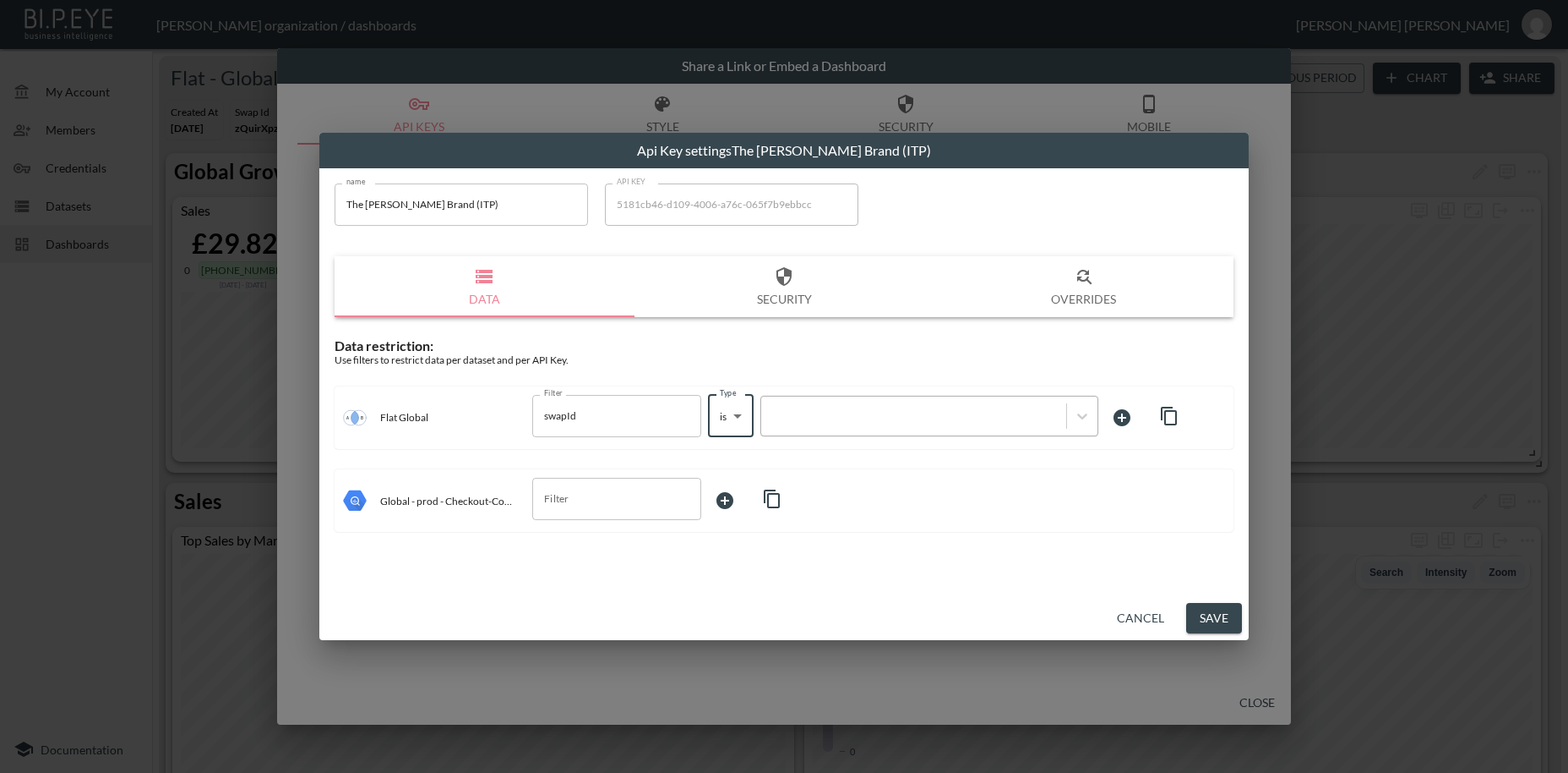
click at [818, 425] on div at bounding box center [914, 415] width 305 height 23
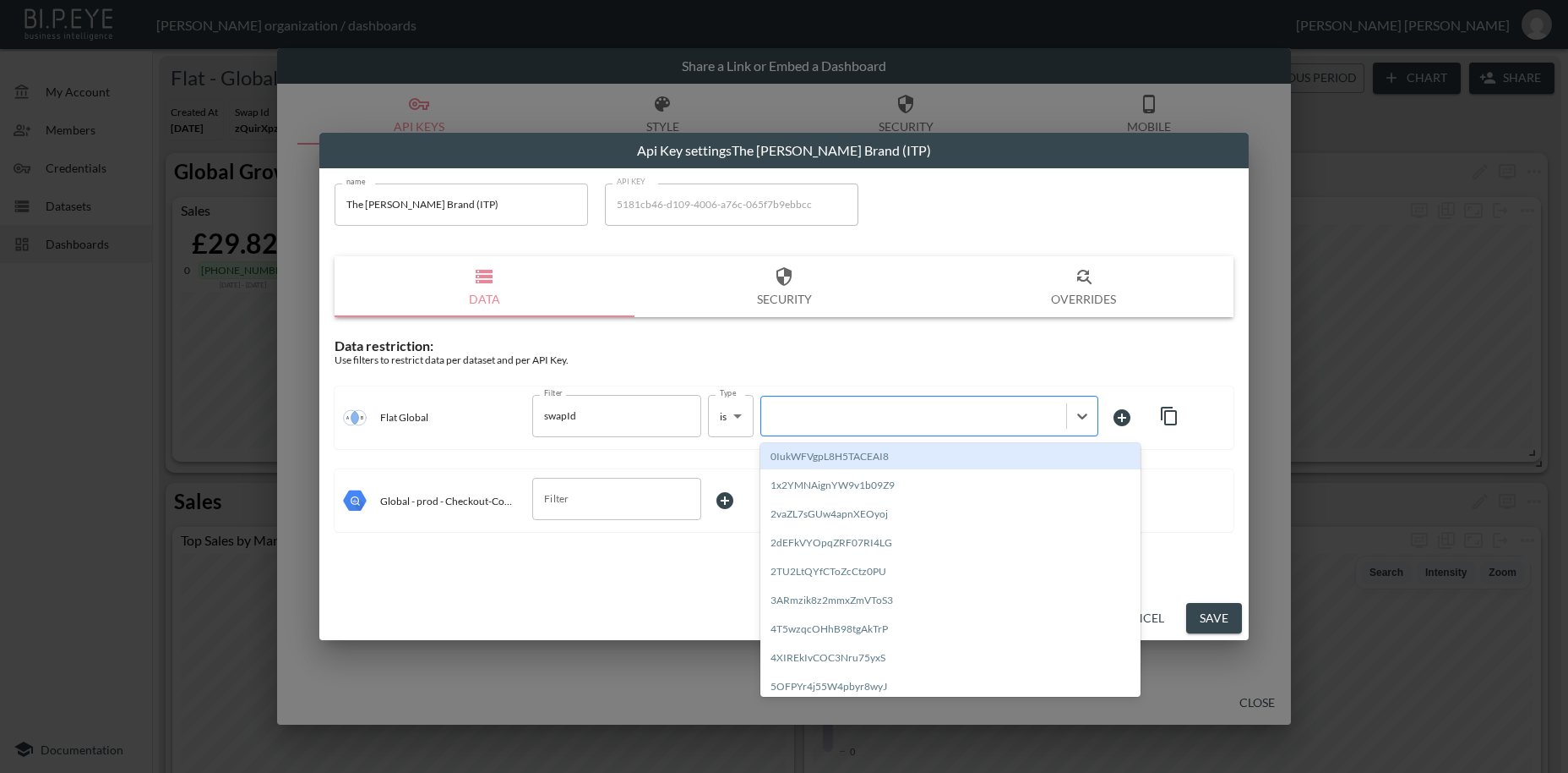
paste input "P4Ikp5V9YbqQzq3DYKQy"
type input "P4Ikp5V9YbqQzq3DYKQy"
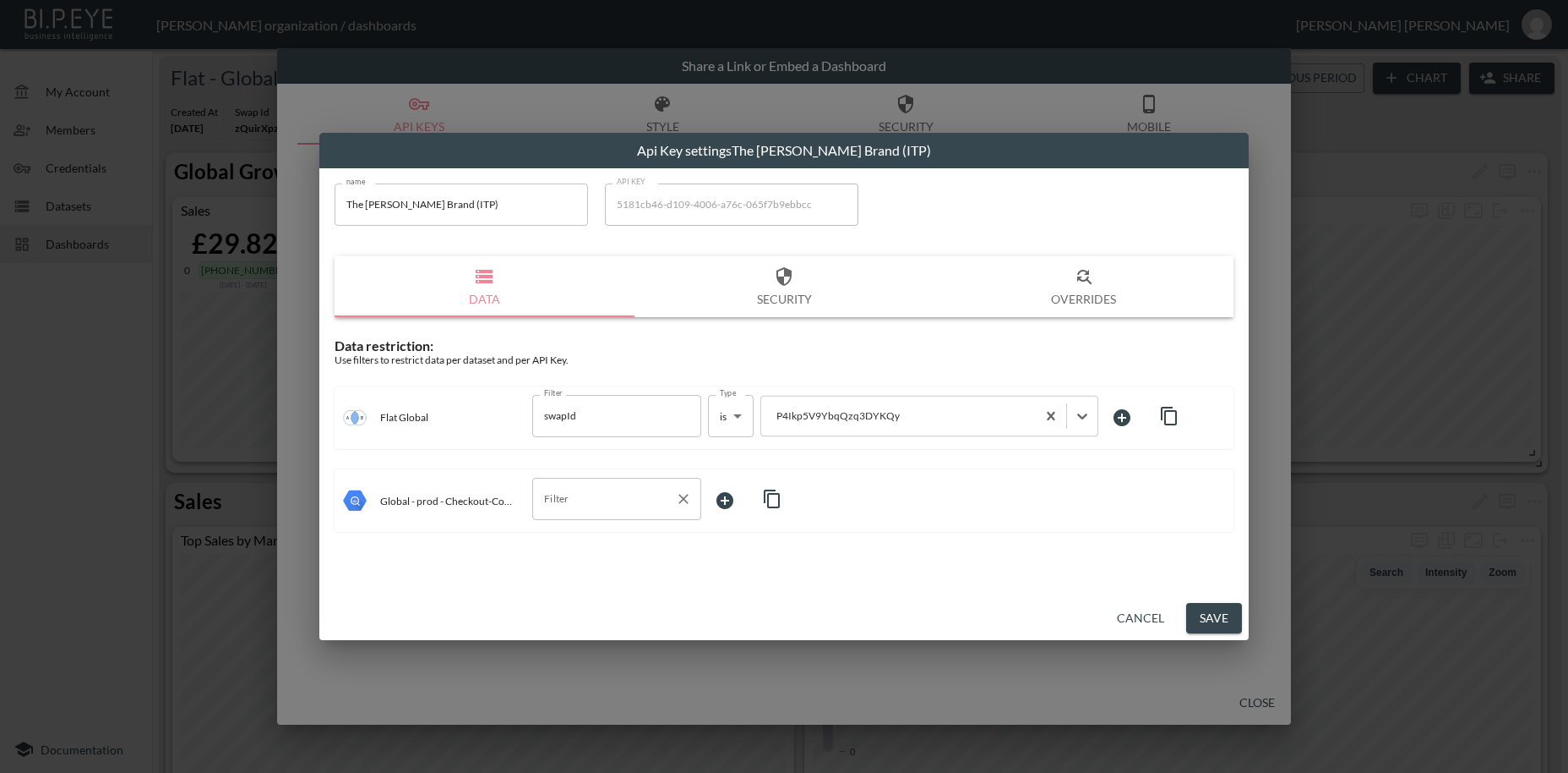
click at [580, 504] on input "Filter" at bounding box center [604, 499] width 129 height 27
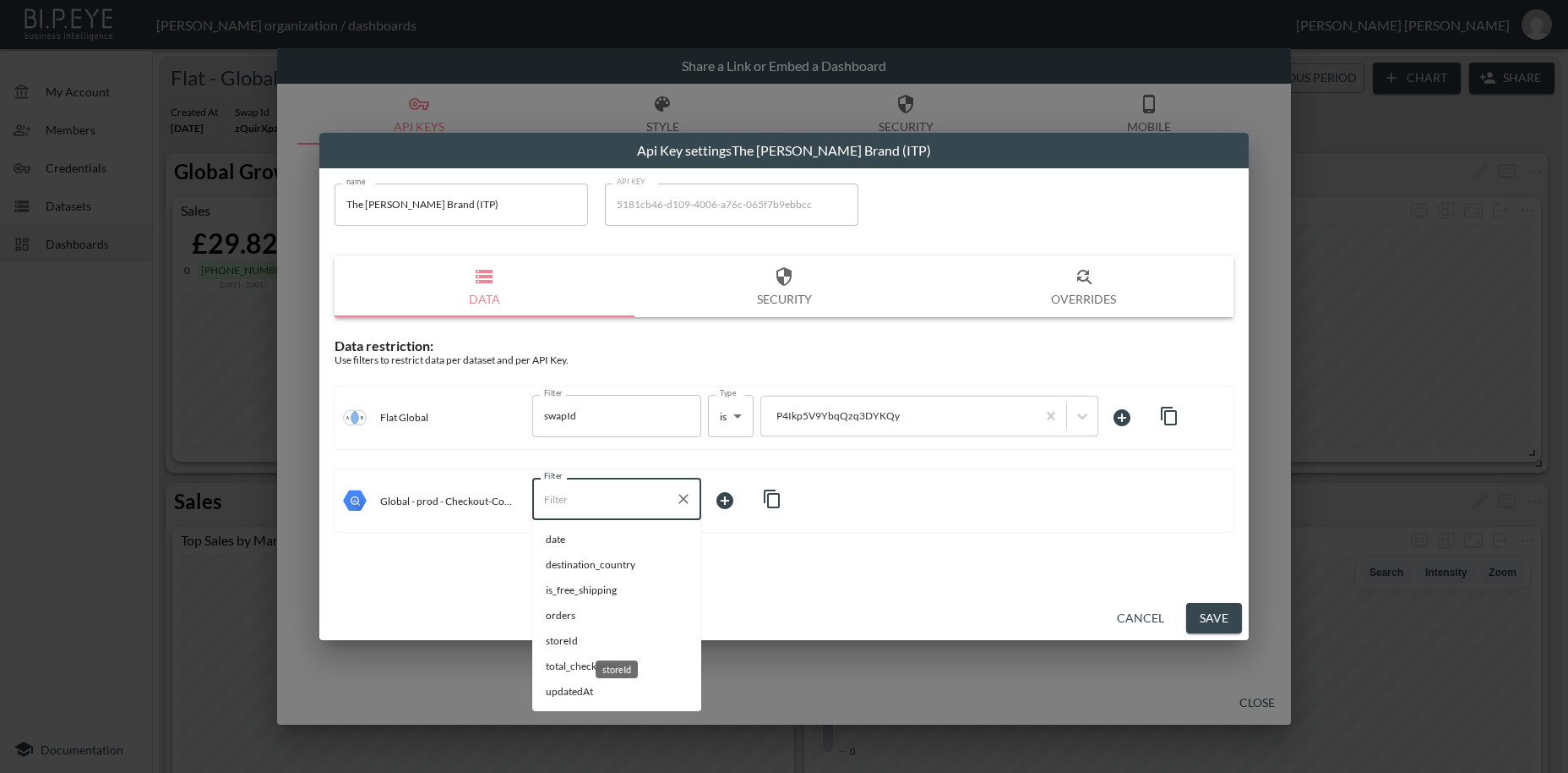
click at [576, 637] on span "storeId" at bounding box center [617, 640] width 142 height 15
type input "storeId"
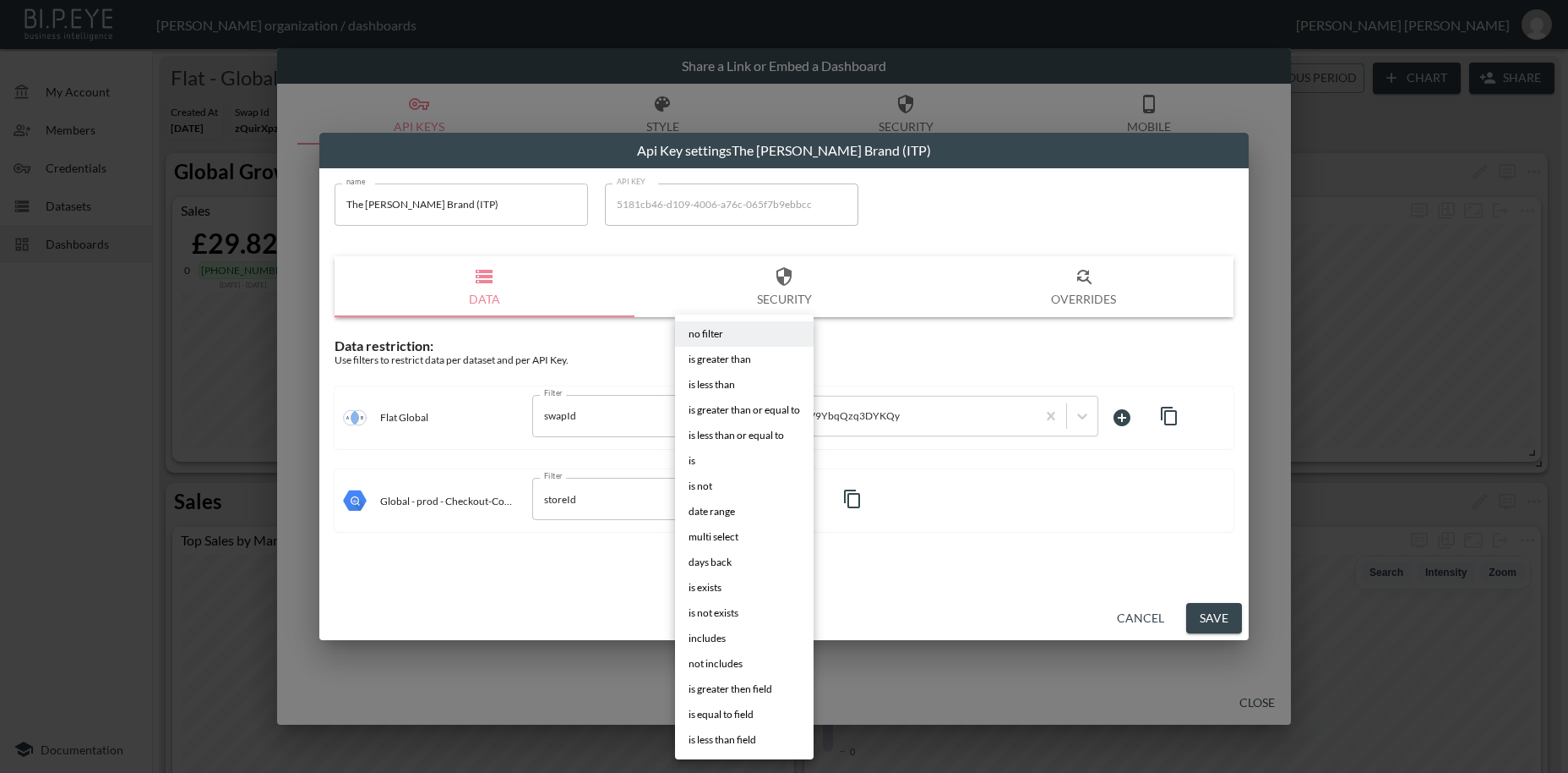
click at [730, 497] on body "BI.P.EYE, Interactive Analytics Dashboards - app [PERSON_NAME] organization / d…" at bounding box center [784, 386] width 1568 height 773
click at [701, 464] on li "is" at bounding box center [744, 460] width 139 height 25
type input "is"
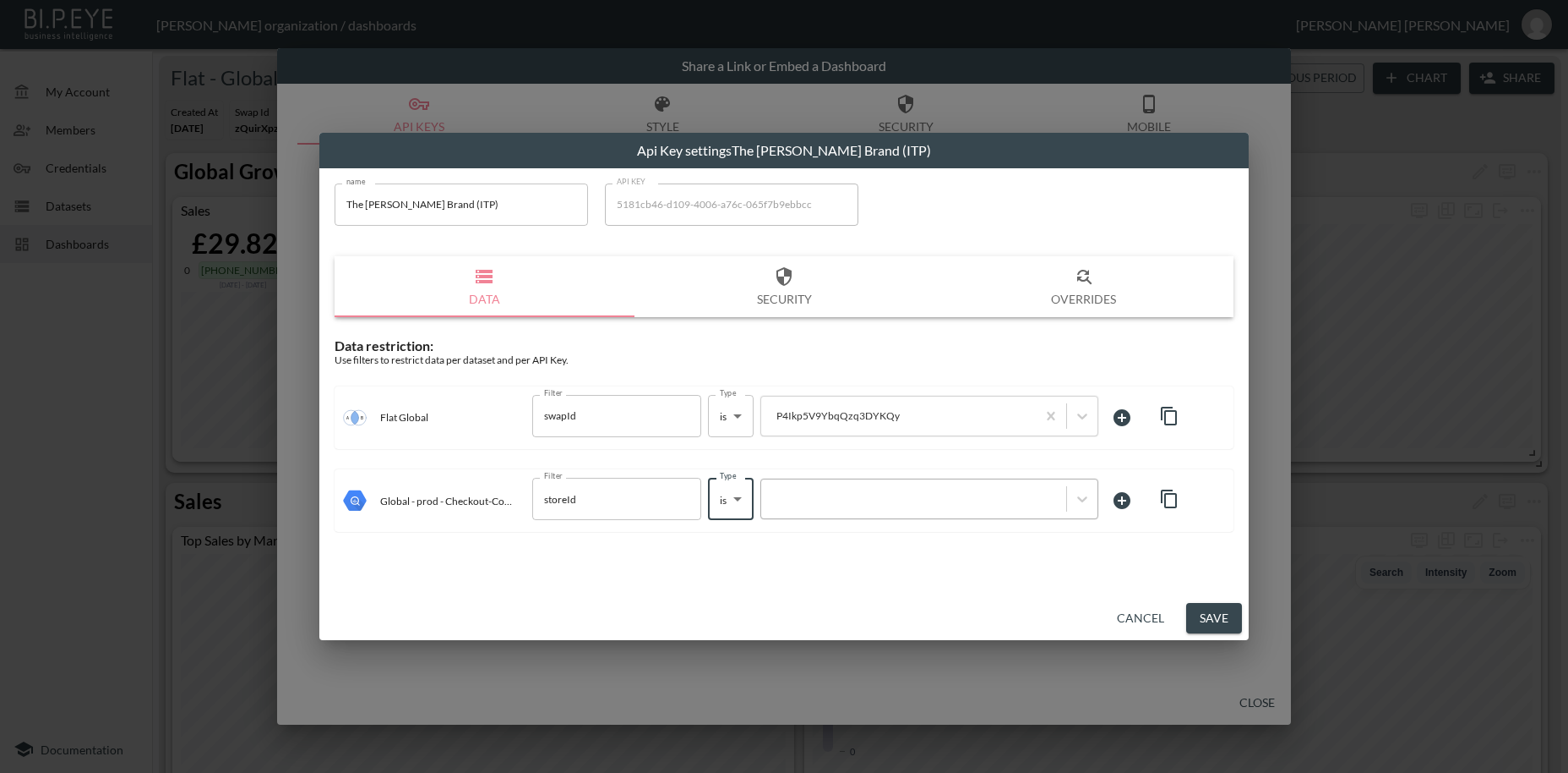
click at [806, 500] on div at bounding box center [913, 500] width 288 height 16
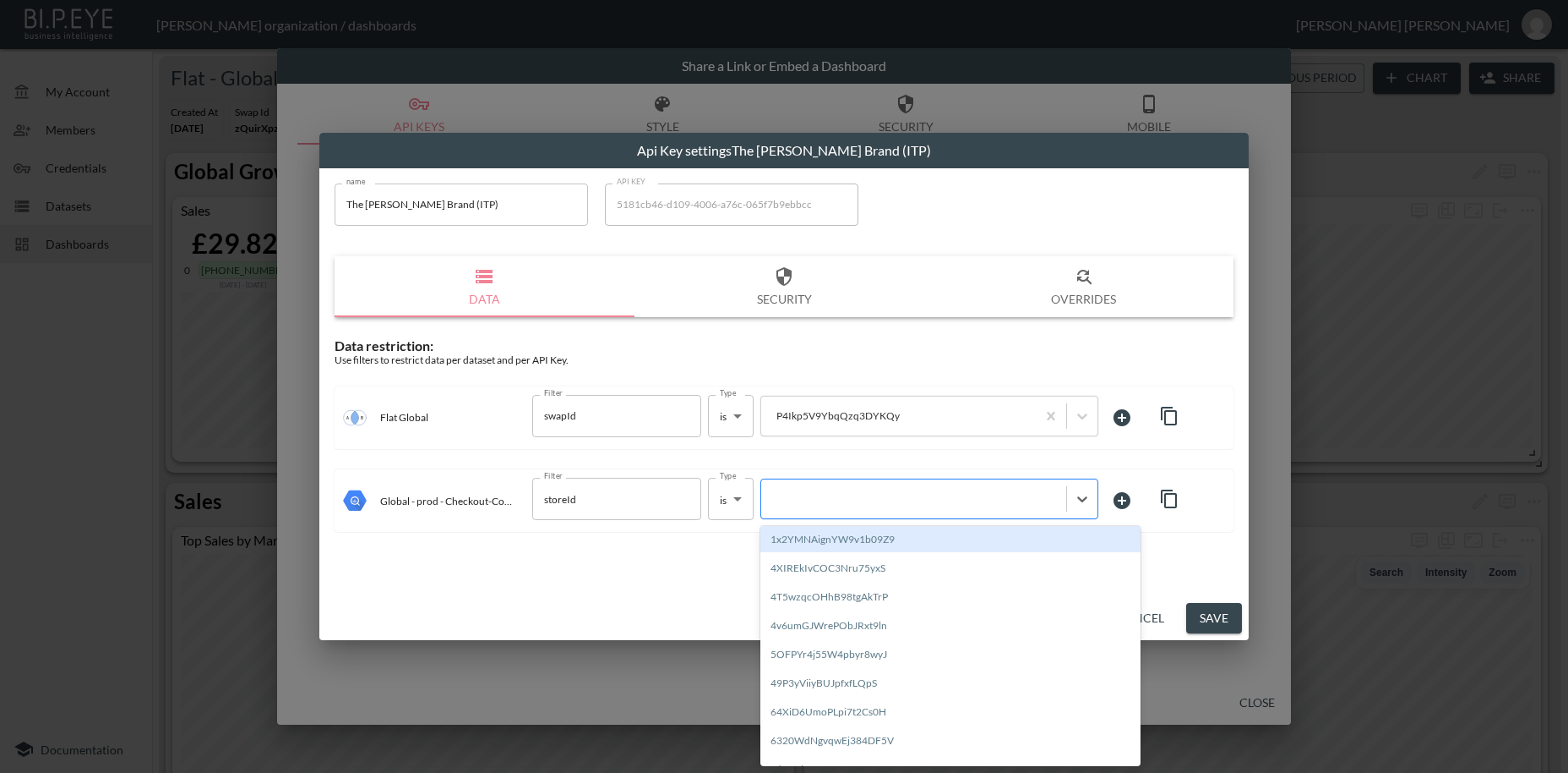
paste input "P4Ikp5V9YbqQzq3DYKQy"
type input "P4Ikp5V9YbqQzq3DYKQy"
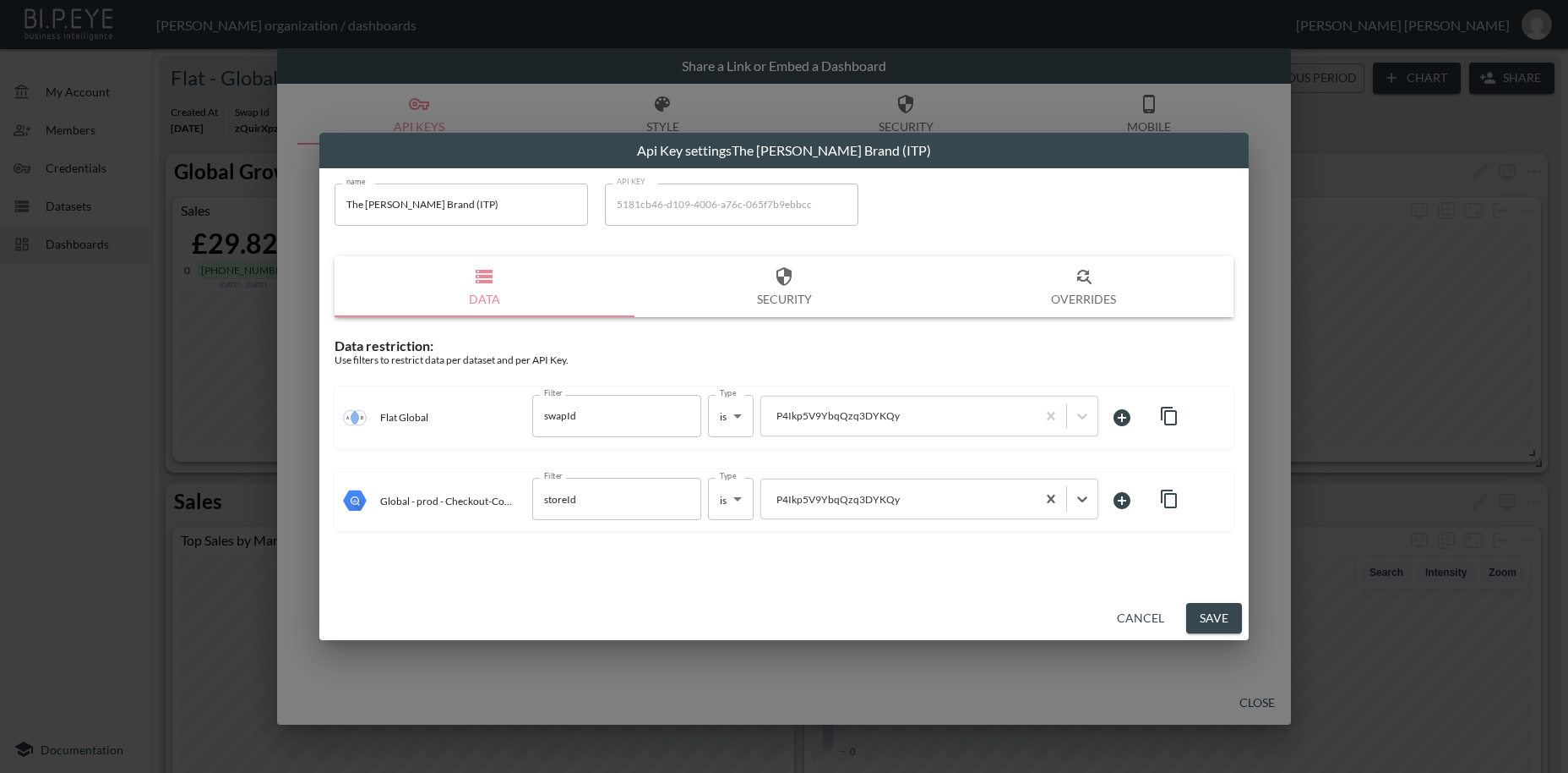
click at [1202, 615] on button "Save" at bounding box center [1214, 617] width 56 height 31
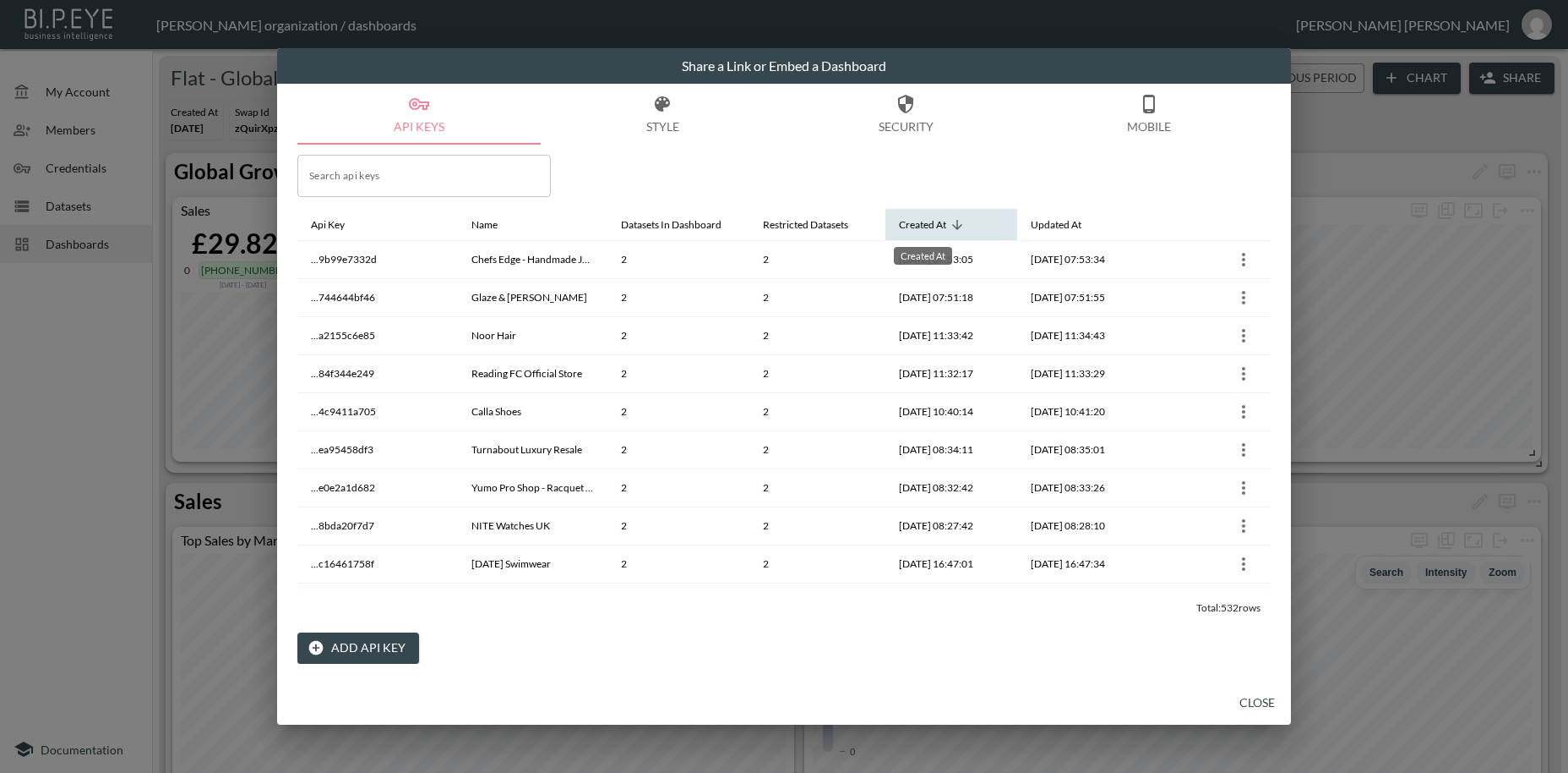
click at [919, 227] on div "Created At" at bounding box center [922, 224] width 47 height 20
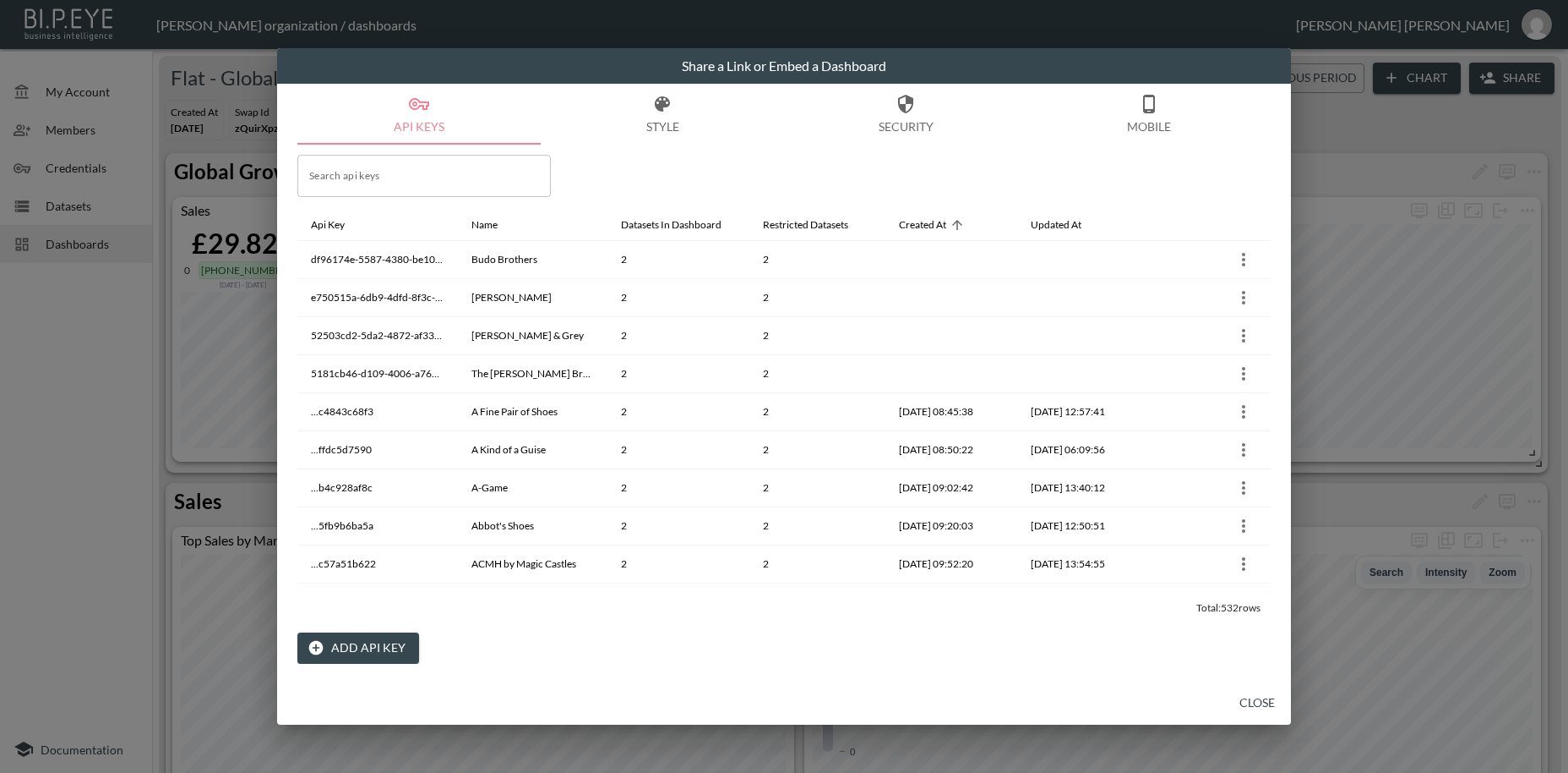
click at [1258, 702] on button "Close" at bounding box center [1257, 702] width 54 height 31
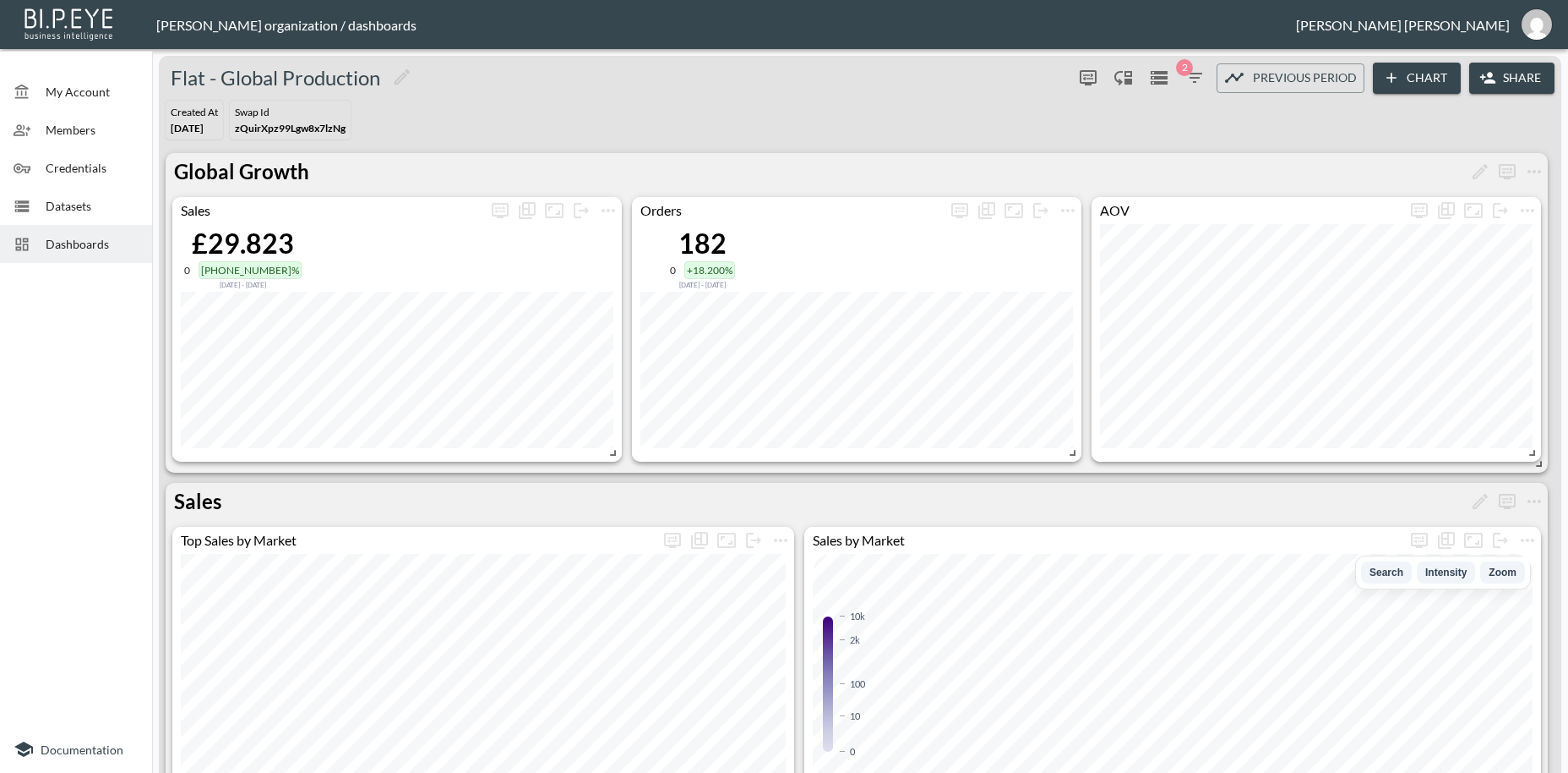
click at [64, 171] on span "Credentials" at bounding box center [92, 168] width 93 height 18
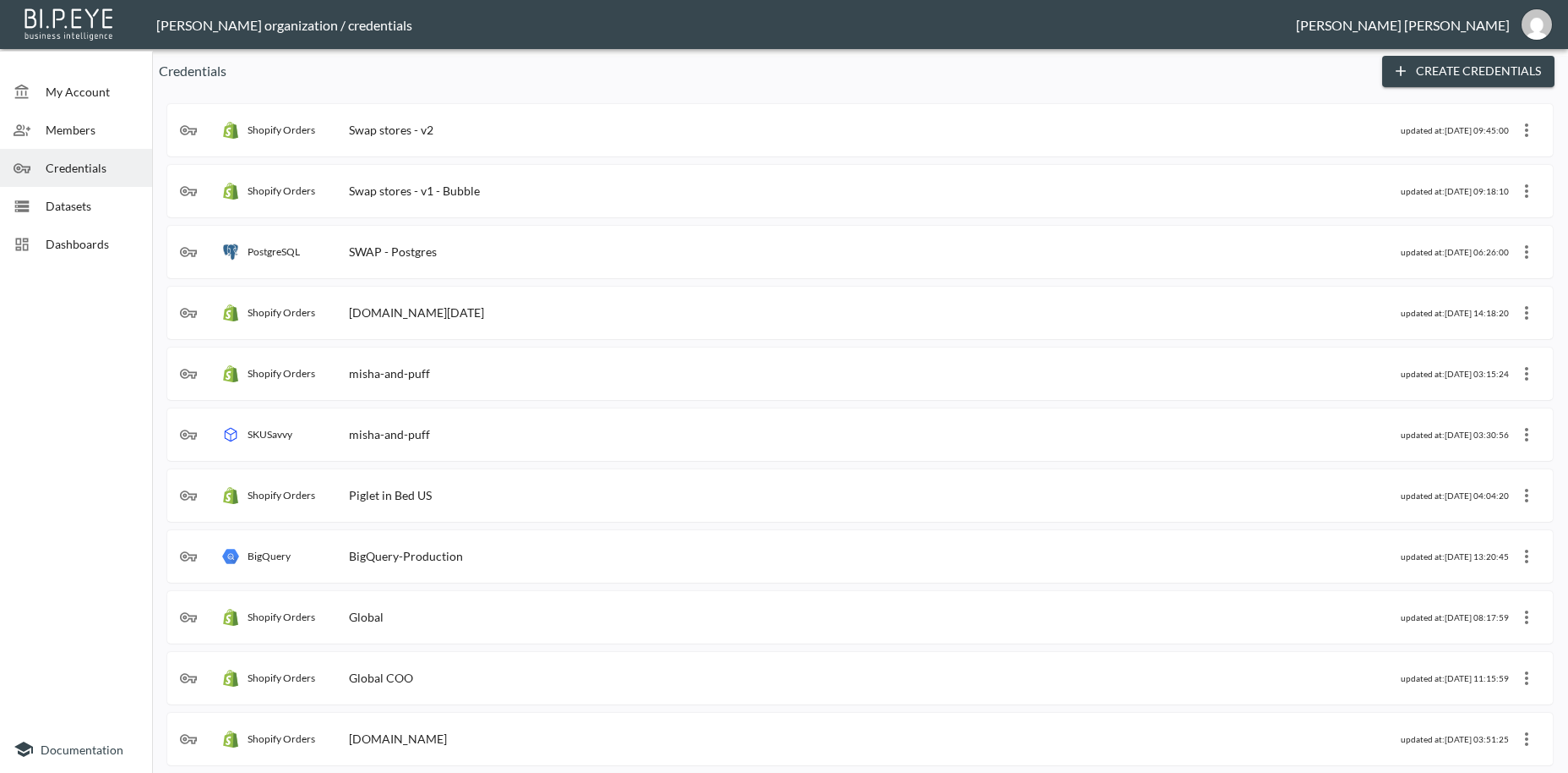
click at [465, 138] on div "Shopify Orders Swap stores - v2" at bounding box center [790, 130] width 1221 height 17
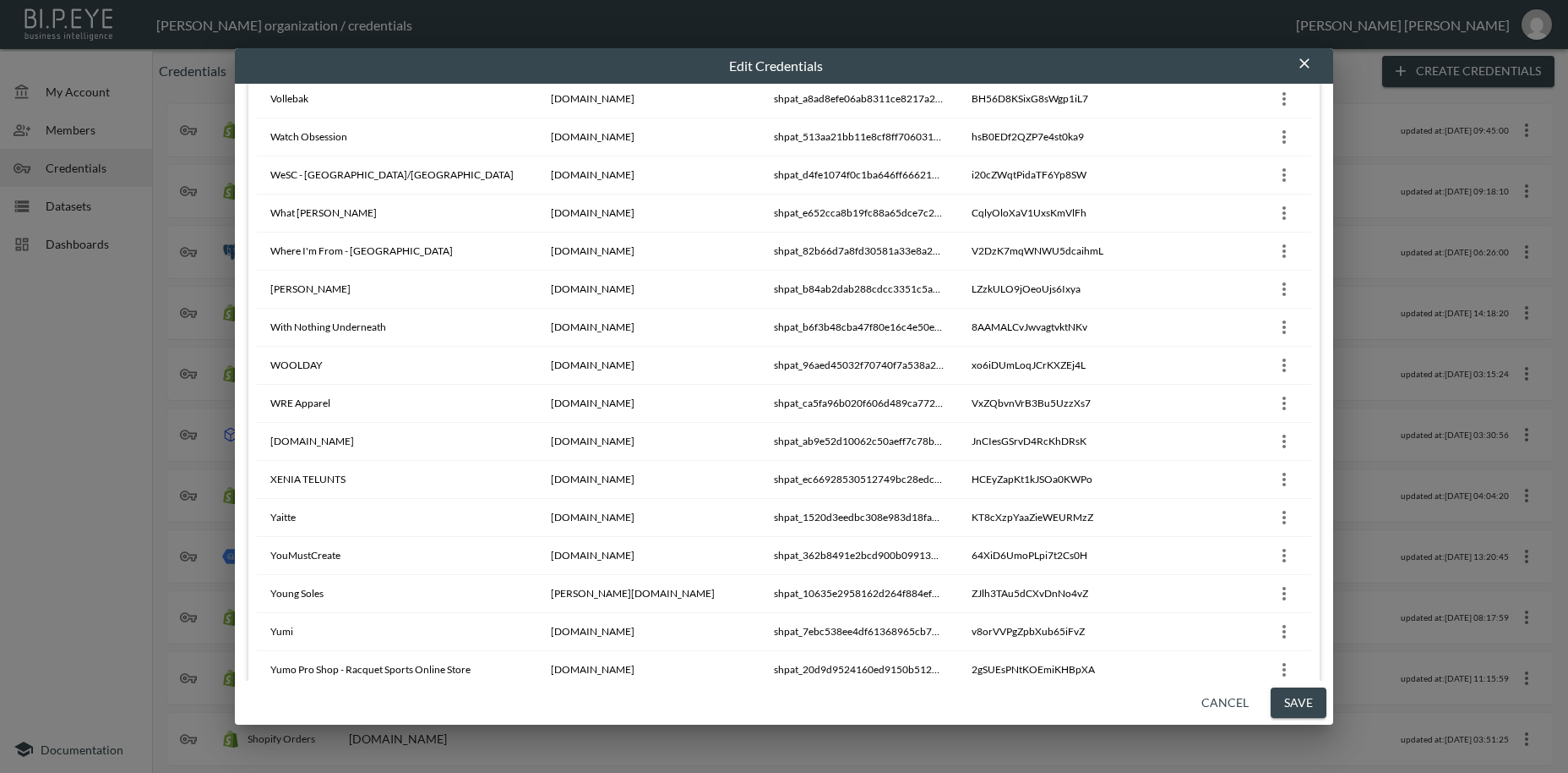
scroll to position [14890, 0]
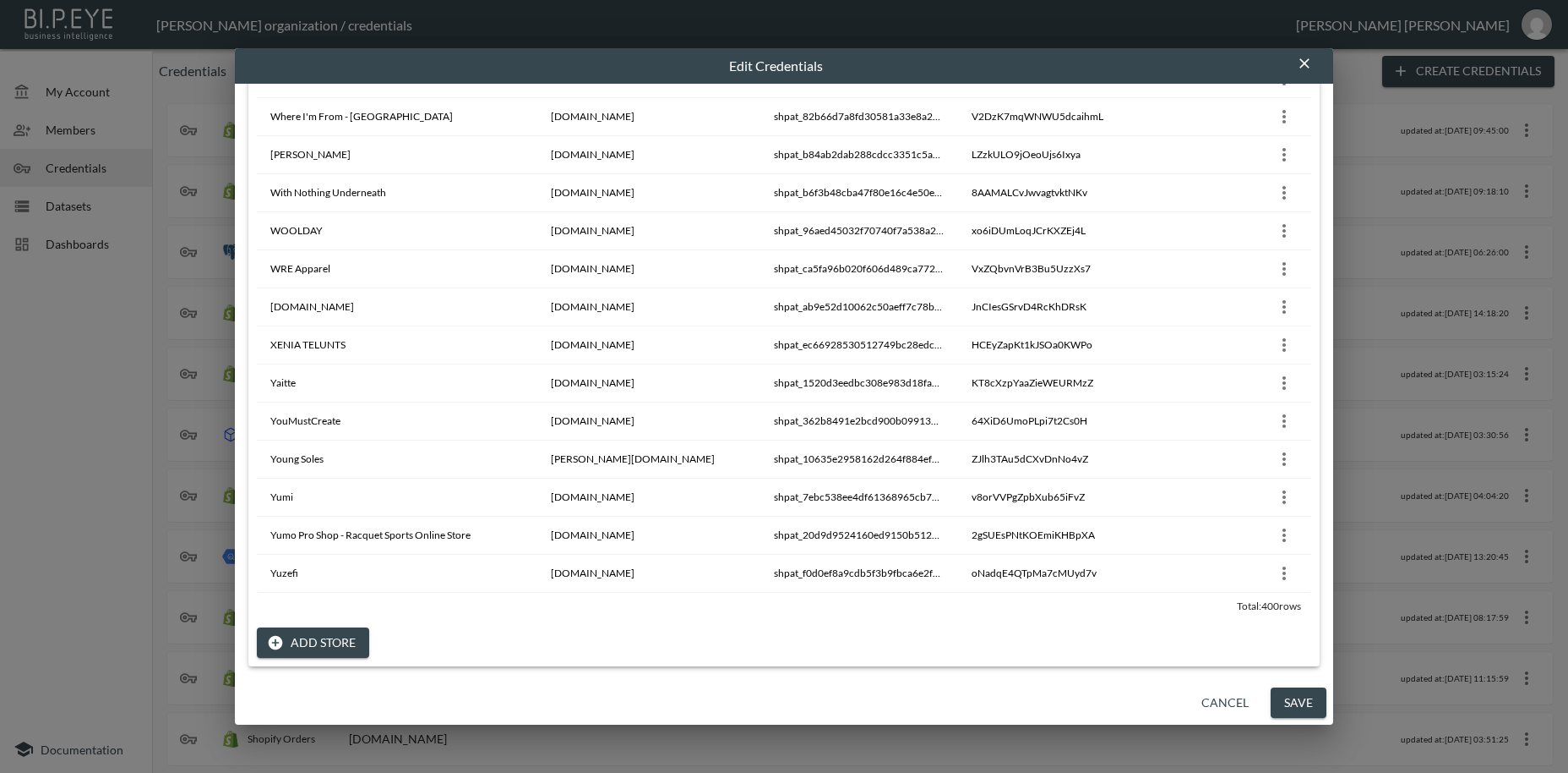
click at [314, 642] on button "Add Store" at bounding box center [313, 642] width 113 height 31
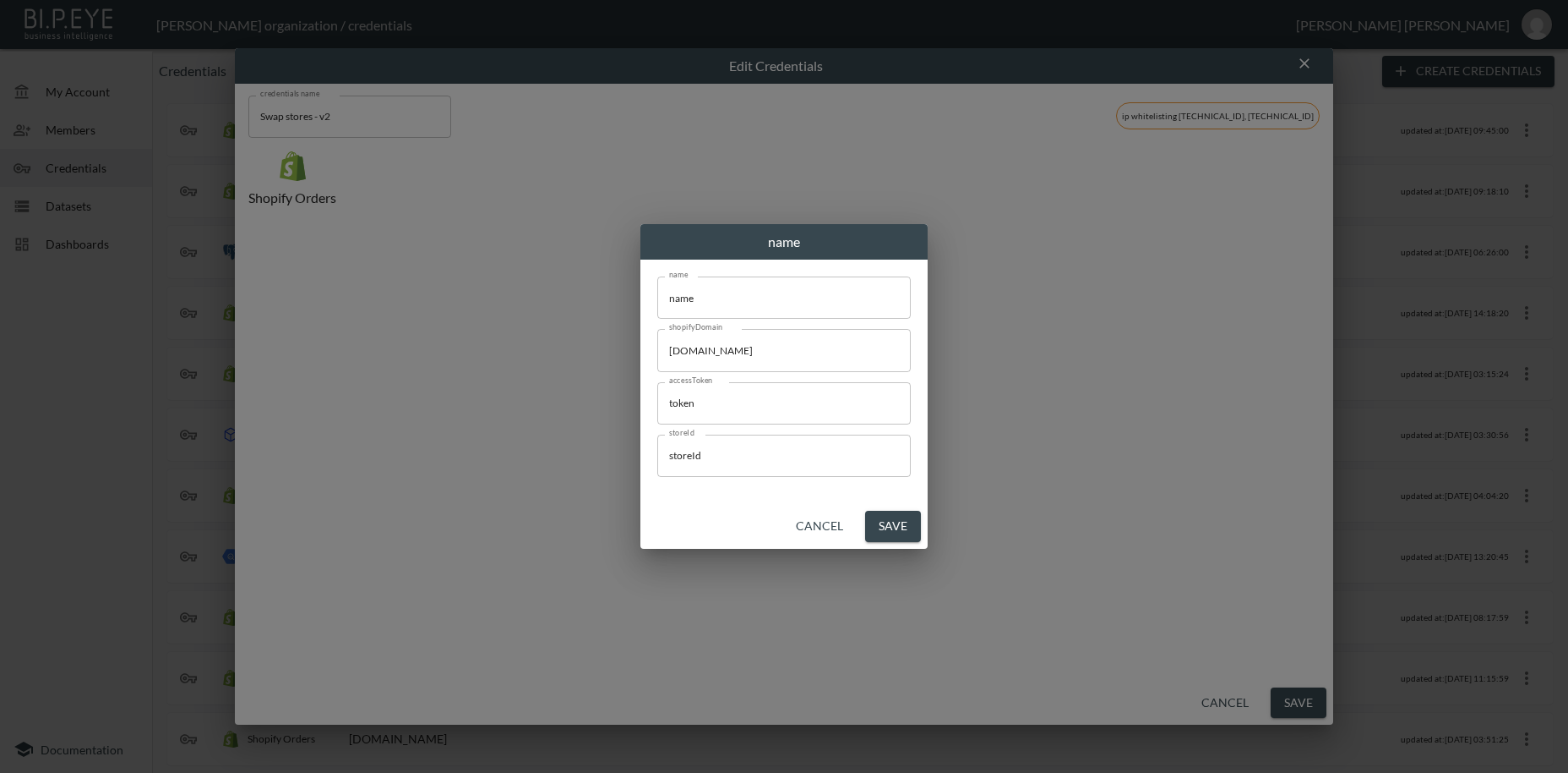
scroll to position [0, 0]
drag, startPoint x: 715, startPoint y: 297, endPoint x: 561, endPoint y: 291, distance: 154.1
click at [658, 291] on input "name" at bounding box center [784, 297] width 253 height 42
paste input "SpatzWear"
type input "SpatzWear"
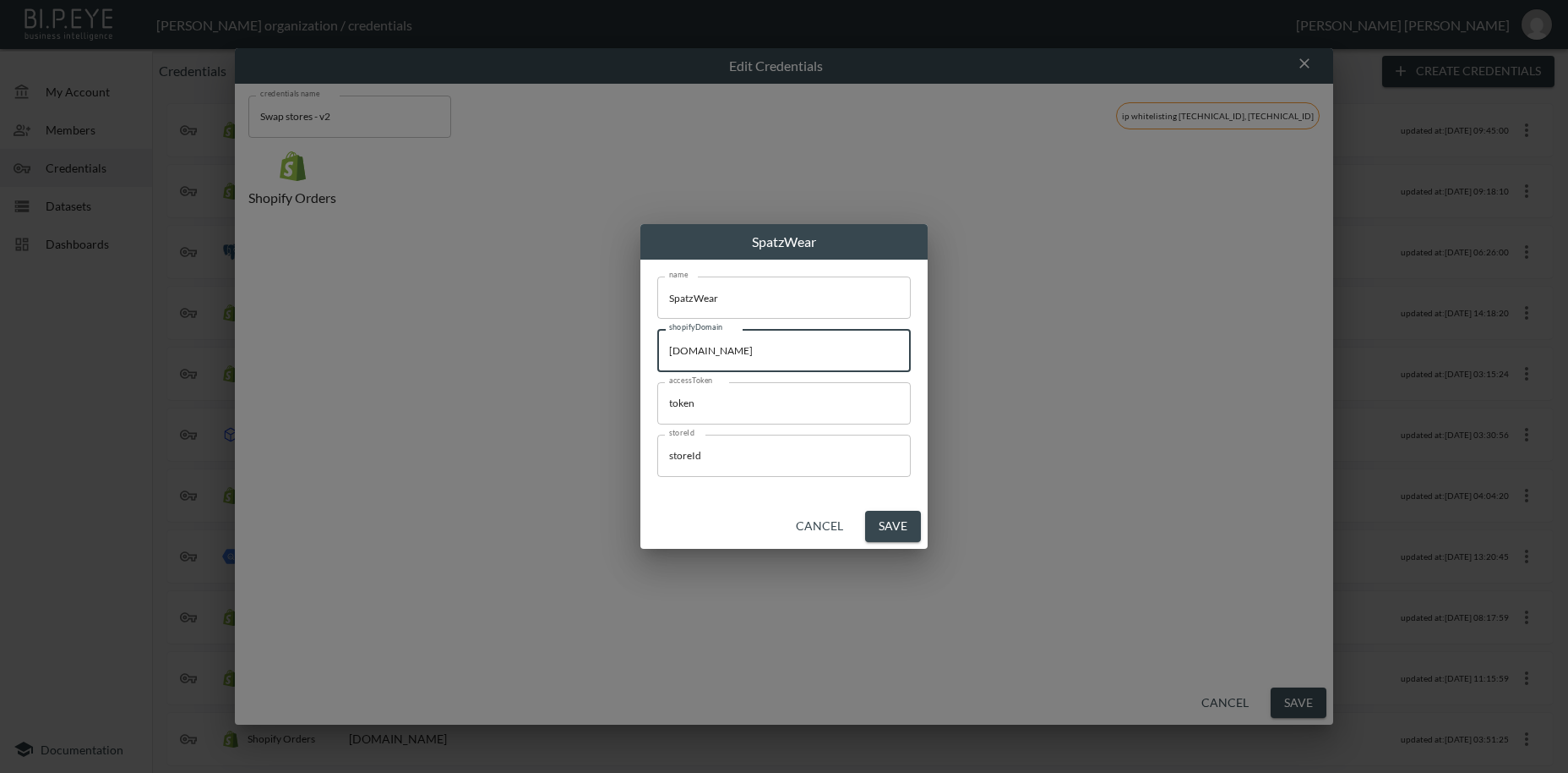
drag, startPoint x: 518, startPoint y: 325, endPoint x: 695, endPoint y: 414, distance: 198.1
click at [658, 329] on input "[DOMAIN_NAME]" at bounding box center [784, 350] width 253 height 42
paste input "spatzwear"
type input "[DOMAIN_NAME]"
drag, startPoint x: 597, startPoint y: 389, endPoint x: 725, endPoint y: 503, distance: 171.4
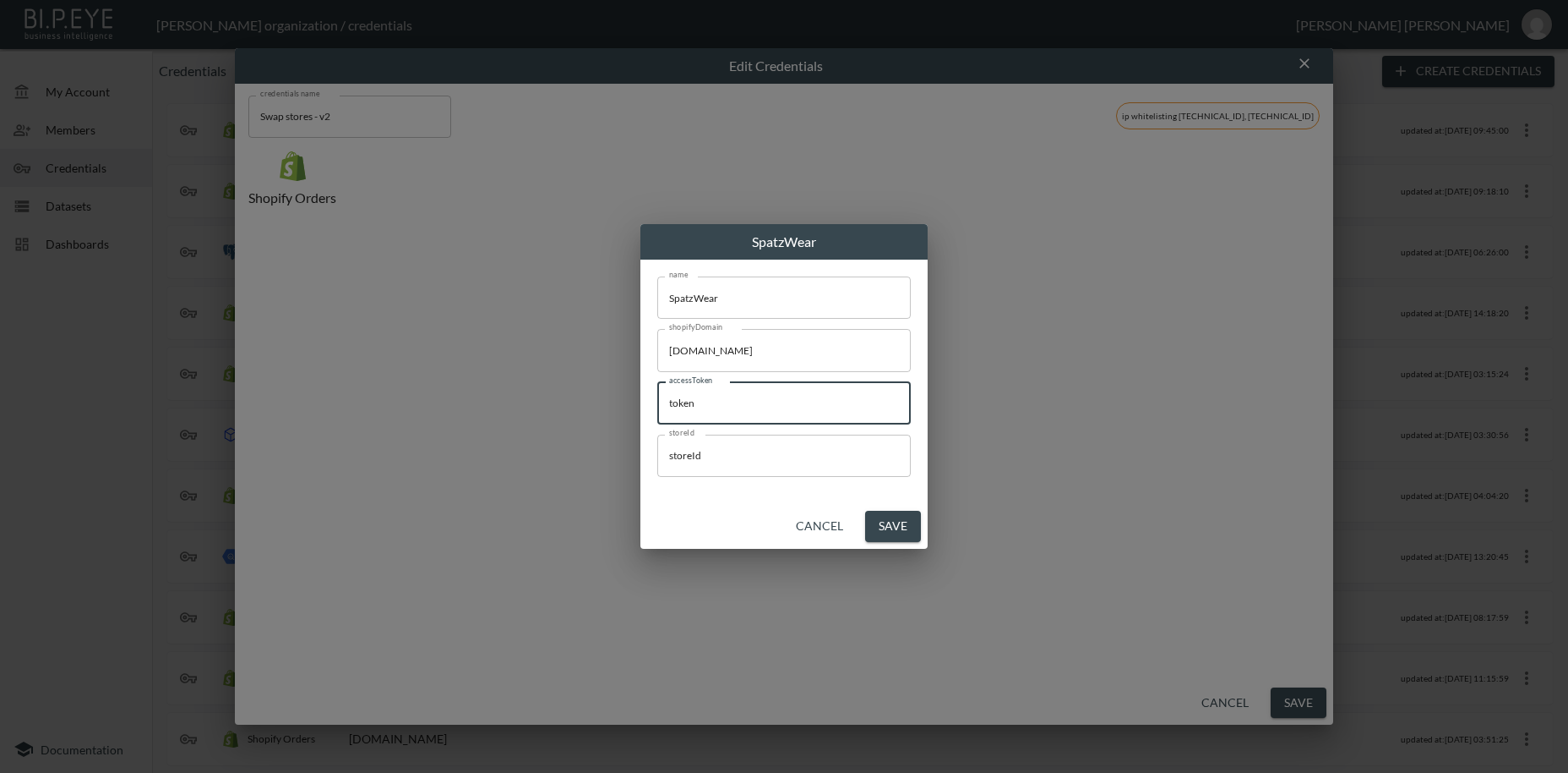
click at [658, 395] on input "token" at bounding box center [784, 403] width 253 height 42
drag, startPoint x: 708, startPoint y: 404, endPoint x: 708, endPoint y: 570, distance: 166.0
click at [658, 408] on input "token" at bounding box center [784, 403] width 253 height 42
paste input "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"
type input "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"
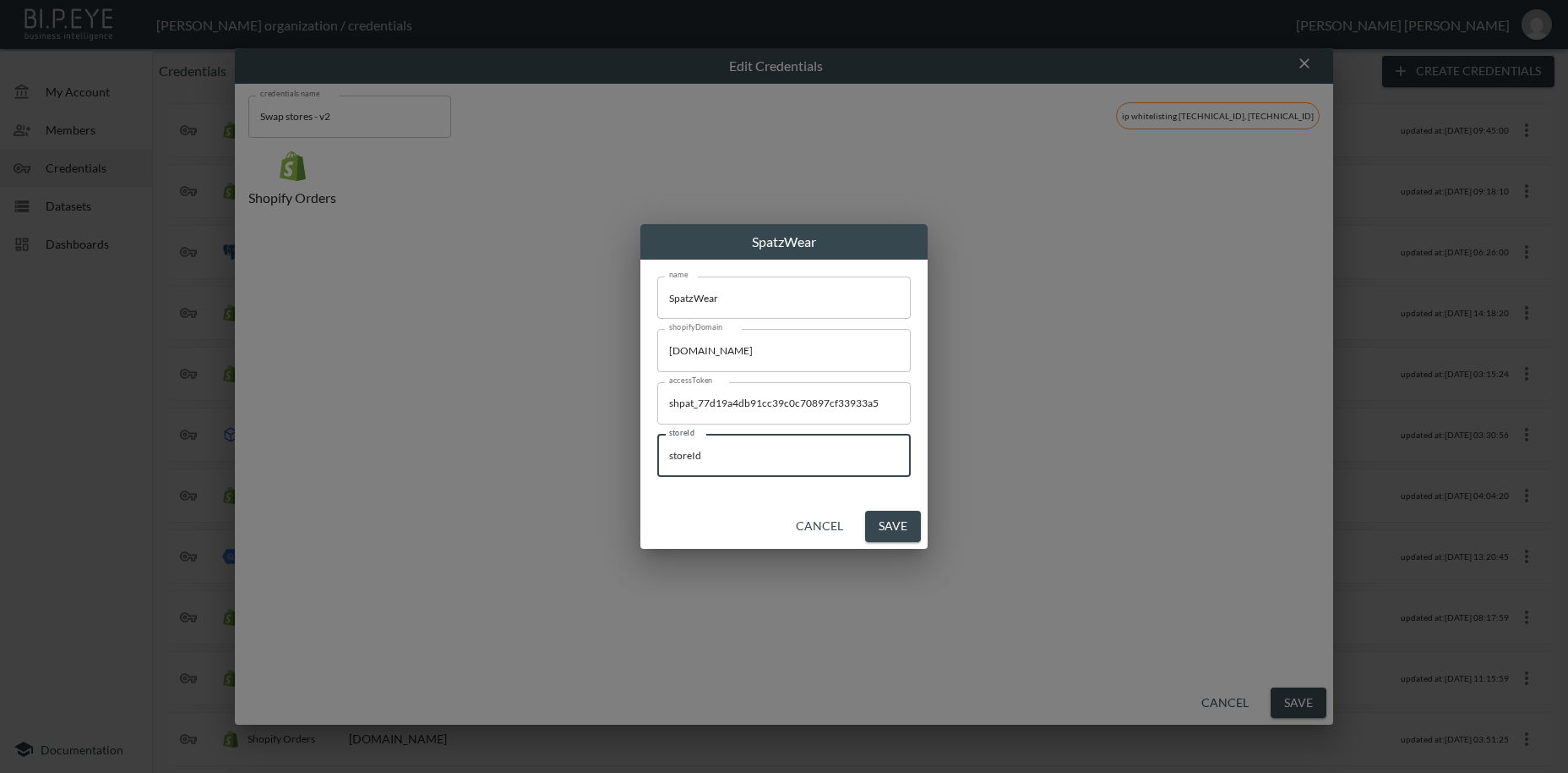
drag, startPoint x: 560, startPoint y: 429, endPoint x: 856, endPoint y: 607, distance: 345.4
click at [658, 435] on input "storeId" at bounding box center [784, 456] width 253 height 42
paste input "St7q6G1dsDXTIZQdVMY1"
type input "St7q6G1dsDXTIZQdVMY1"
click at [889, 529] on button "Save" at bounding box center [893, 526] width 56 height 31
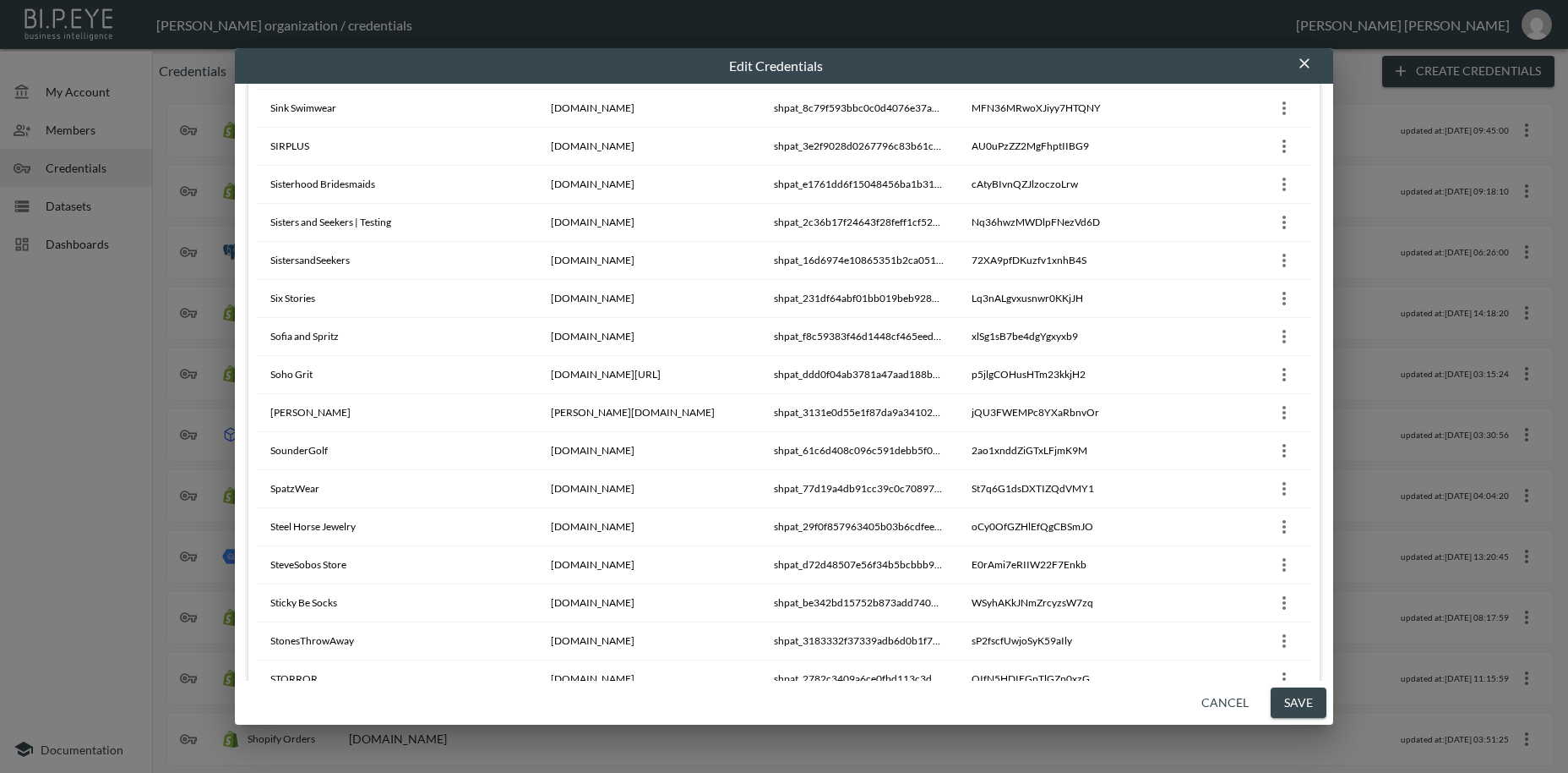
scroll to position [14928, 0]
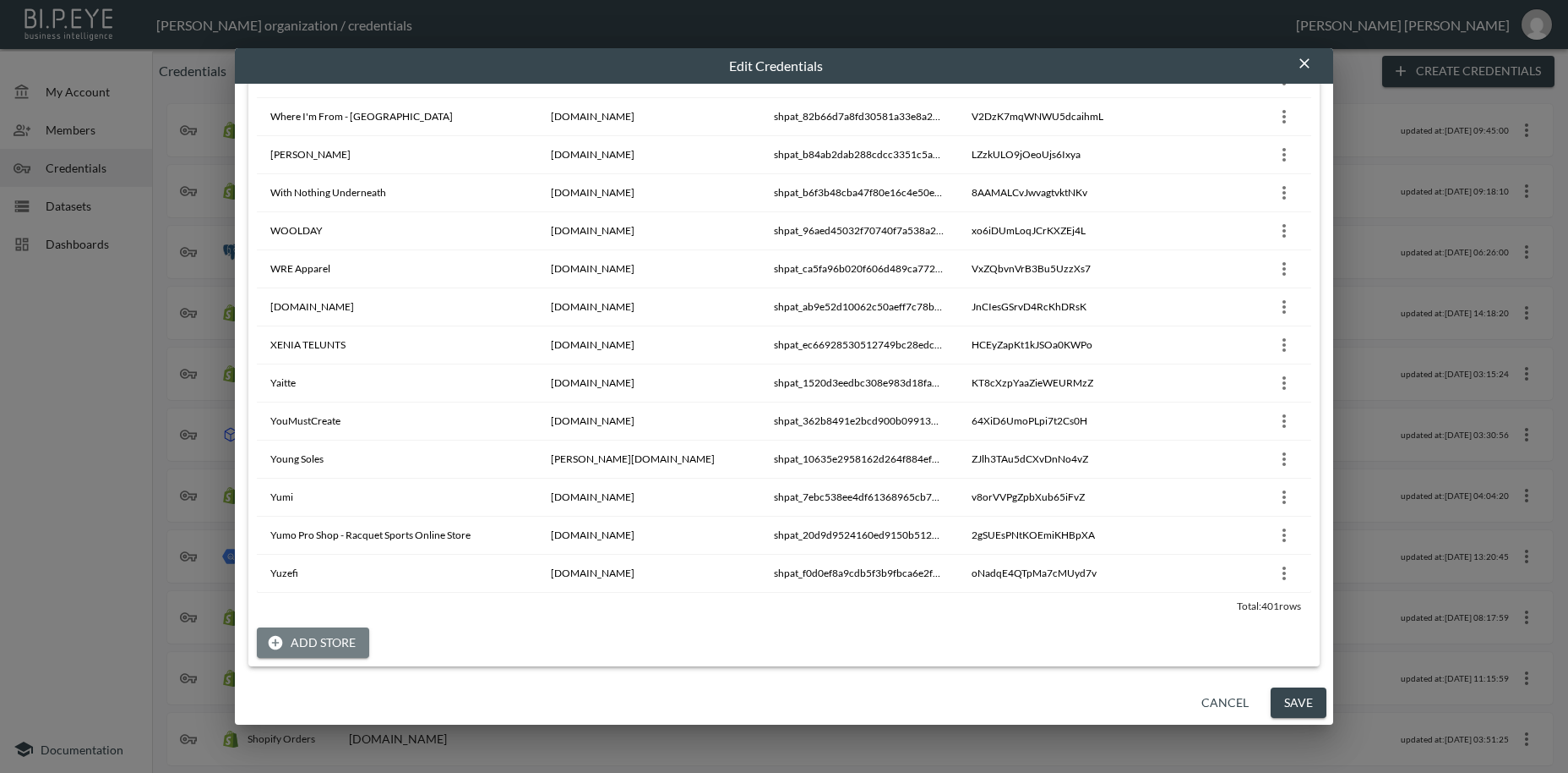
click at [329, 639] on button "Add Store" at bounding box center [313, 642] width 113 height 31
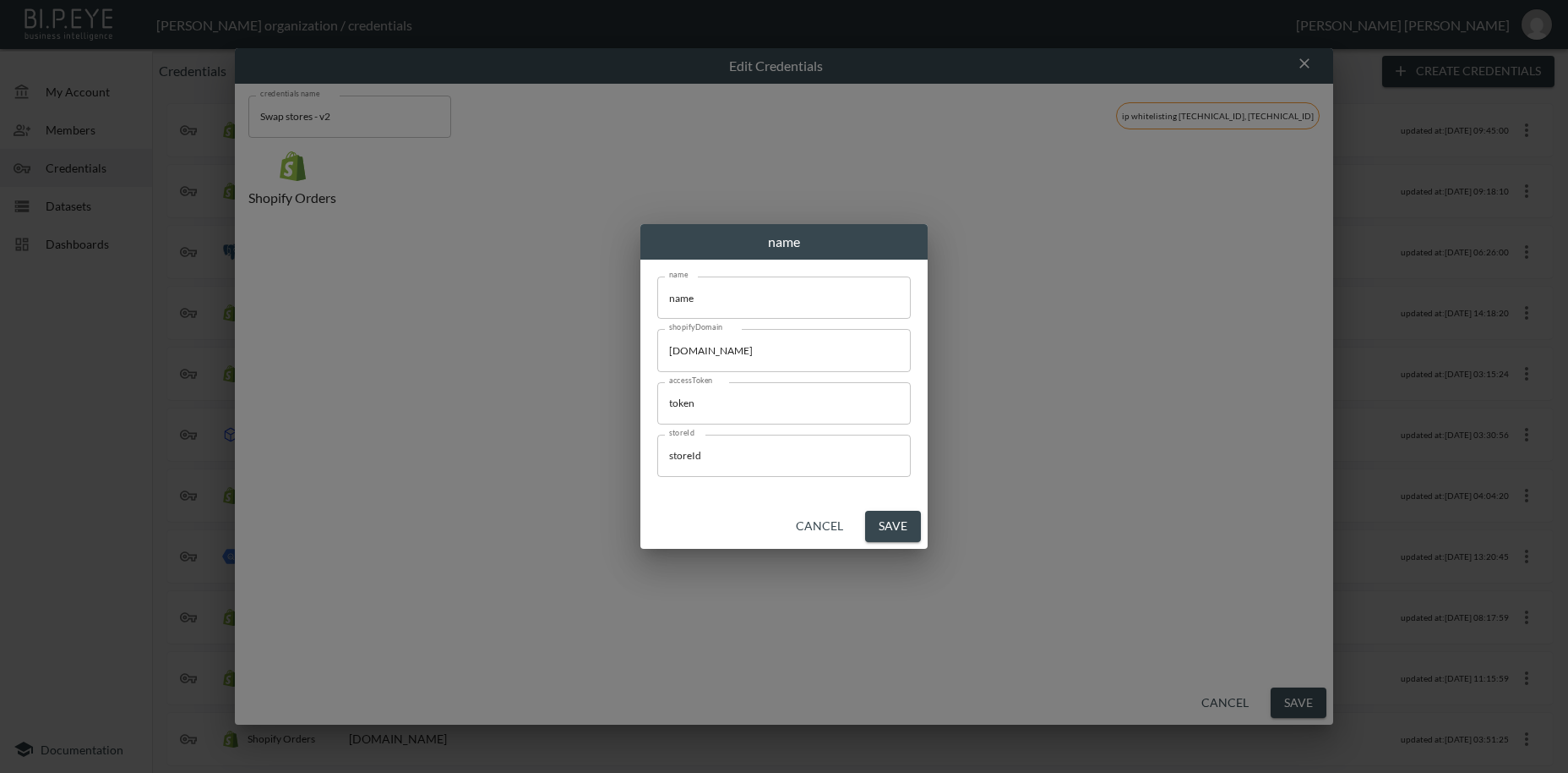
scroll to position [0, 0]
drag, startPoint x: 727, startPoint y: 297, endPoint x: 669, endPoint y: 314, distance: 60.4
click at [658, 287] on input "name" at bounding box center [784, 297] width 253 height 42
paste input "TwoBoxesDev Partner"
type input "TwoBoxesDev Partner"
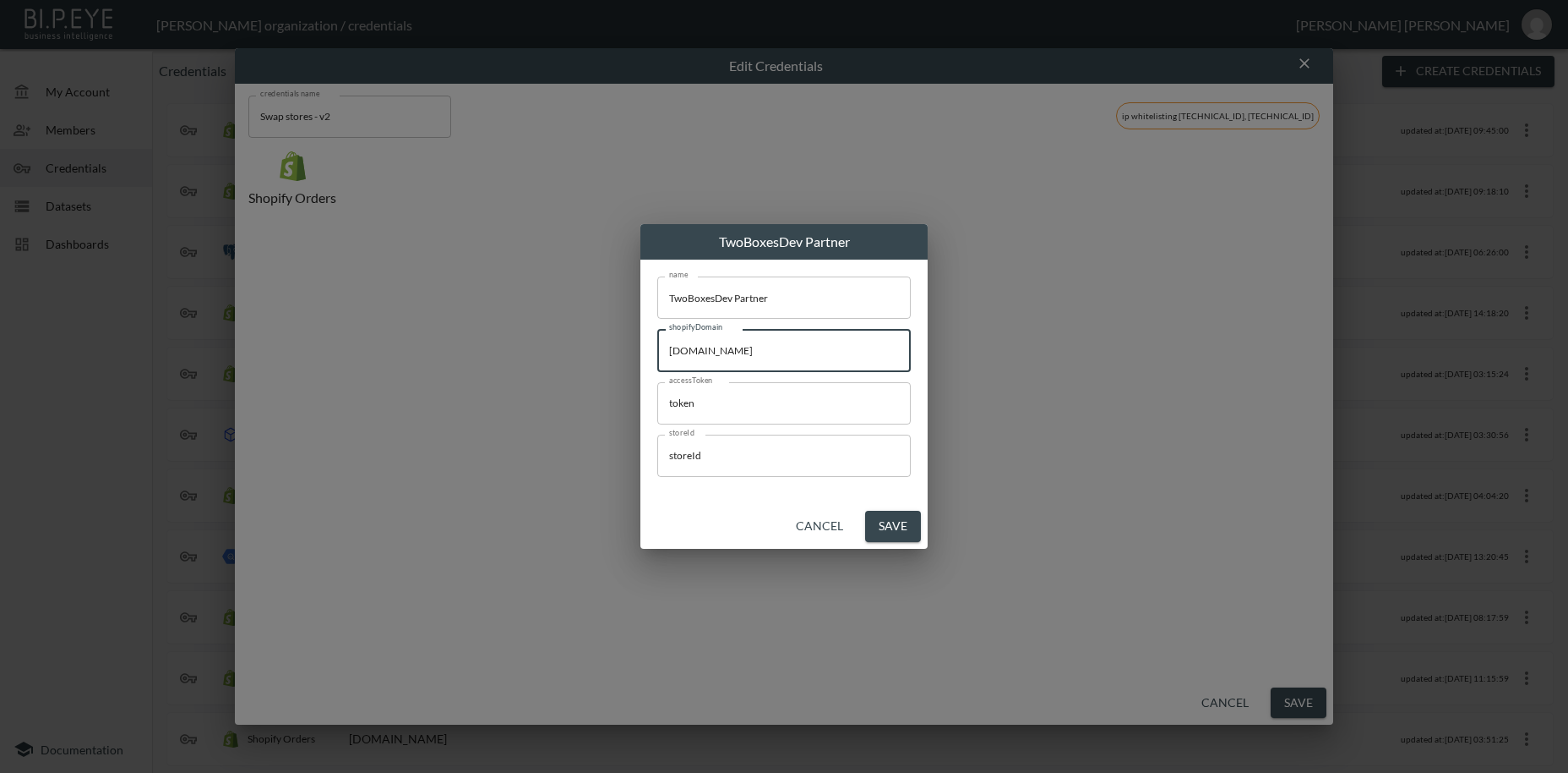
drag, startPoint x: 802, startPoint y: 348, endPoint x: 602, endPoint y: 362, distance: 200.5
click at [658, 340] on input "[DOMAIN_NAME]" at bounding box center [784, 350] width 253 height 42
paste input "twoboxesdev"
type input "[DOMAIN_NAME]"
drag, startPoint x: 743, startPoint y: 408, endPoint x: 742, endPoint y: 491, distance: 83.0
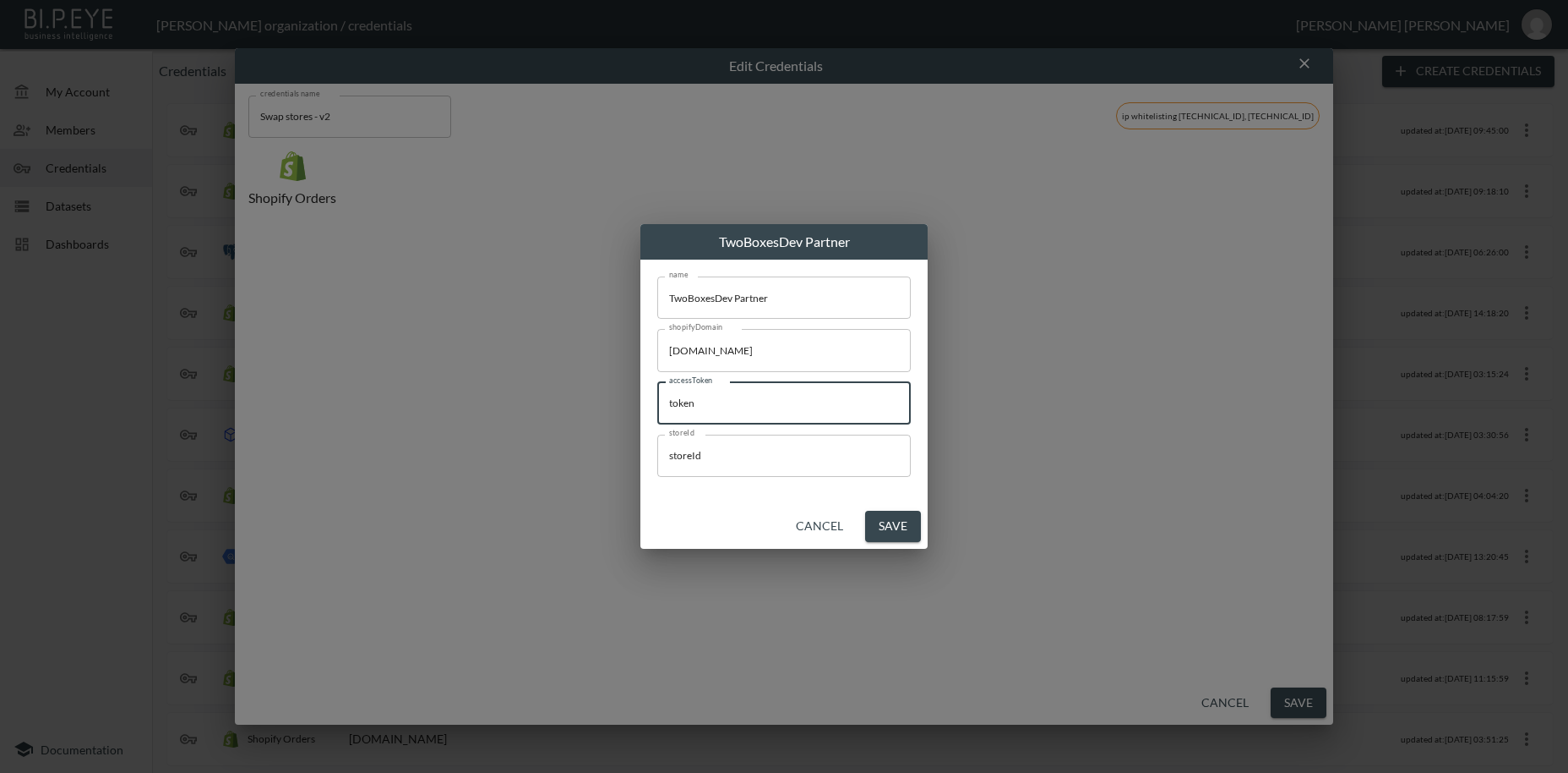
click at [658, 413] on input "token" at bounding box center [784, 403] width 253 height 42
paste input "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"
type input "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"
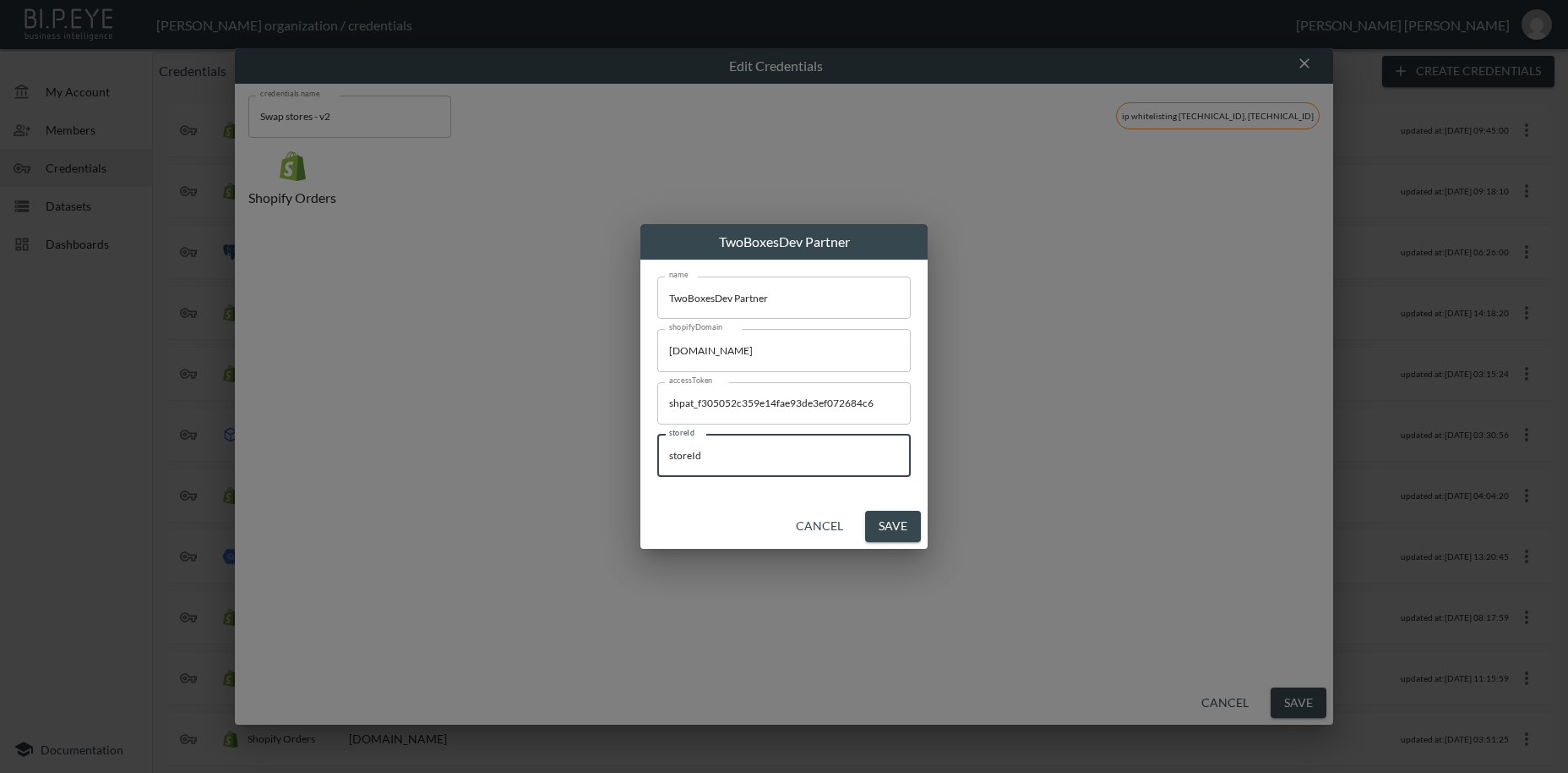
drag, startPoint x: 585, startPoint y: 435, endPoint x: 839, endPoint y: 658, distance: 338.0
click at [658, 442] on input "storeId" at bounding box center [784, 456] width 253 height 42
drag, startPoint x: 786, startPoint y: 591, endPoint x: 802, endPoint y: 588, distance: 16.3
click at [802, 588] on div "TwoBoxesDev Partner name TwoBoxesDev Partner name shopifyDomain [DOMAIN_NAME] s…" at bounding box center [784, 386] width 1568 height 773
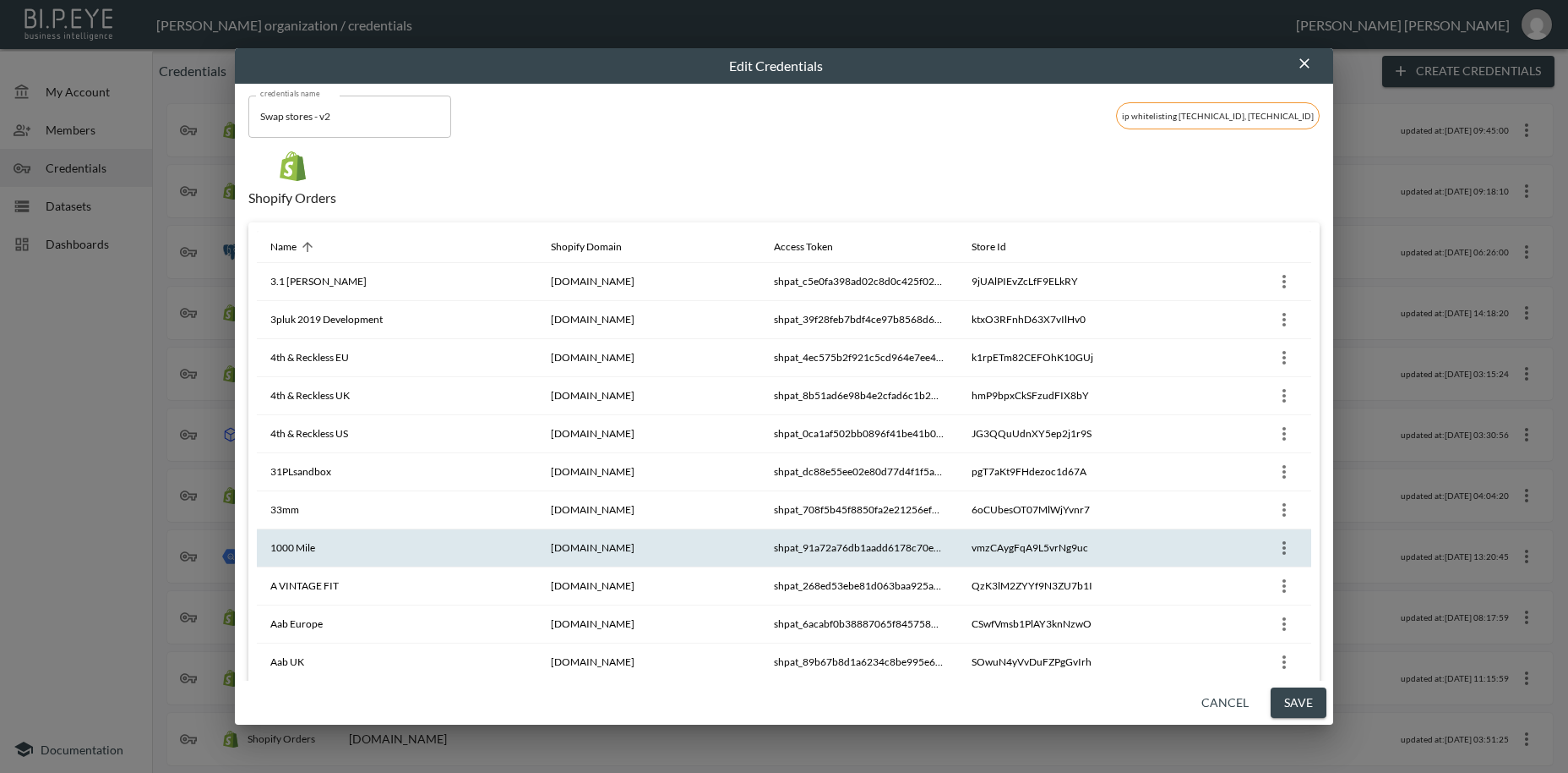
click at [905, 533] on th "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" at bounding box center [859, 549] width 197 height 38
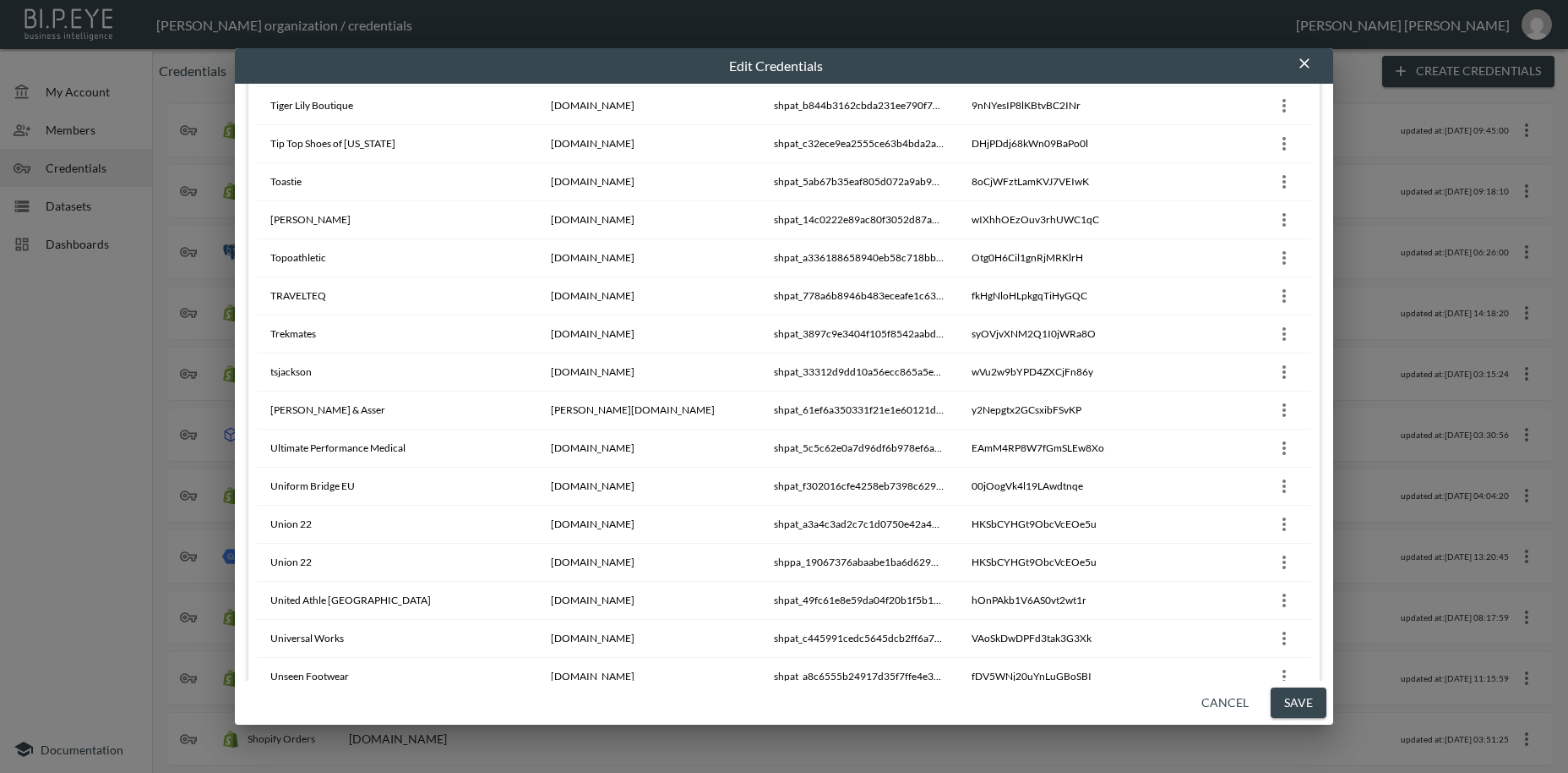
scroll to position [14966, 0]
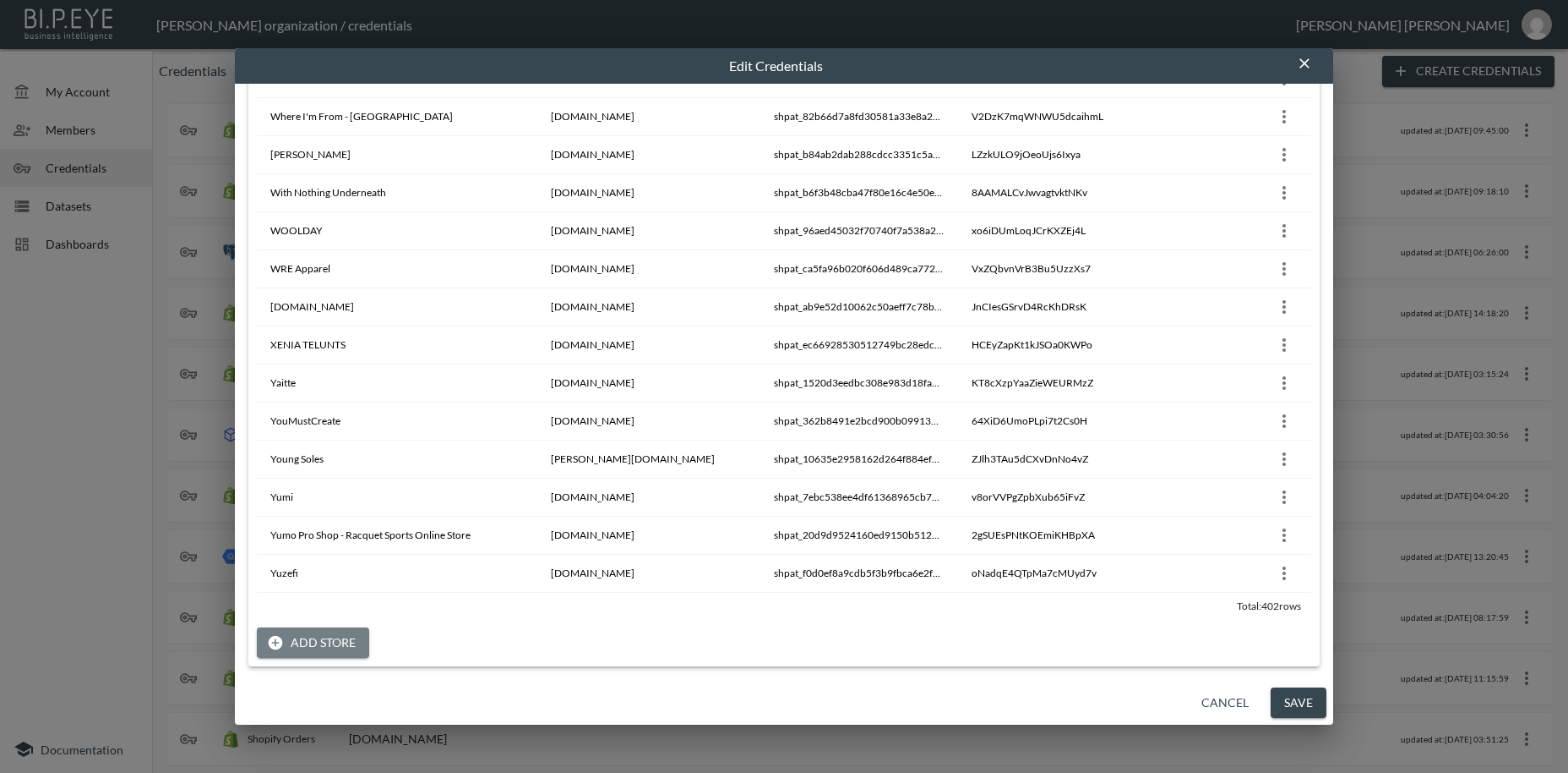
click at [325, 649] on button "Add Store" at bounding box center [313, 642] width 113 height 31
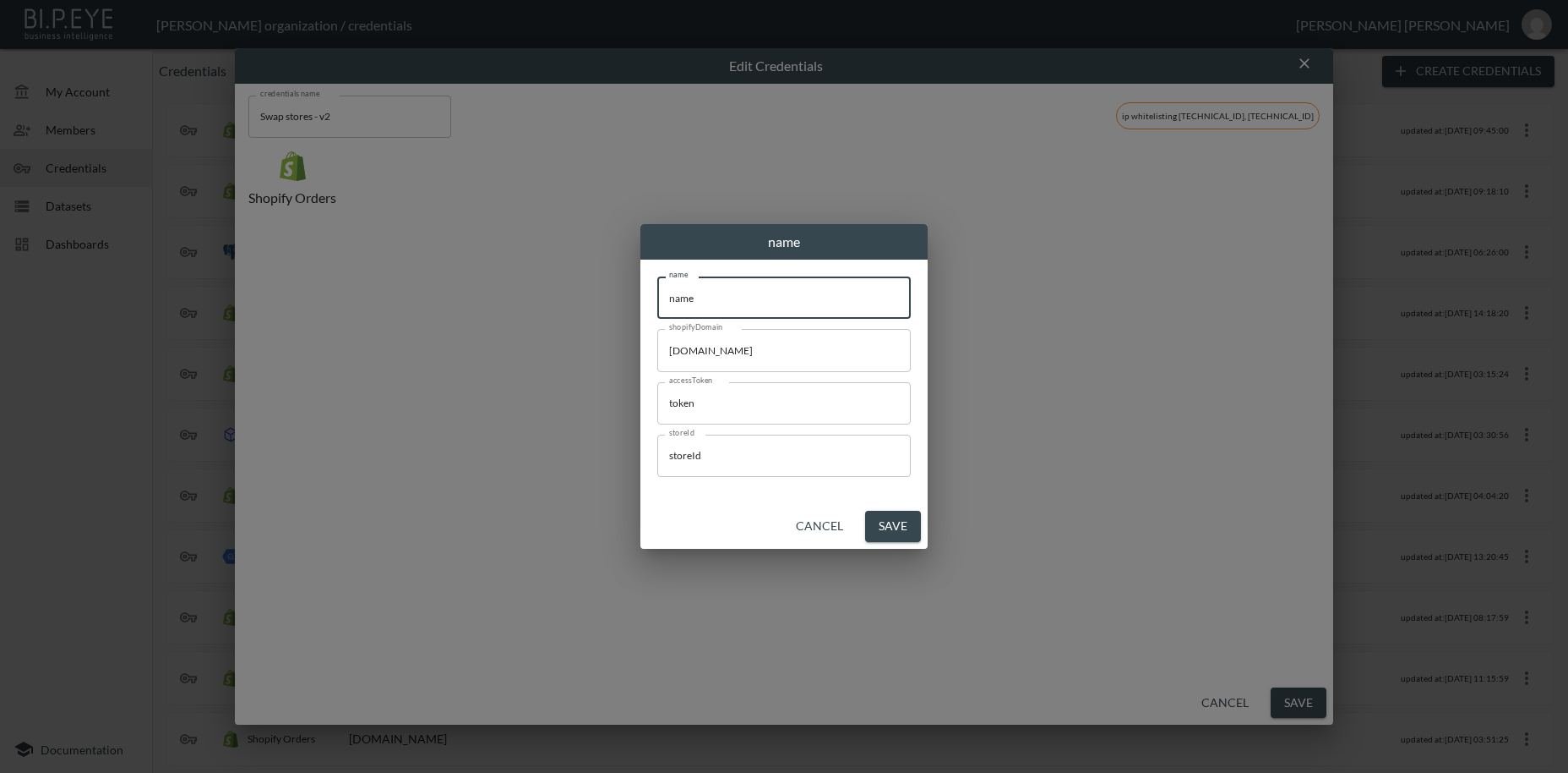
drag, startPoint x: 735, startPoint y: 297, endPoint x: 574, endPoint y: 279, distance: 162.0
click at [658, 279] on input "name" at bounding box center [784, 297] width 253 height 42
paste input "TwoBoxesDev Partner"
type input "TwoBoxesDev Partner"
drag, startPoint x: 767, startPoint y: 355, endPoint x: 736, endPoint y: 511, distance: 159.1
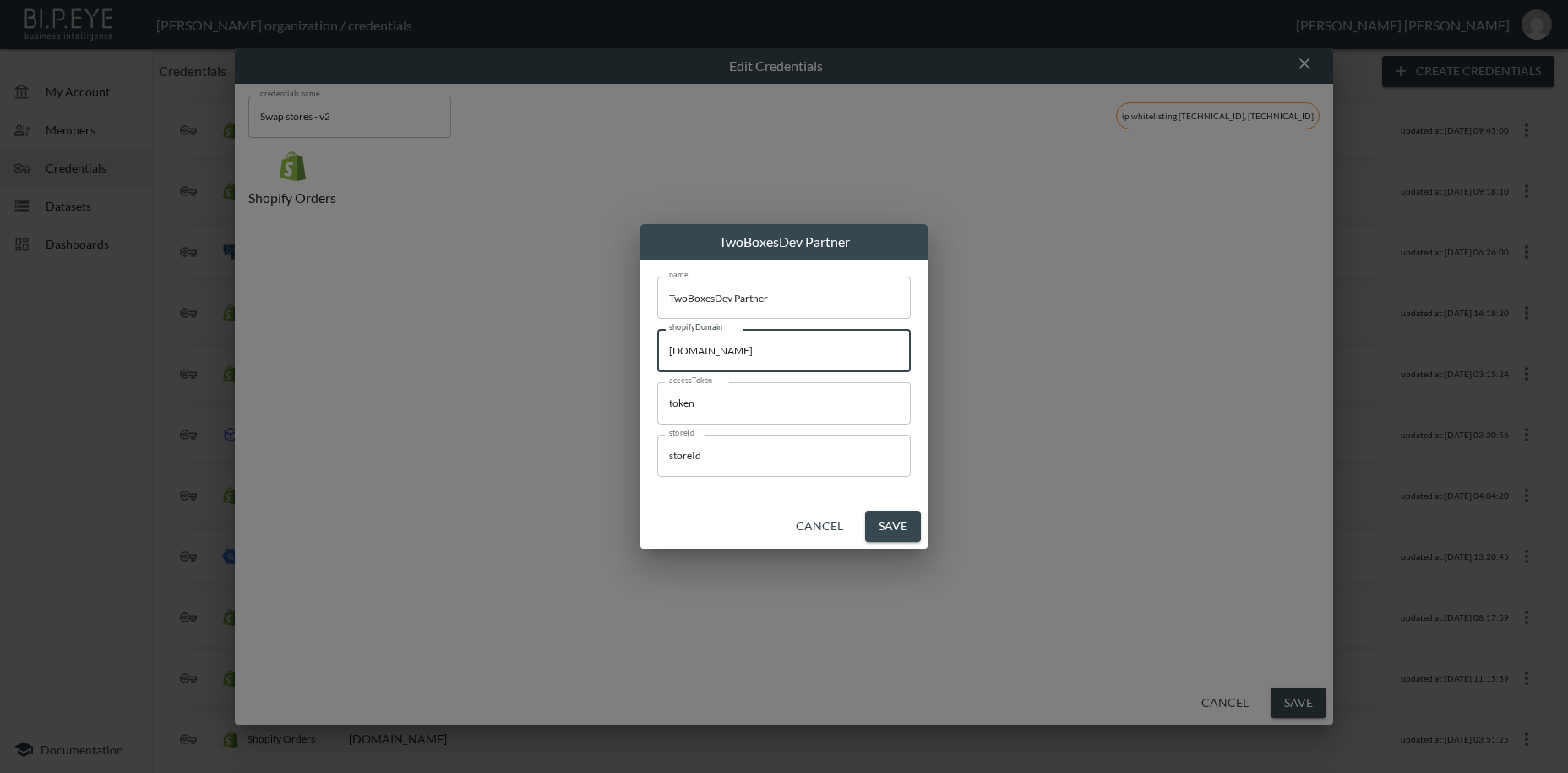
click at [658, 343] on input "[DOMAIN_NAME]" at bounding box center [784, 350] width 253 height 42
paste input "twoboxesdev"
type input "[DOMAIN_NAME]"
drag, startPoint x: 725, startPoint y: 408, endPoint x: 859, endPoint y: 591, distance: 226.8
click at [658, 388] on input "token" at bounding box center [784, 403] width 253 height 42
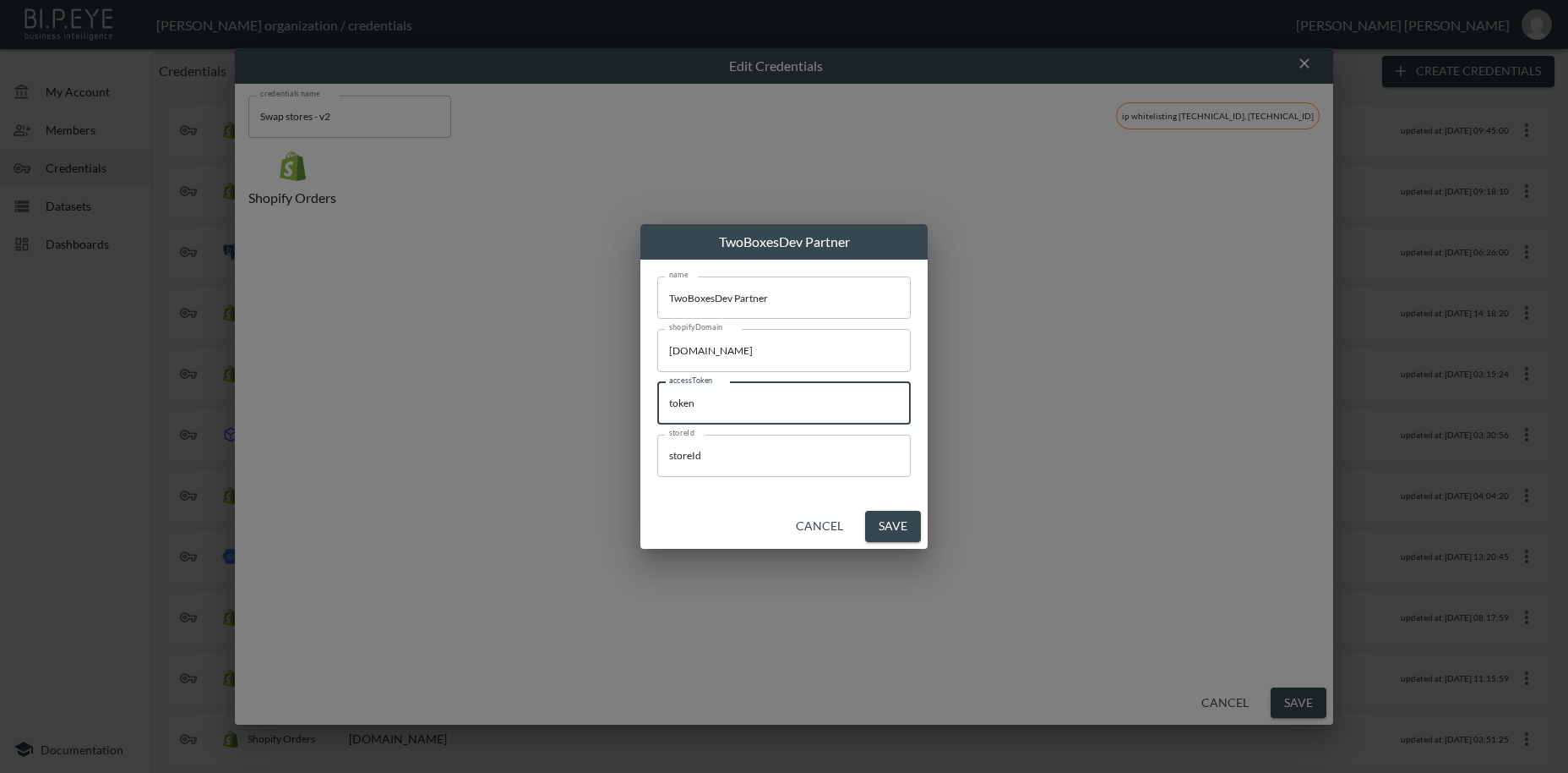
paste input "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"
type input "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"
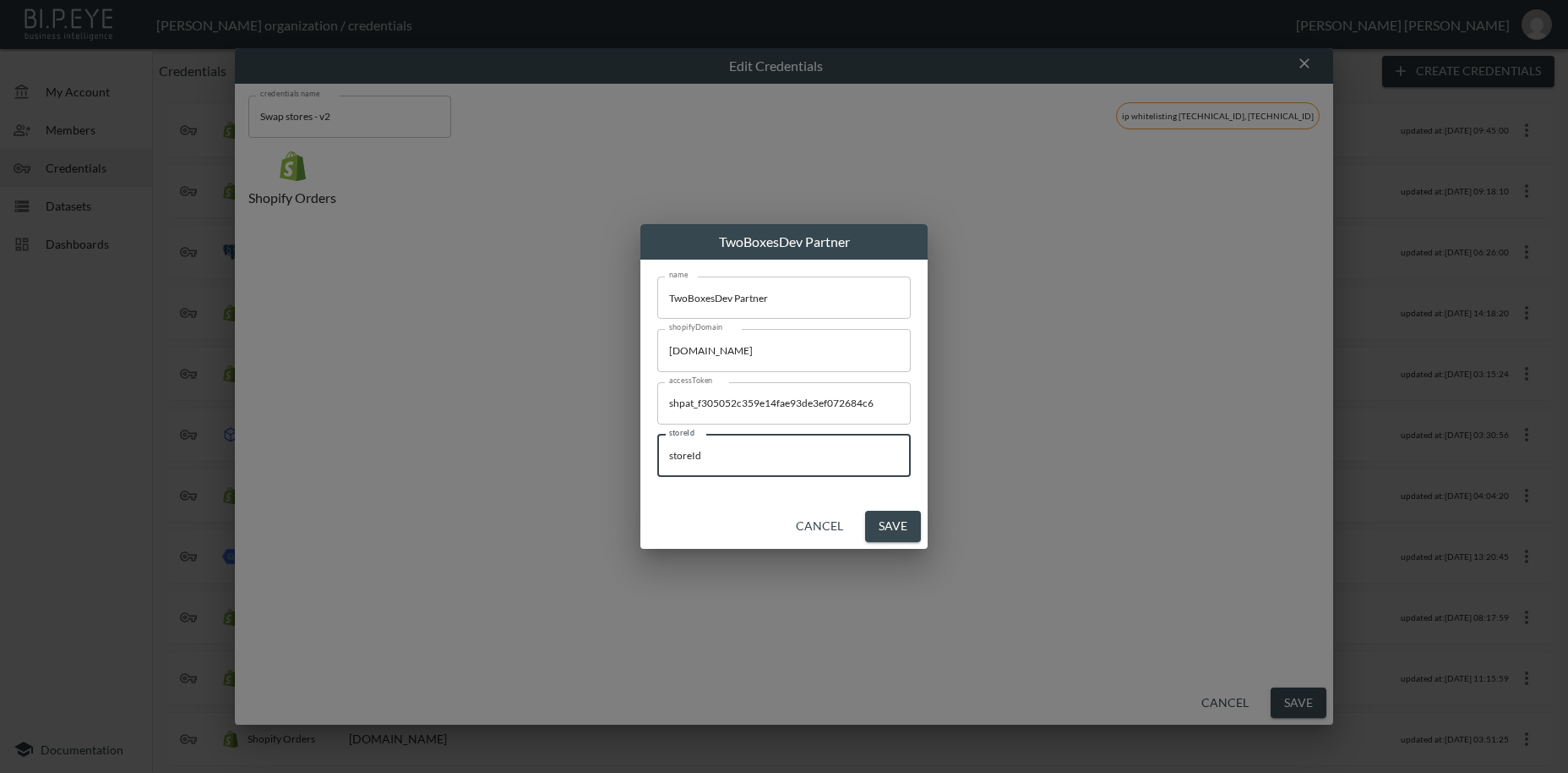
drag, startPoint x: 710, startPoint y: 451, endPoint x: 832, endPoint y: 630, distance: 216.6
click at [658, 443] on input "storeId" at bounding box center [784, 456] width 253 height 42
paste input "3yGwLeBdPxj1EKrDY2uK"
type input "3yGwLeBdPxj1EKrDY2uK"
click at [895, 529] on button "Save" at bounding box center [893, 526] width 56 height 31
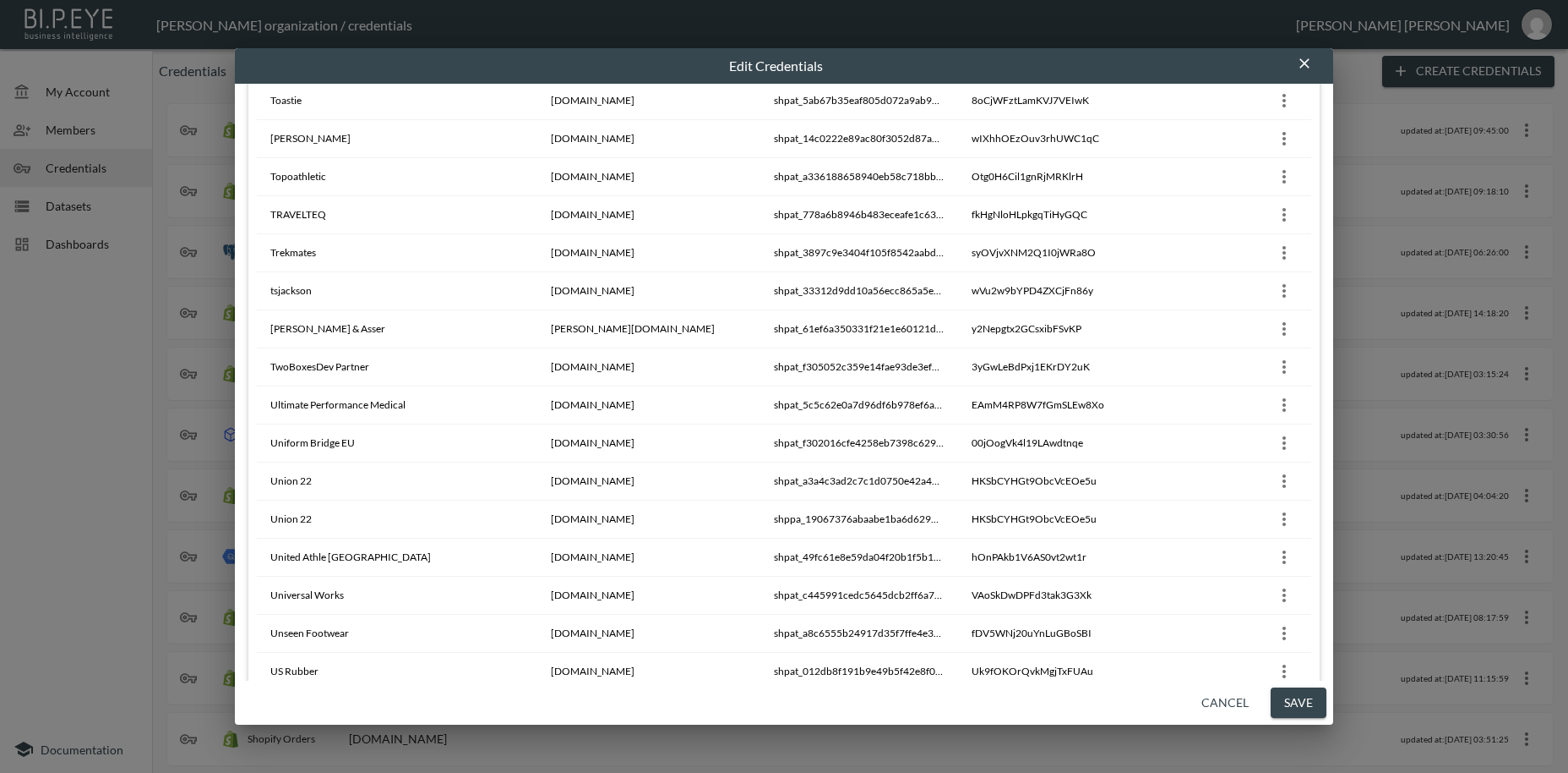
scroll to position [15005, 0]
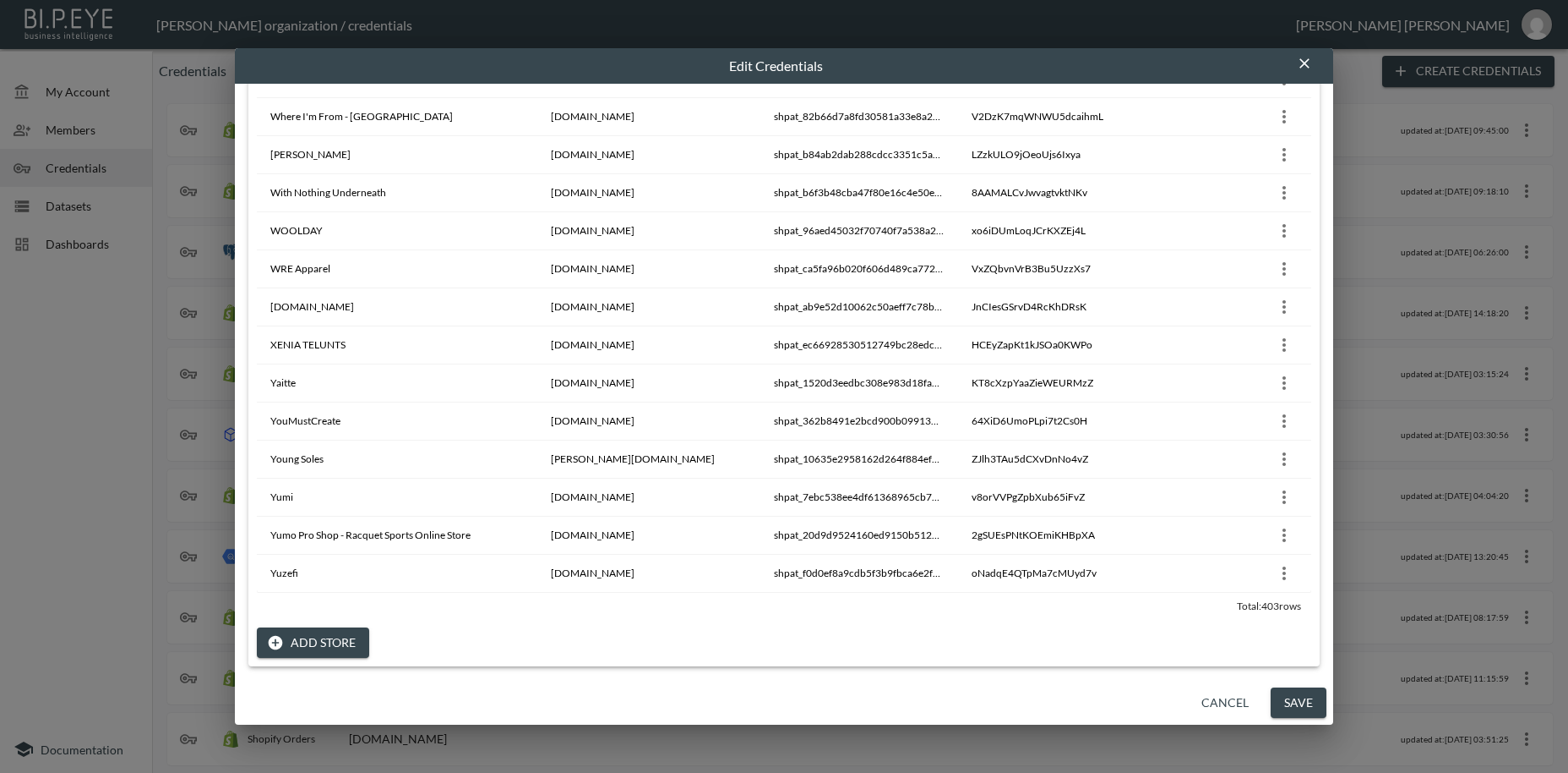
click at [366, 643] on button "Add Store" at bounding box center [313, 642] width 113 height 31
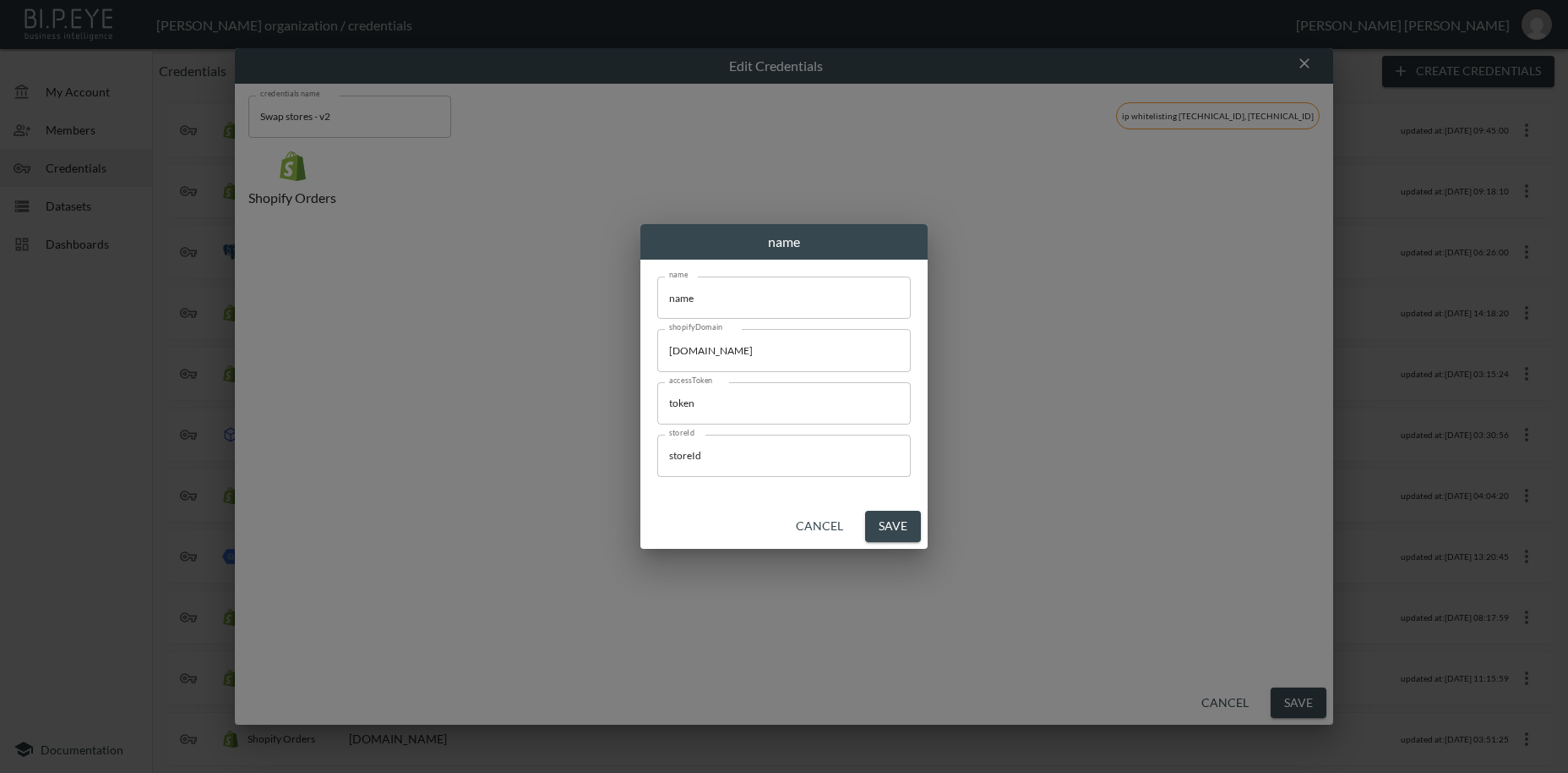
scroll to position [0, 0]
drag, startPoint x: 753, startPoint y: 300, endPoint x: 553, endPoint y: 286, distance: 200.5
click at [658, 286] on input "name" at bounding box center [784, 297] width 253 height 42
paste input "Glaze & [PERSON_NAME]"
type input "Glaze & [PERSON_NAME]"
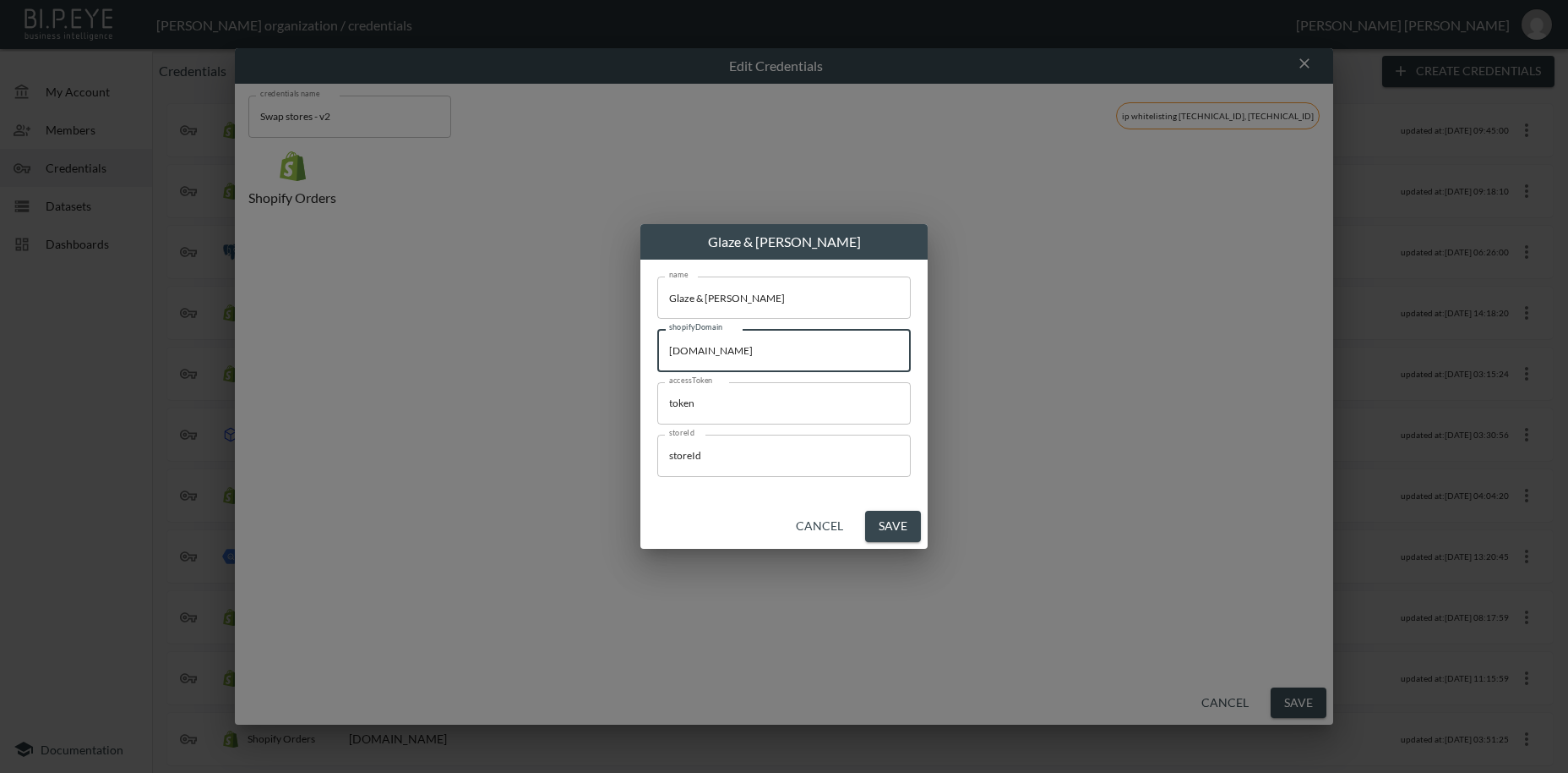
drag, startPoint x: 809, startPoint y: 356, endPoint x: 852, endPoint y: 630, distance: 277.4
click at [658, 349] on input "[DOMAIN_NAME]" at bounding box center [784, 350] width 253 height 42
paste input "[PERSON_NAME]"
type input "[PERSON_NAME][DOMAIN_NAME]"
drag, startPoint x: 578, startPoint y: 385, endPoint x: 775, endPoint y: 522, distance: 240.0
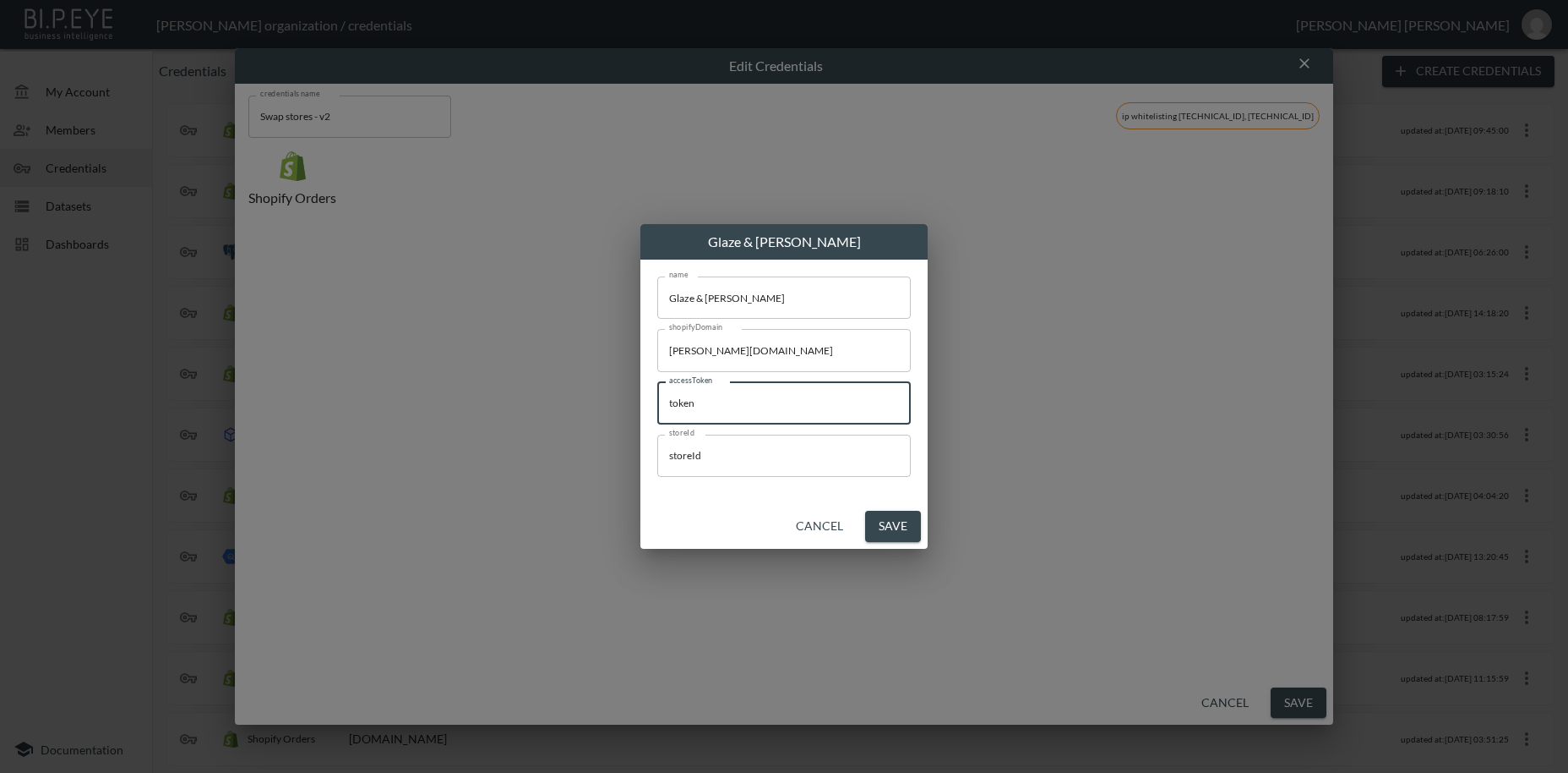
click at [658, 388] on input "token" at bounding box center [784, 403] width 253 height 42
paste input "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"
type input "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"
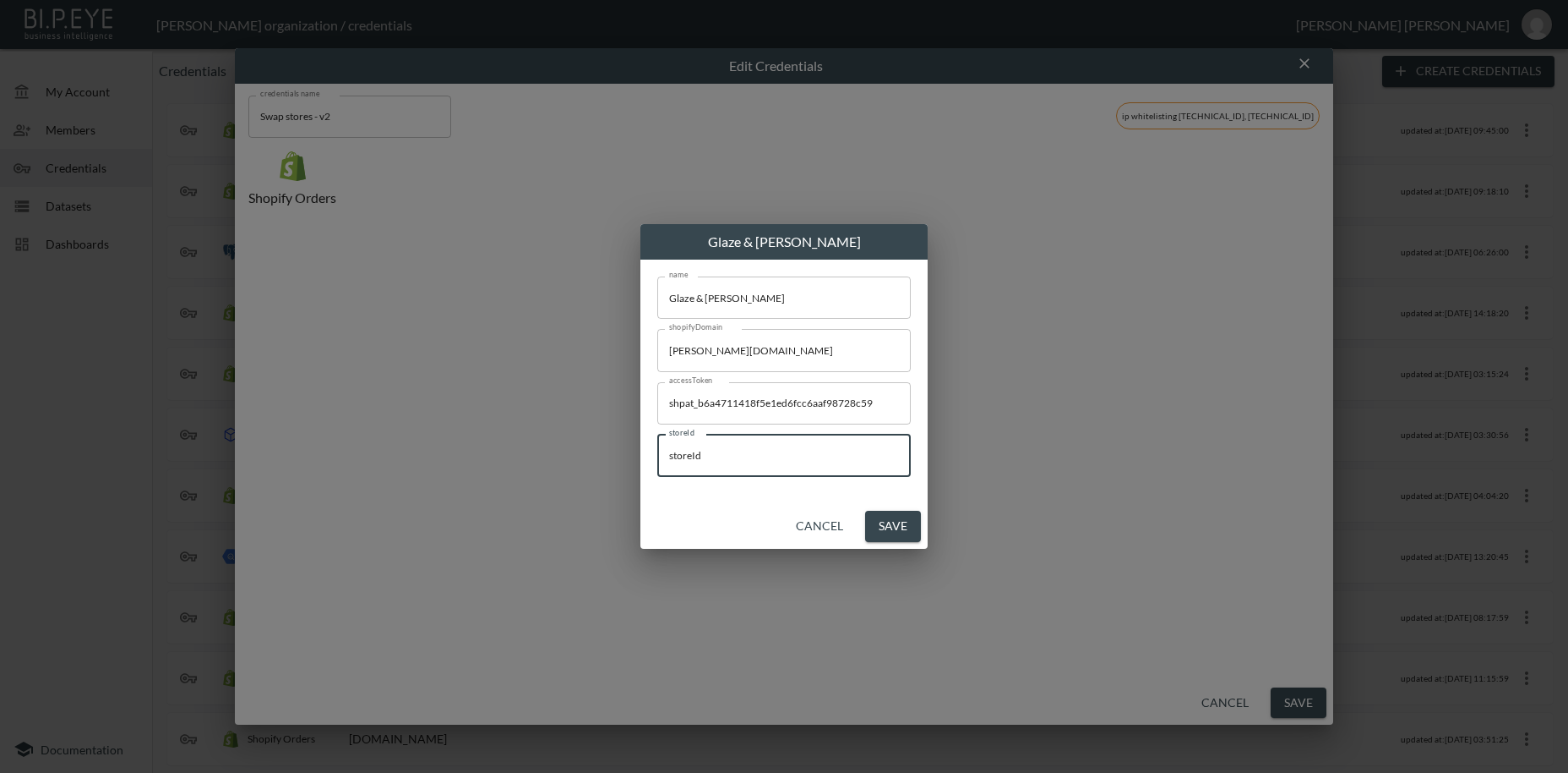
drag, startPoint x: 590, startPoint y: 443, endPoint x: 870, endPoint y: 669, distance: 359.8
click at [658, 443] on input "storeId" at bounding box center [784, 456] width 253 height 42
paste input "UvoOWhrOnTFKWQohCtpB"
type input "UvoOWhrOnTFKWQohCtpB"
click at [891, 530] on button "Save" at bounding box center [893, 526] width 56 height 31
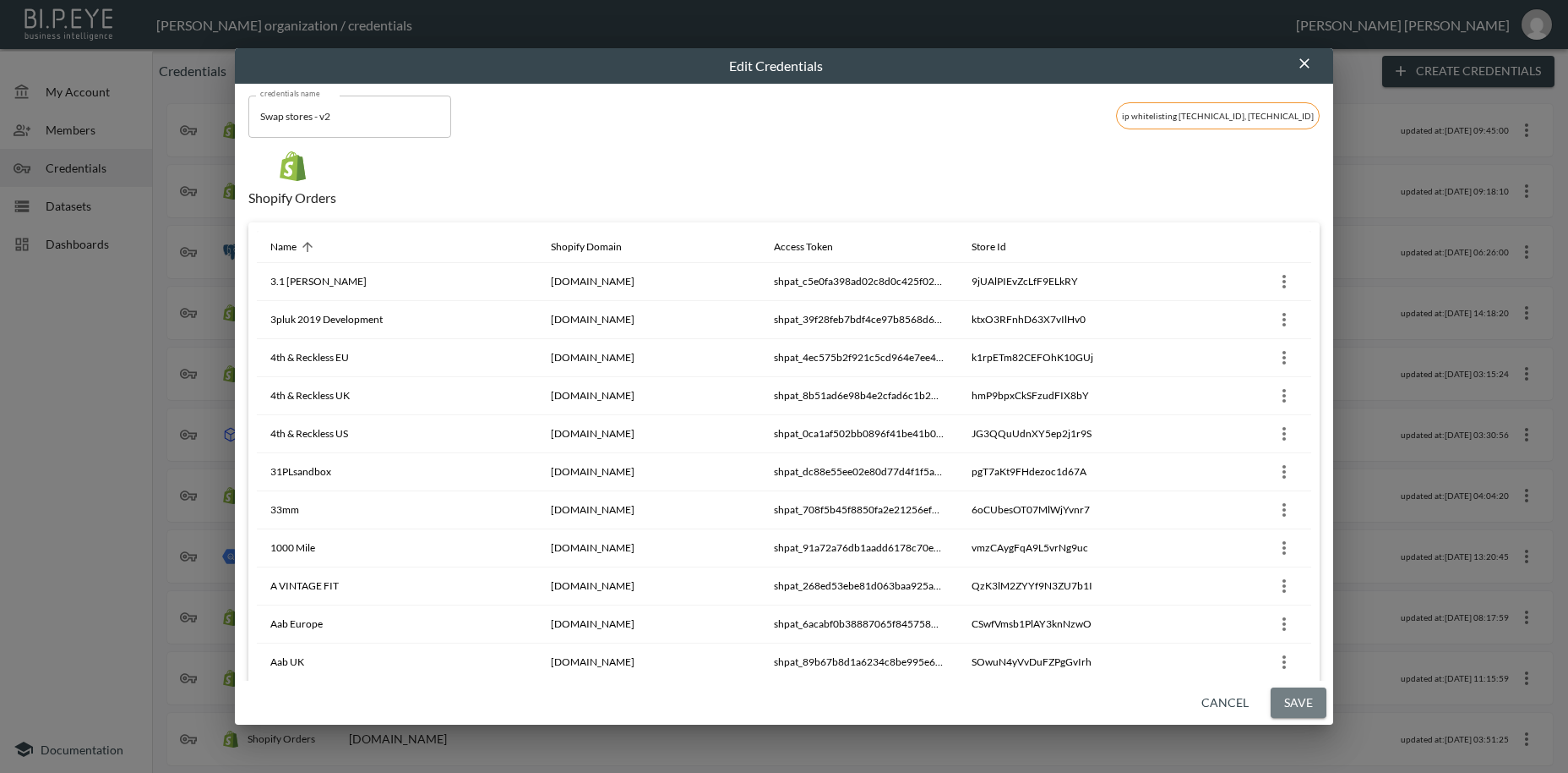
click at [1309, 701] on button "Save" at bounding box center [1299, 702] width 56 height 31
